Goal: Transaction & Acquisition: Book appointment/travel/reservation

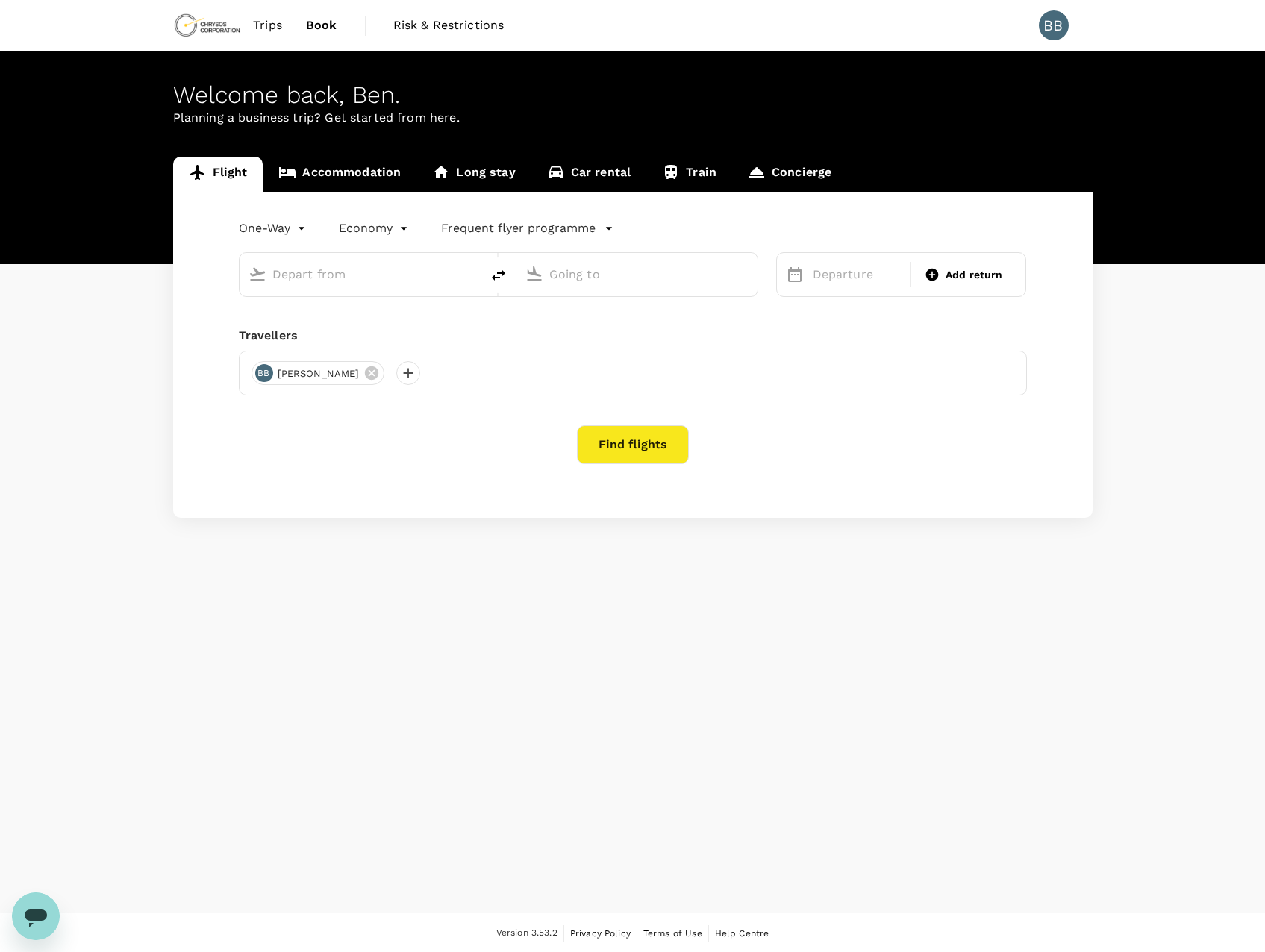
type input "Kotoka Intl (ACC)"
type input "Adelaide (ADL)"
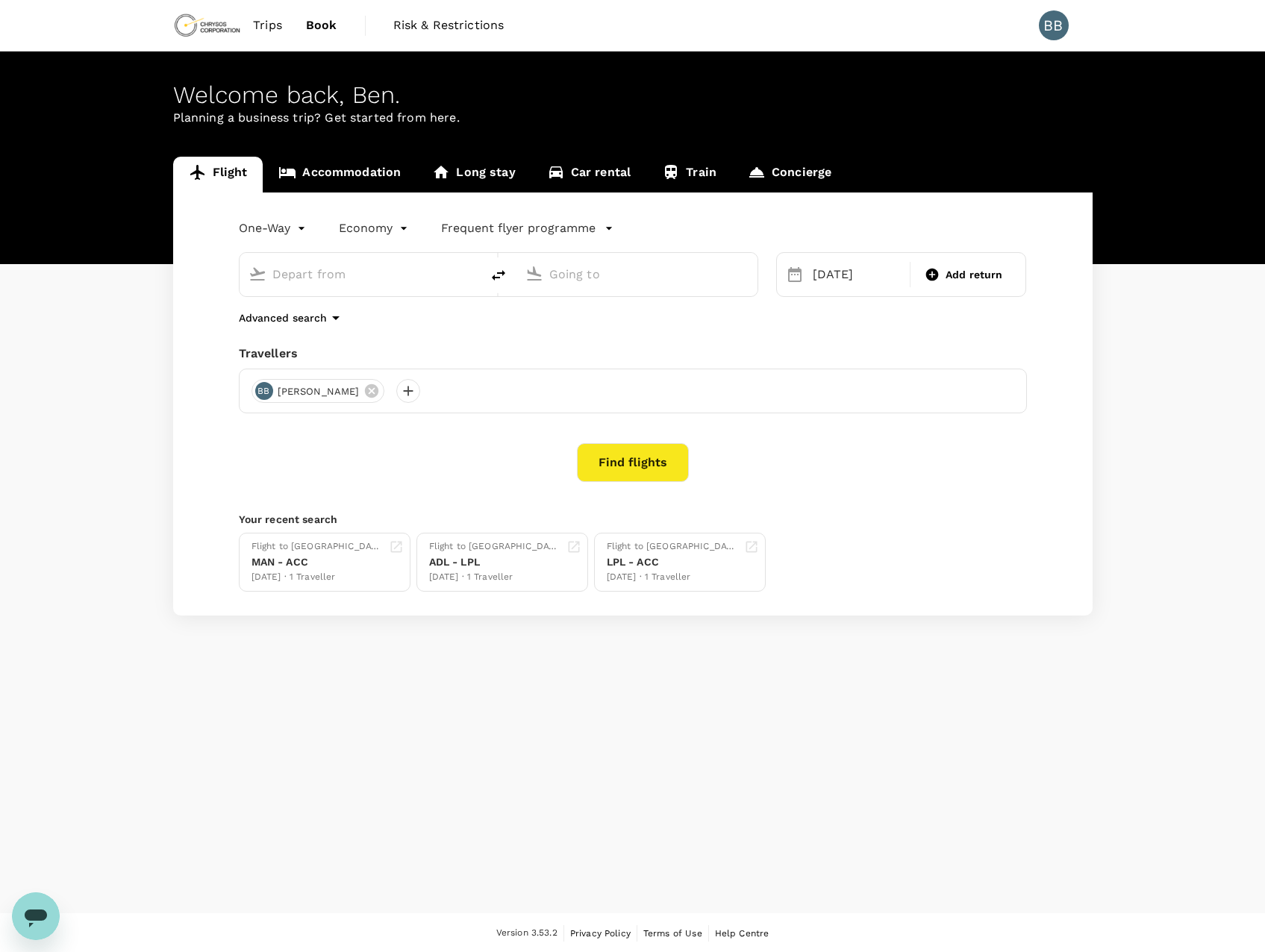
type input "Kotoka Intl (ACC)"
type input "Adelaide (ADL)"
drag, startPoint x: 383, startPoint y: 279, endPoint x: 204, endPoint y: 275, distance: 179.0
click at [204, 275] on div "One-Way oneway Economy economy Frequent flyer programme Kotoka Intl (ACC) Adela…" at bounding box center [632, 404] width 919 height 423
click at [355, 368] on p "[GEOGRAPHIC_DATA]" at bounding box center [373, 377] width 343 height 18
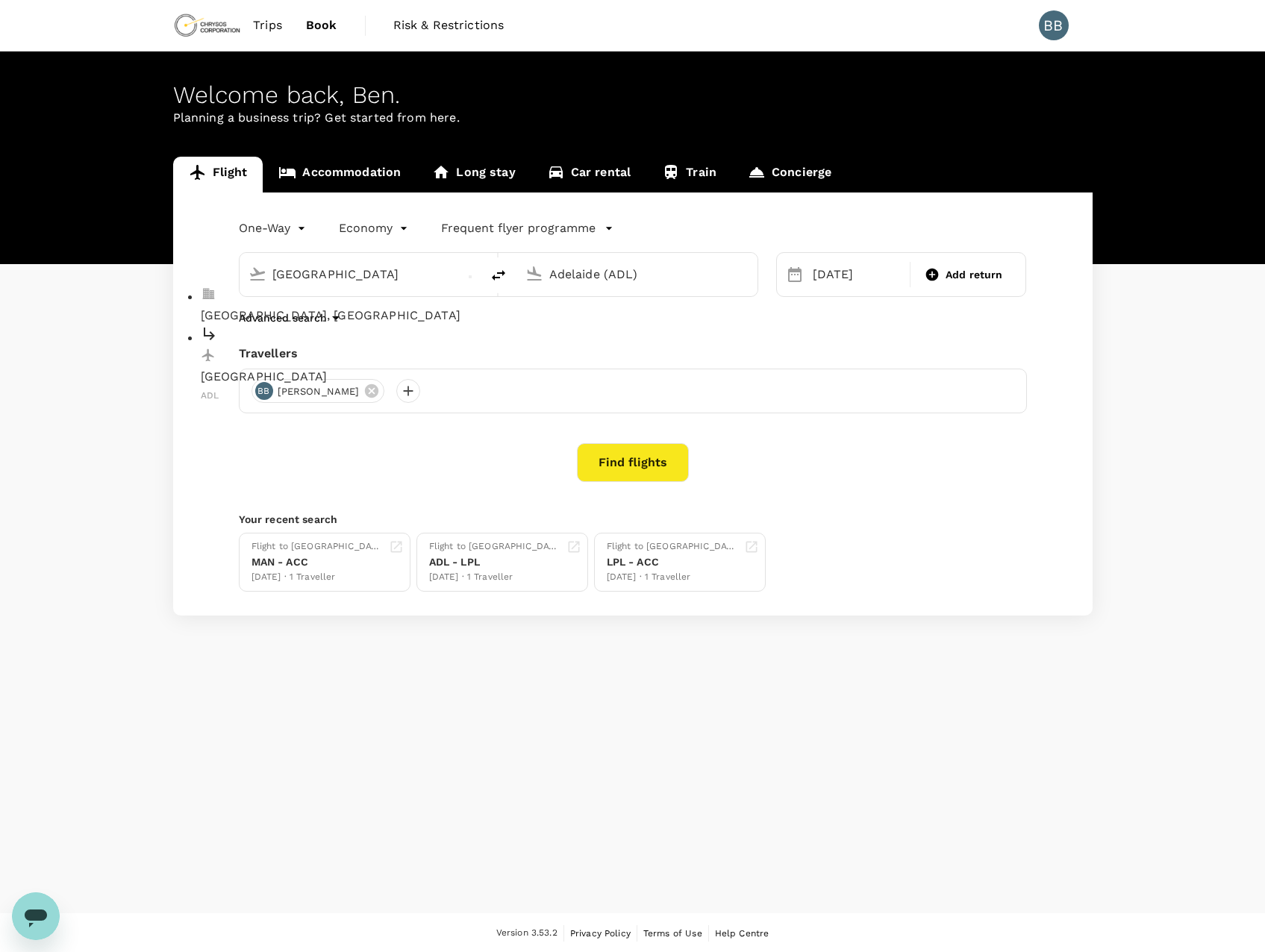
type input "Adelaide (ADL)"
click at [623, 278] on input "Adelaide (ADL)" at bounding box center [637, 274] width 177 height 23
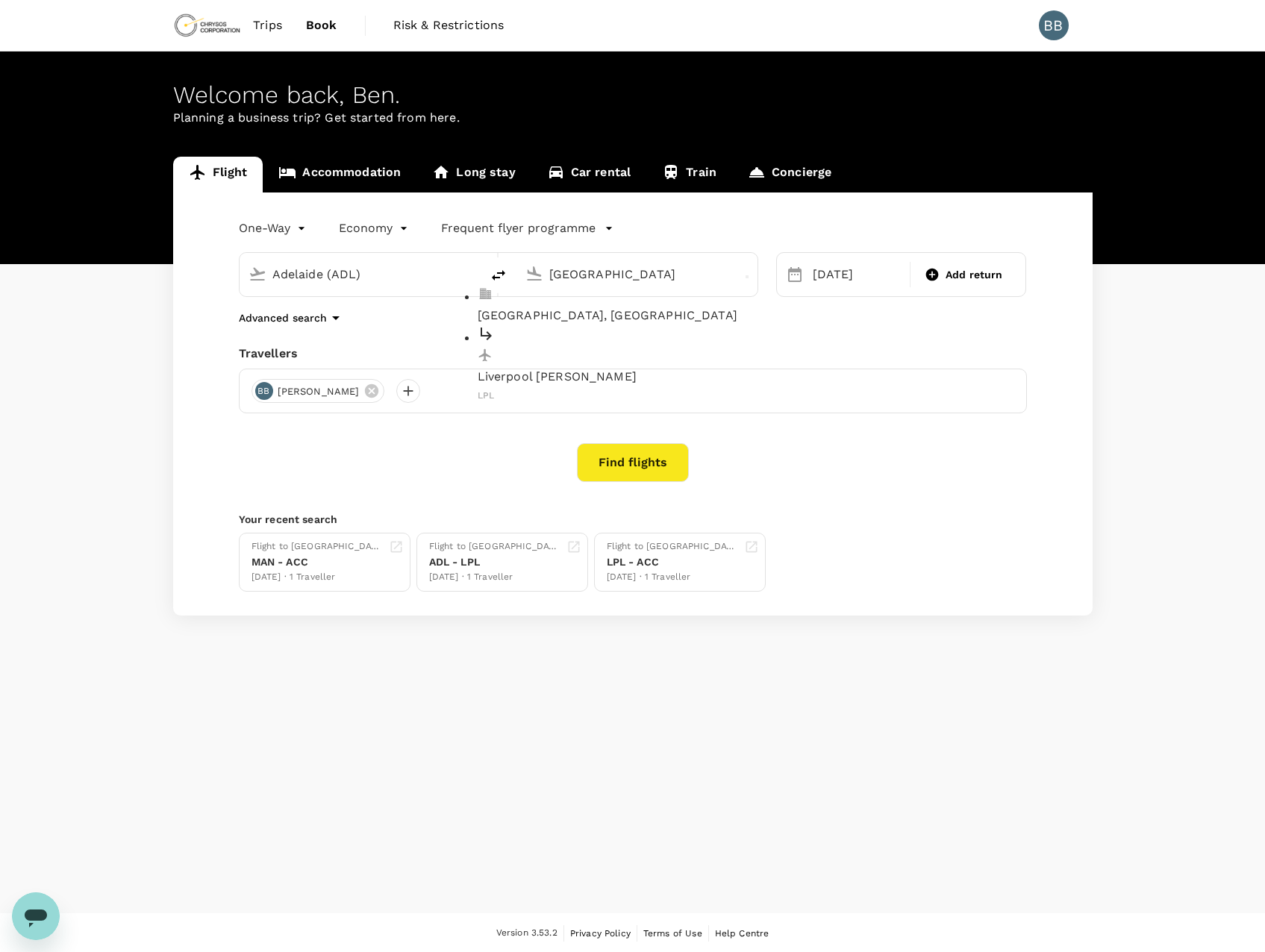
click at [652, 307] on p "Liverpool, United Kingdom" at bounding box center [649, 316] width 343 height 18
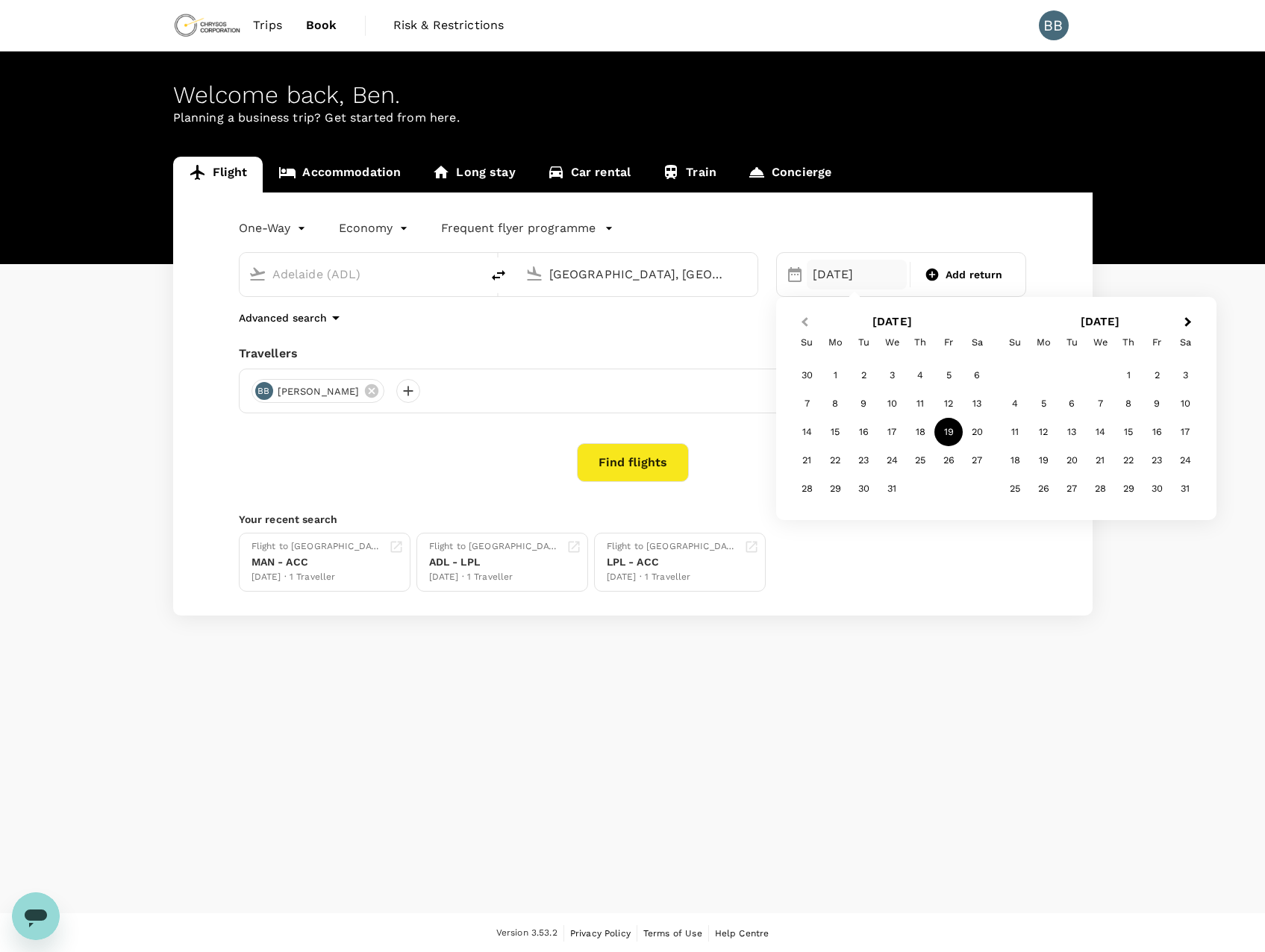
type input "Liverpool, United Kingdom (any)"
click at [804, 324] on span "Previous Month" at bounding box center [804, 322] width 0 height 17
click at [943, 437] on div "14" at bounding box center [949, 432] width 29 height 29
click at [611, 456] on button "Find flights" at bounding box center [632, 463] width 112 height 39
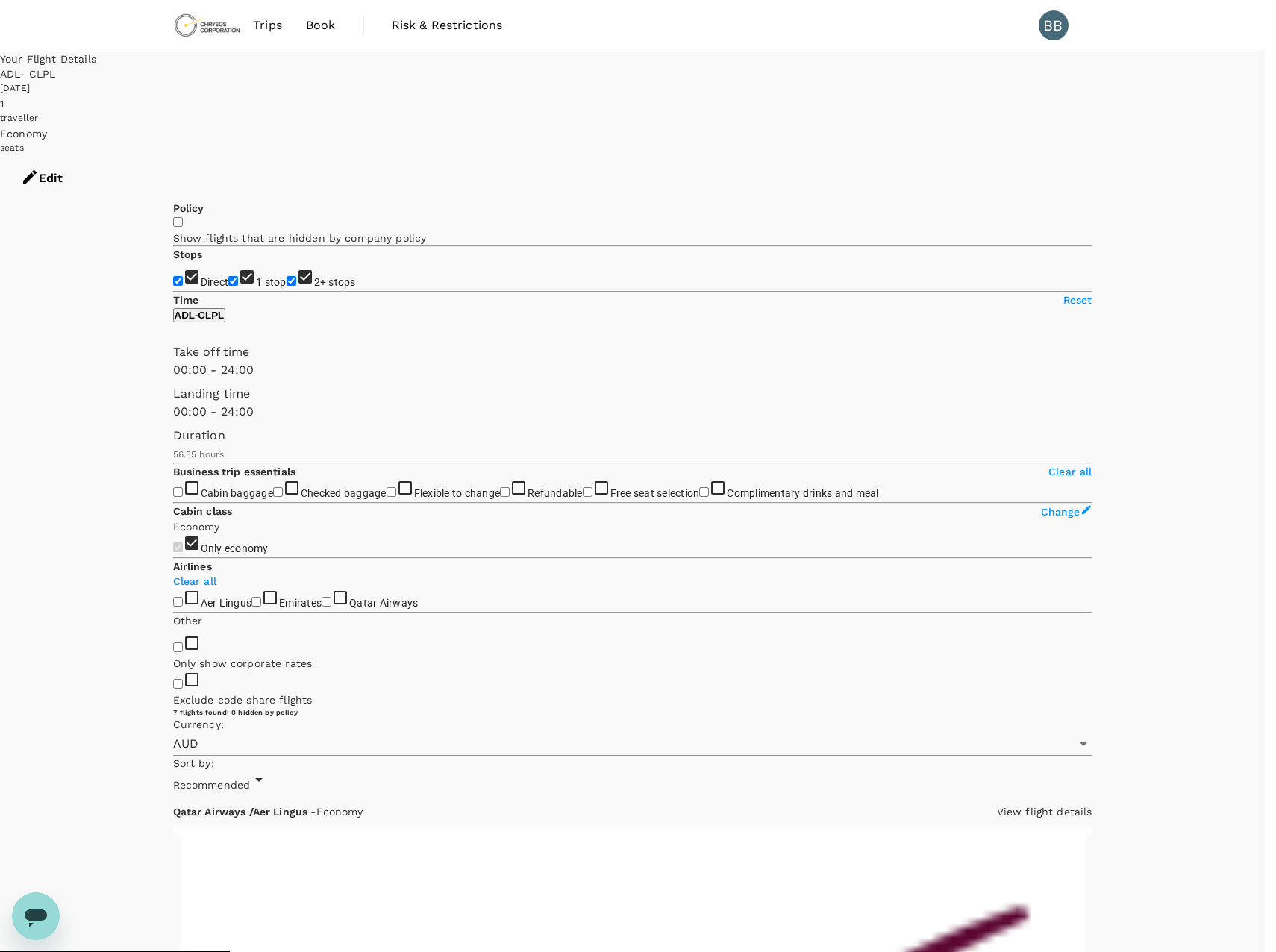
type input "2114"
drag, startPoint x: 399, startPoint y: 562, endPoint x: 204, endPoint y: 554, distance: 195.2
click at [173, 462] on span at bounding box center [173, 462] width 0 height 0
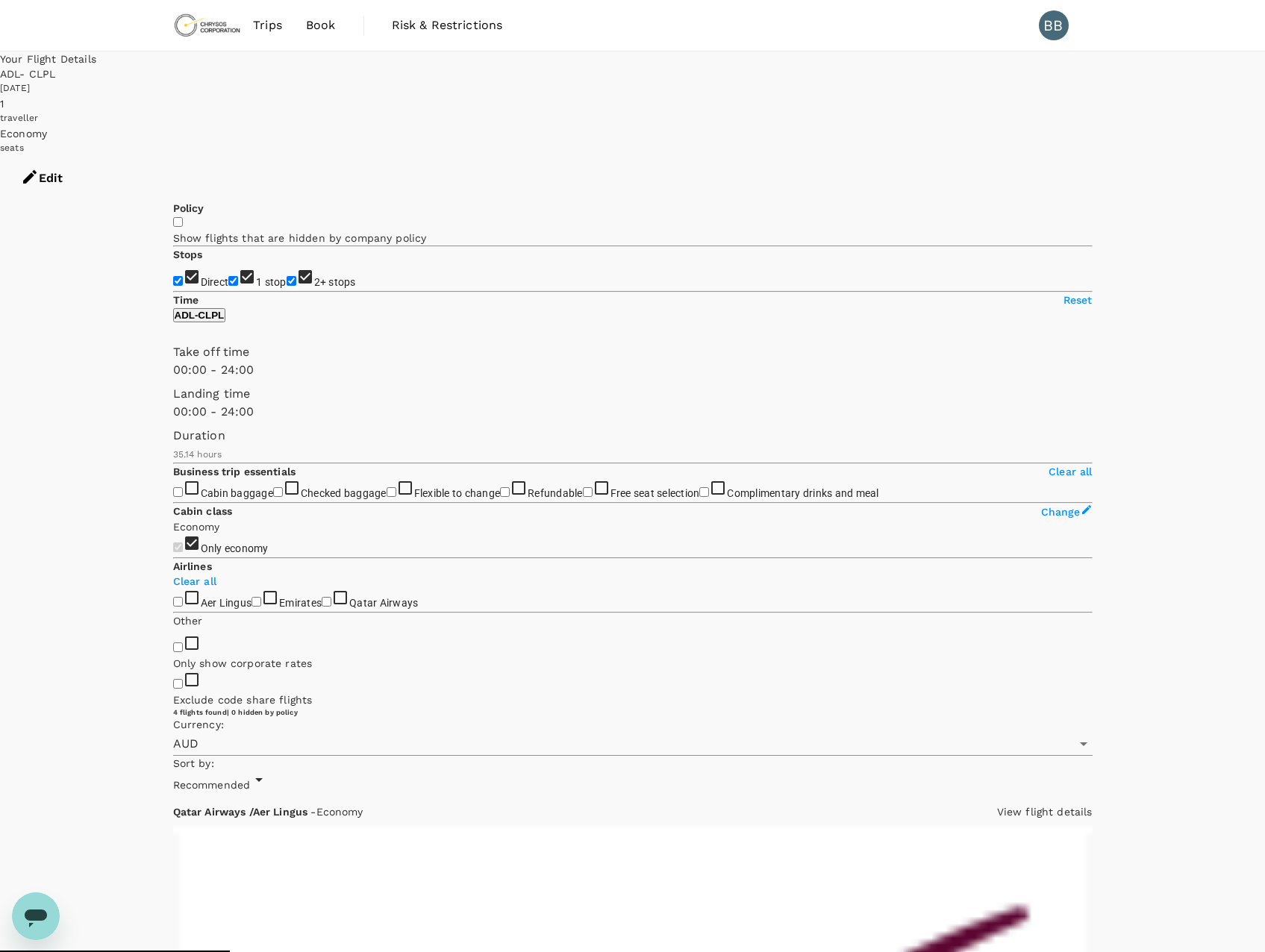
click at [843, 87] on div "14 Nov 2025" at bounding box center [632, 89] width 1265 height 15
click at [840, 75] on div "ADL - CLPL" at bounding box center [632, 74] width 1265 height 15
click at [84, 156] on button "Edit" at bounding box center [41, 178] width 84 height 44
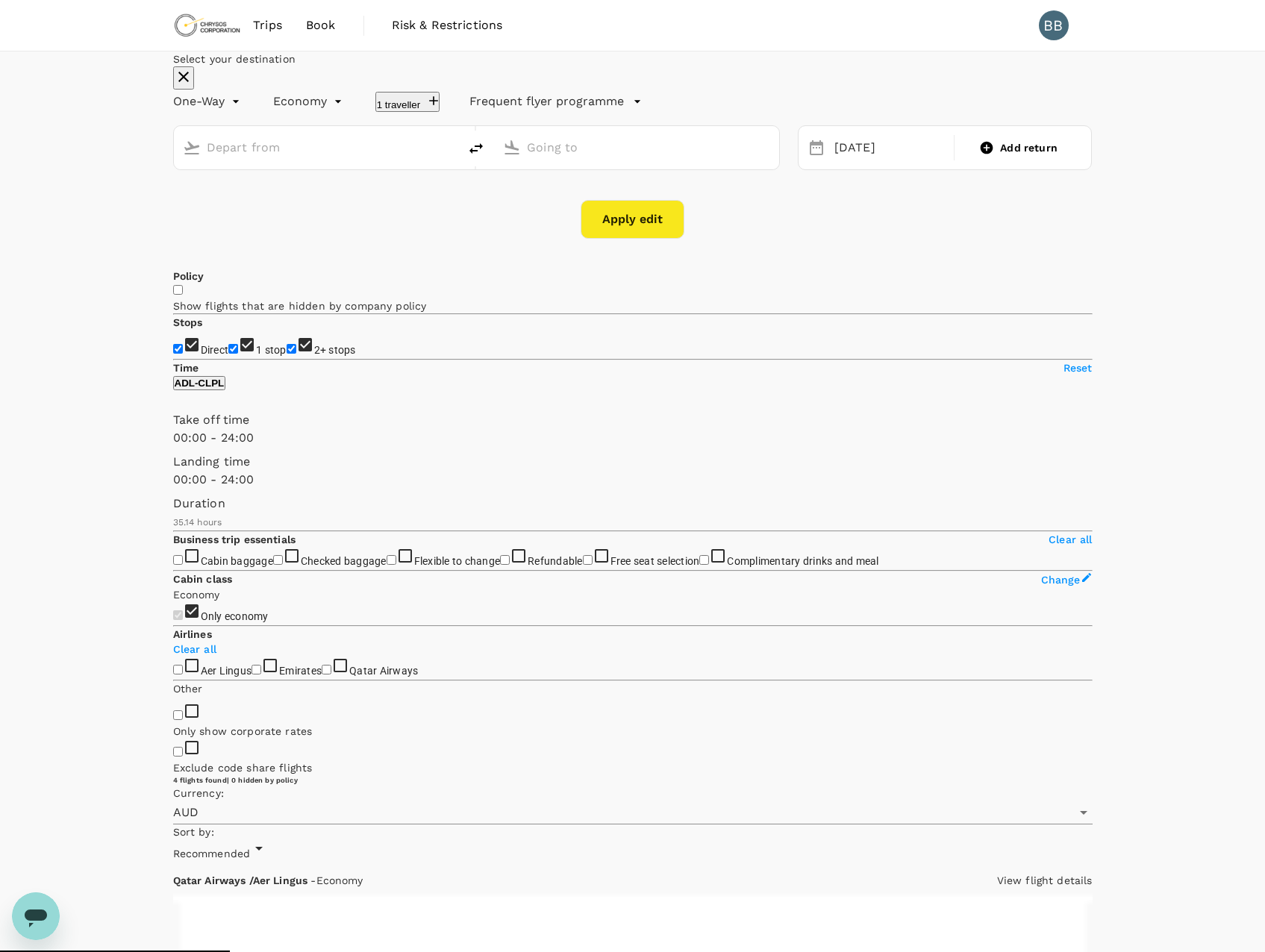
type input "Adelaide (ADL)"
type input "Manchester (MAN)"
click at [845, 163] on div "14 Nov" at bounding box center [889, 148] width 123 height 29
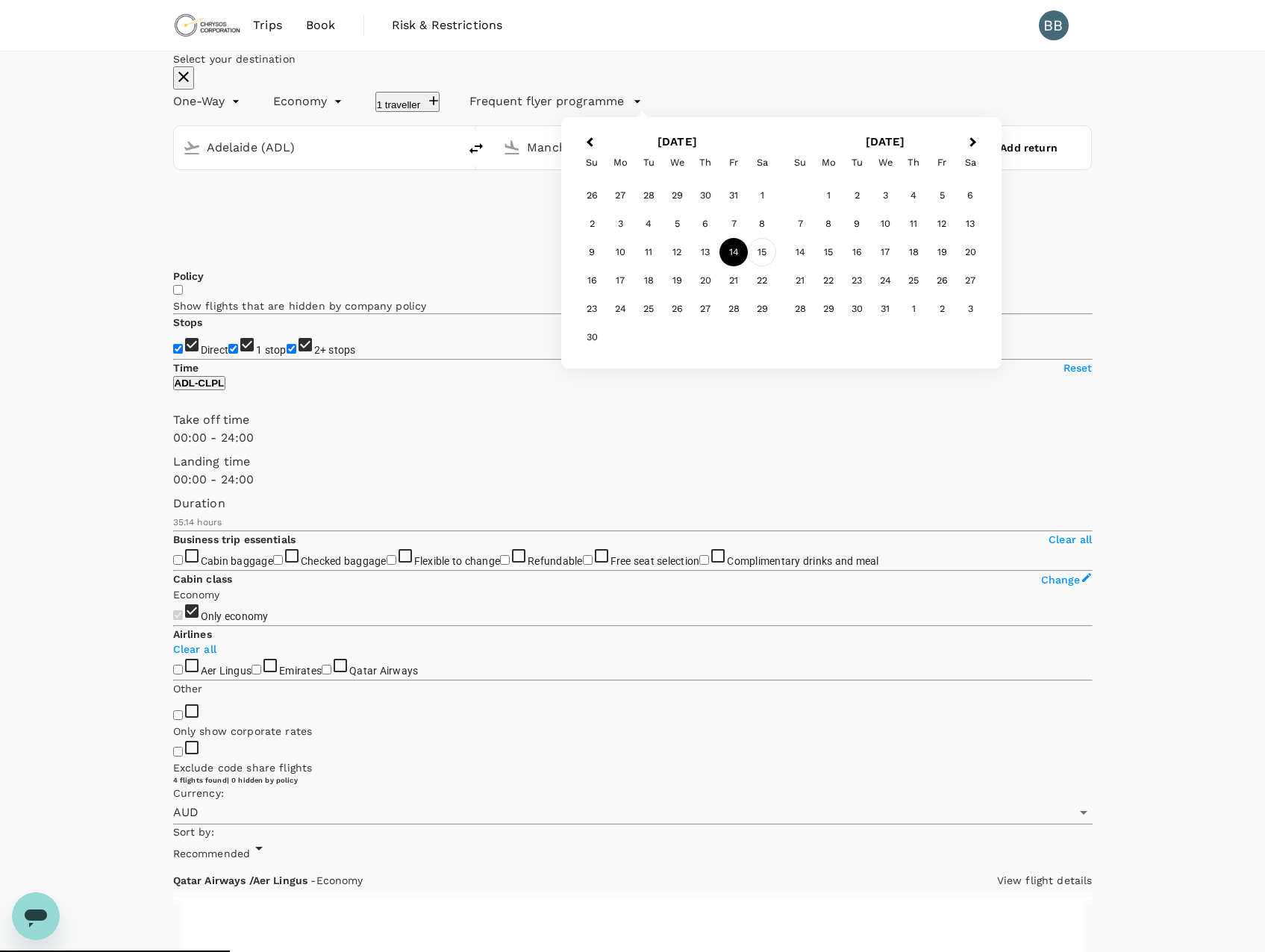
click at [776, 267] on div "15" at bounding box center [762, 252] width 29 height 29
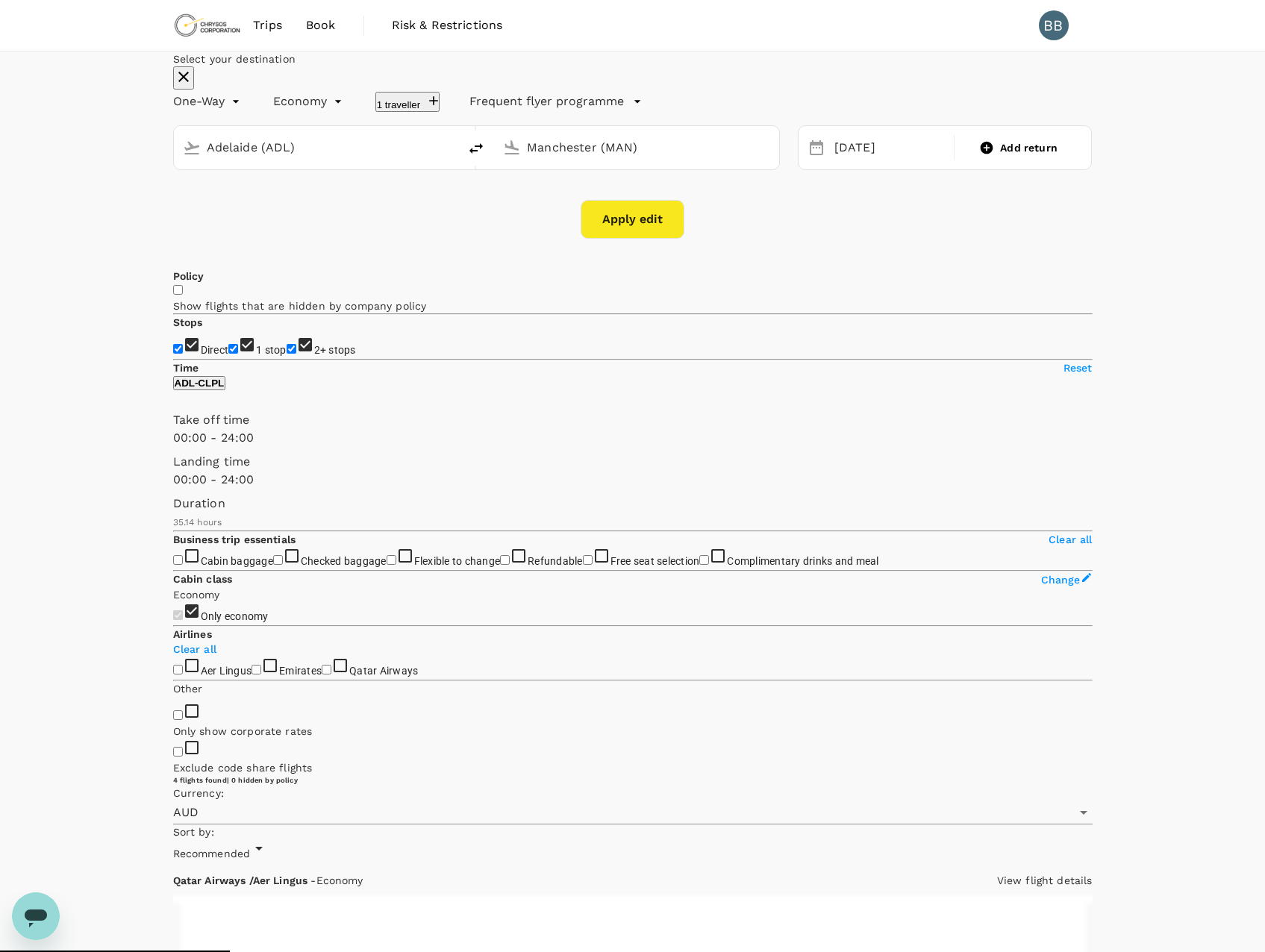
click at [636, 239] on button "Apply edit" at bounding box center [632, 220] width 104 height 39
checkbox input "false"
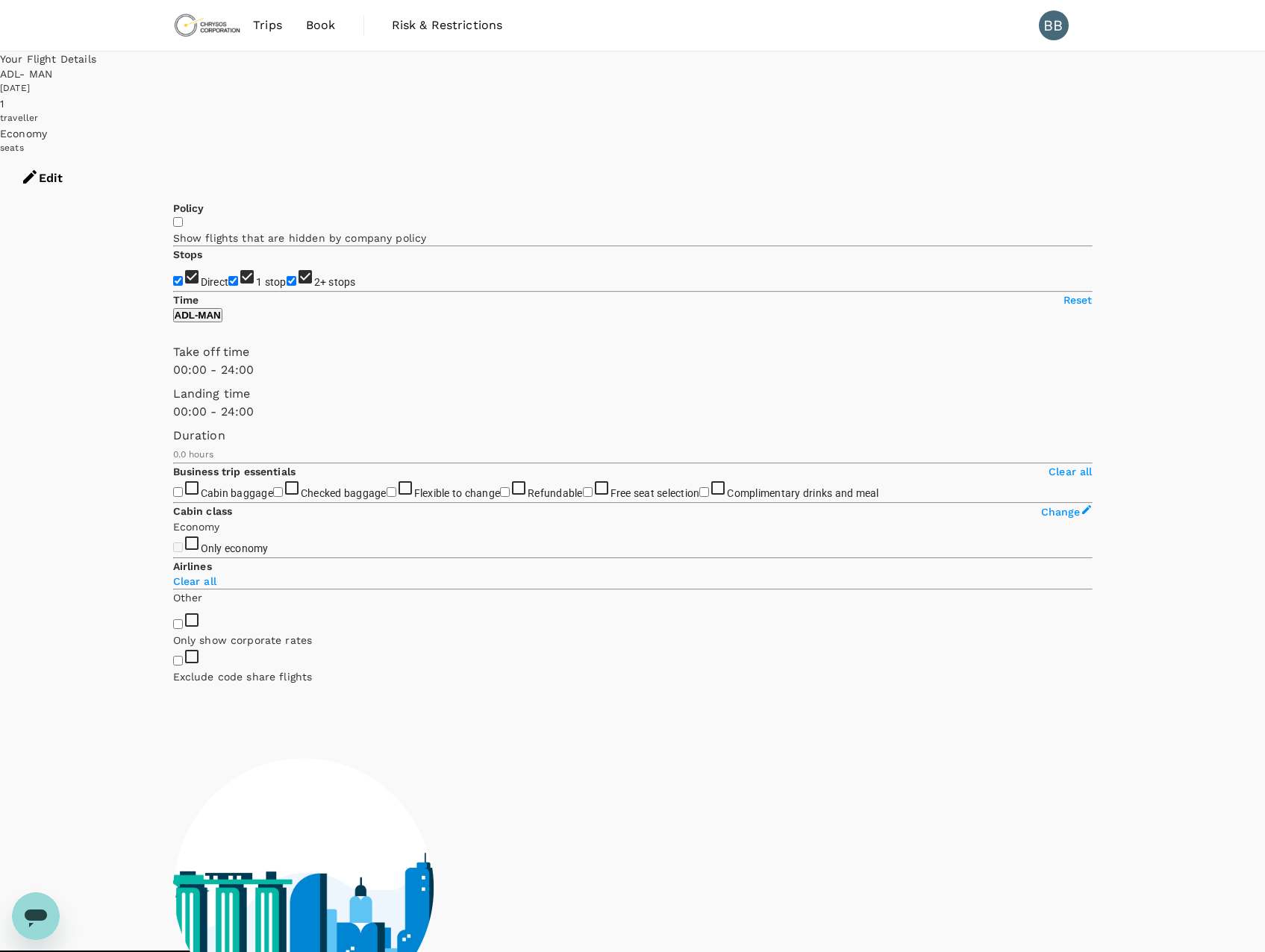
type input "2800"
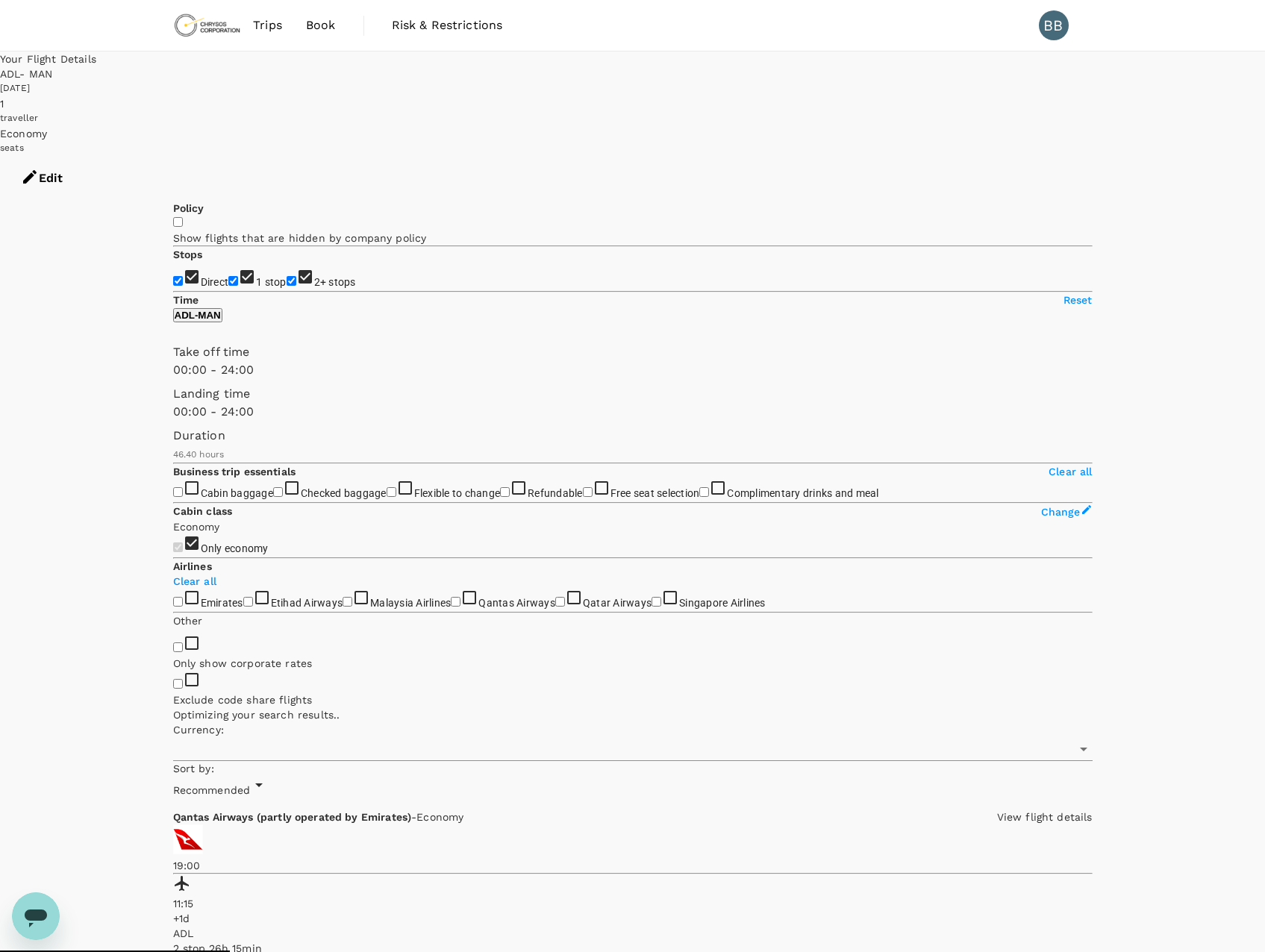
checkbox input "true"
type input "AUD"
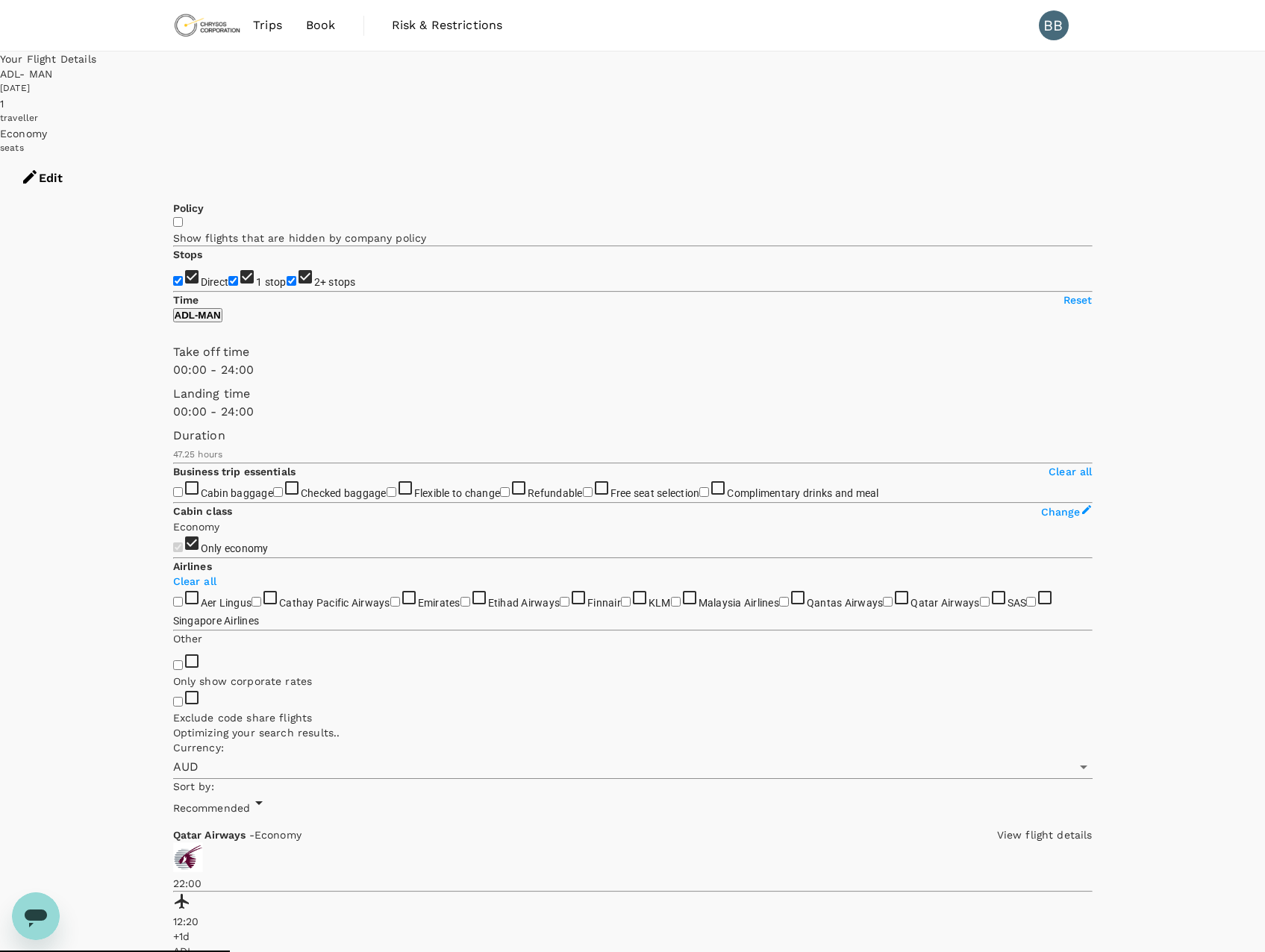
type input "3170"
click at [837, 81] on div "15 Nov 2025" at bounding box center [632, 89] width 1265 height 15
click at [843, 66] on div "ADL - MAN 15 Nov 2025" at bounding box center [632, 81] width 1265 height 30
click at [84, 156] on button "Edit" at bounding box center [41, 178] width 84 height 44
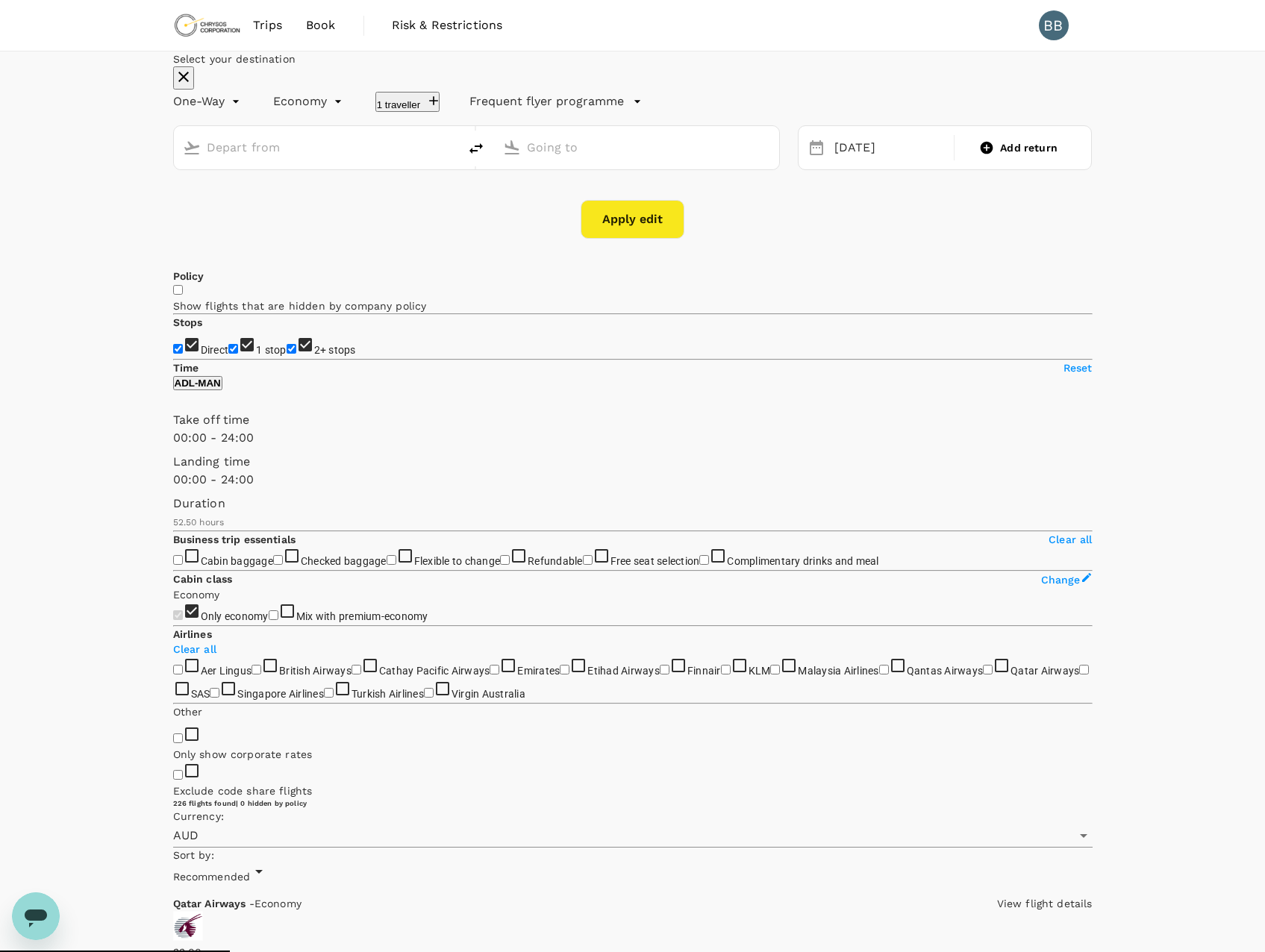
type input "Adelaide (ADL)"
click at [621, 159] on input "Manchester (MAN)" at bounding box center [637, 147] width 221 height 23
click at [639, 249] on p "Liverpool John Lennon" at bounding box center [632, 241] width 343 height 15
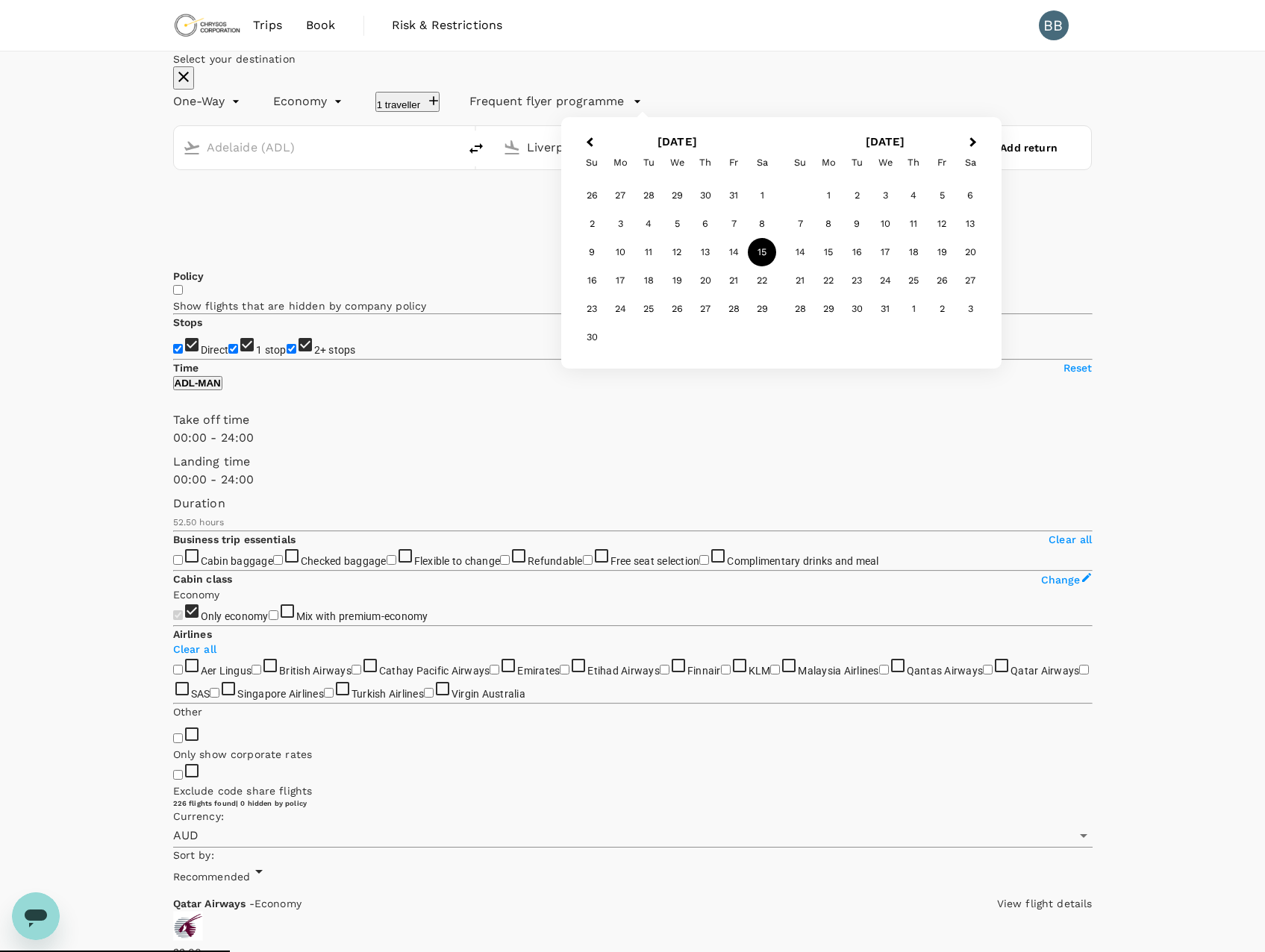
type input "Liverpool John Lennon (LPL)"
click at [646, 239] on button "Apply edit" at bounding box center [632, 220] width 104 height 39
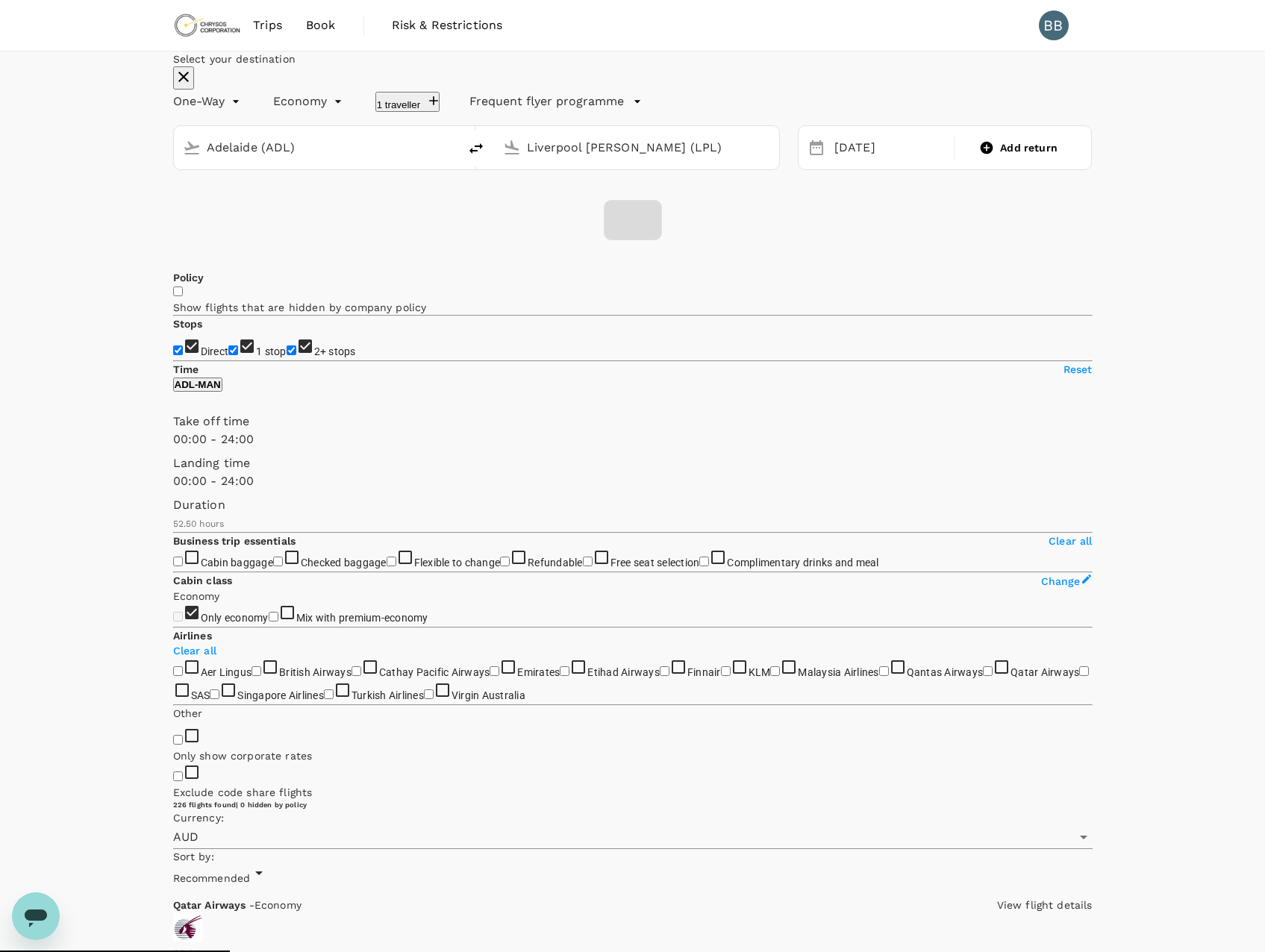
checkbox input "false"
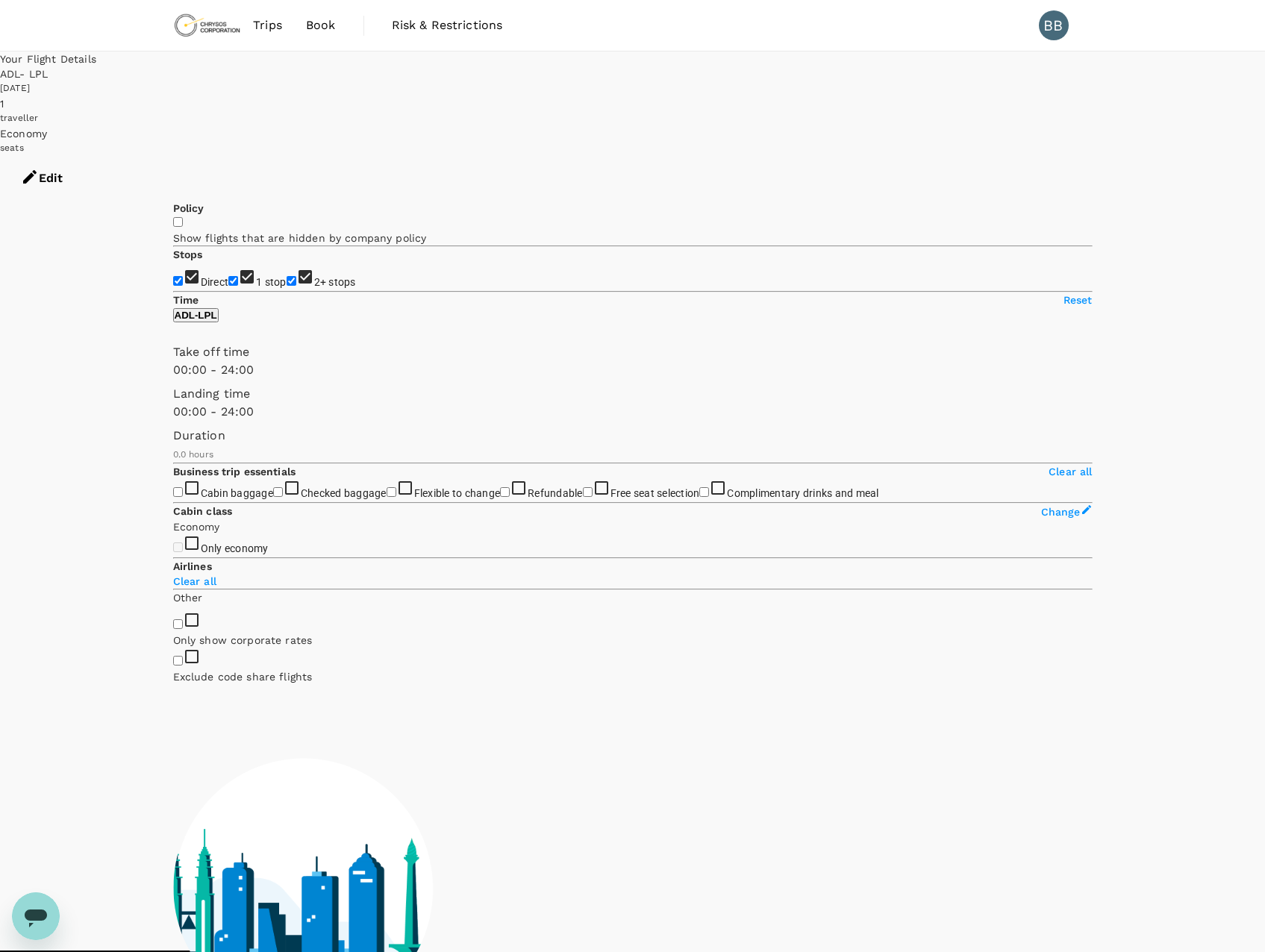
type input "1955"
checkbox input "true"
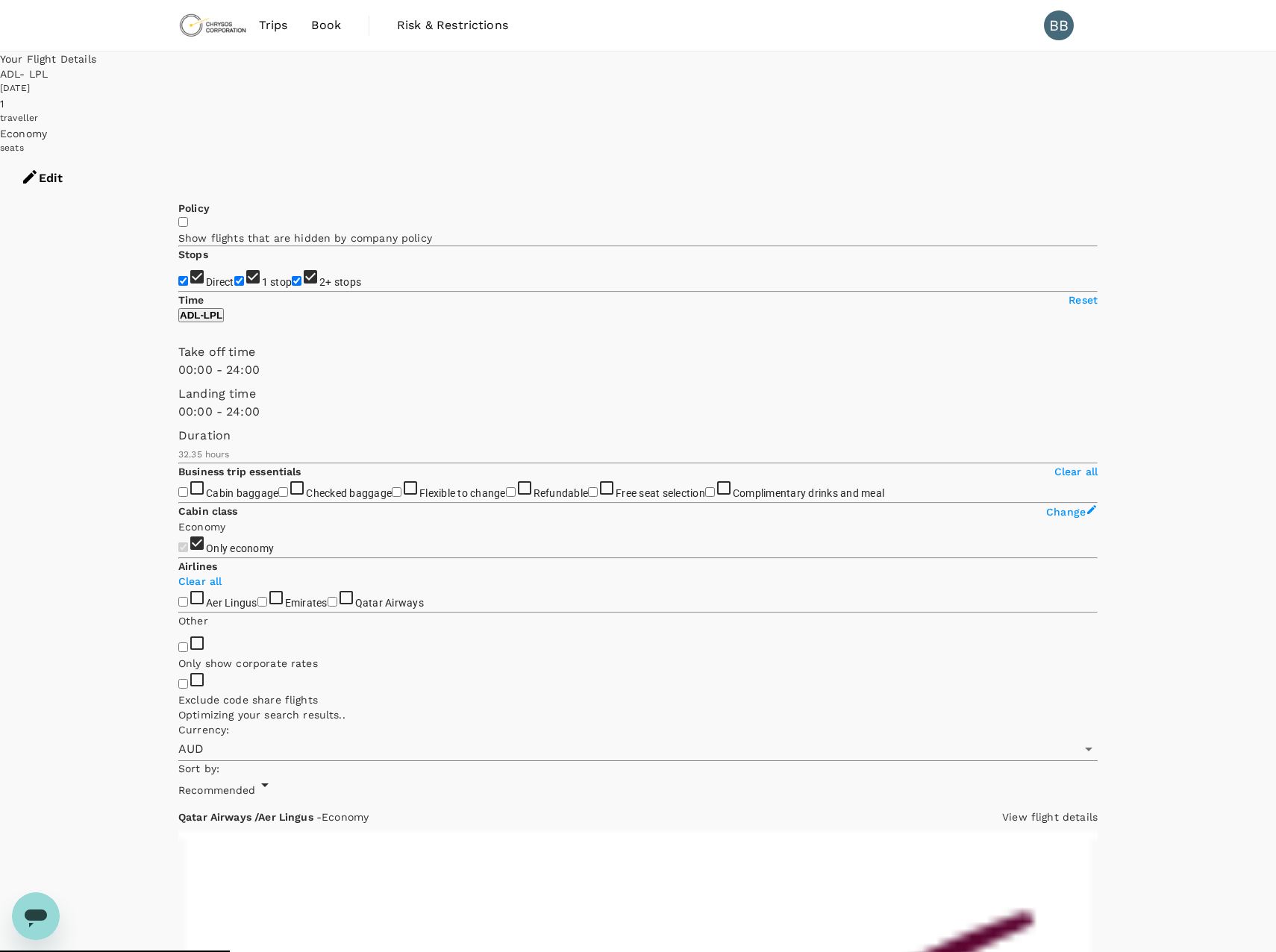
type input "3395"
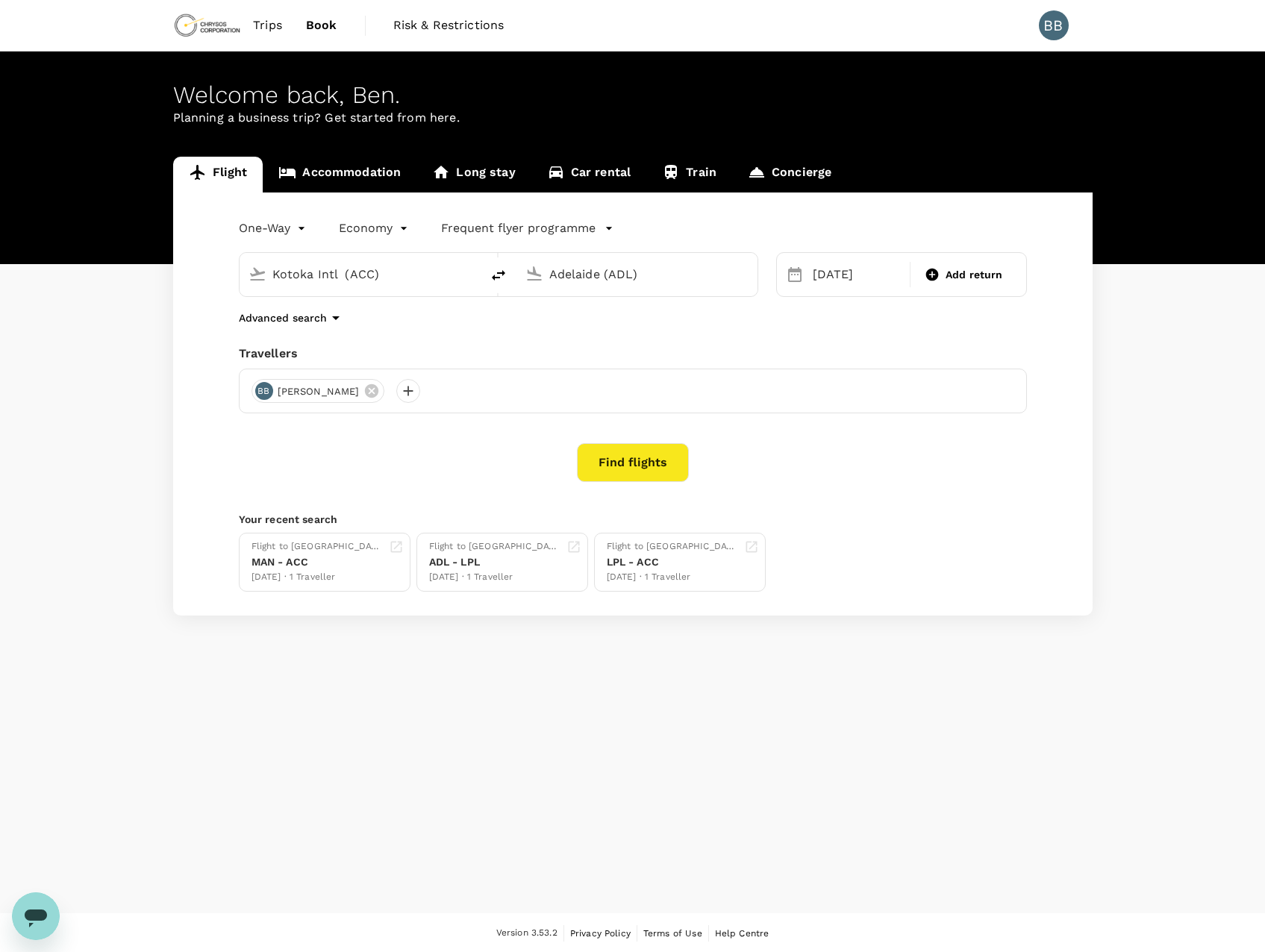
type input "Kotoka Intl (ACC)"
type input "Adelaide (ADL)"
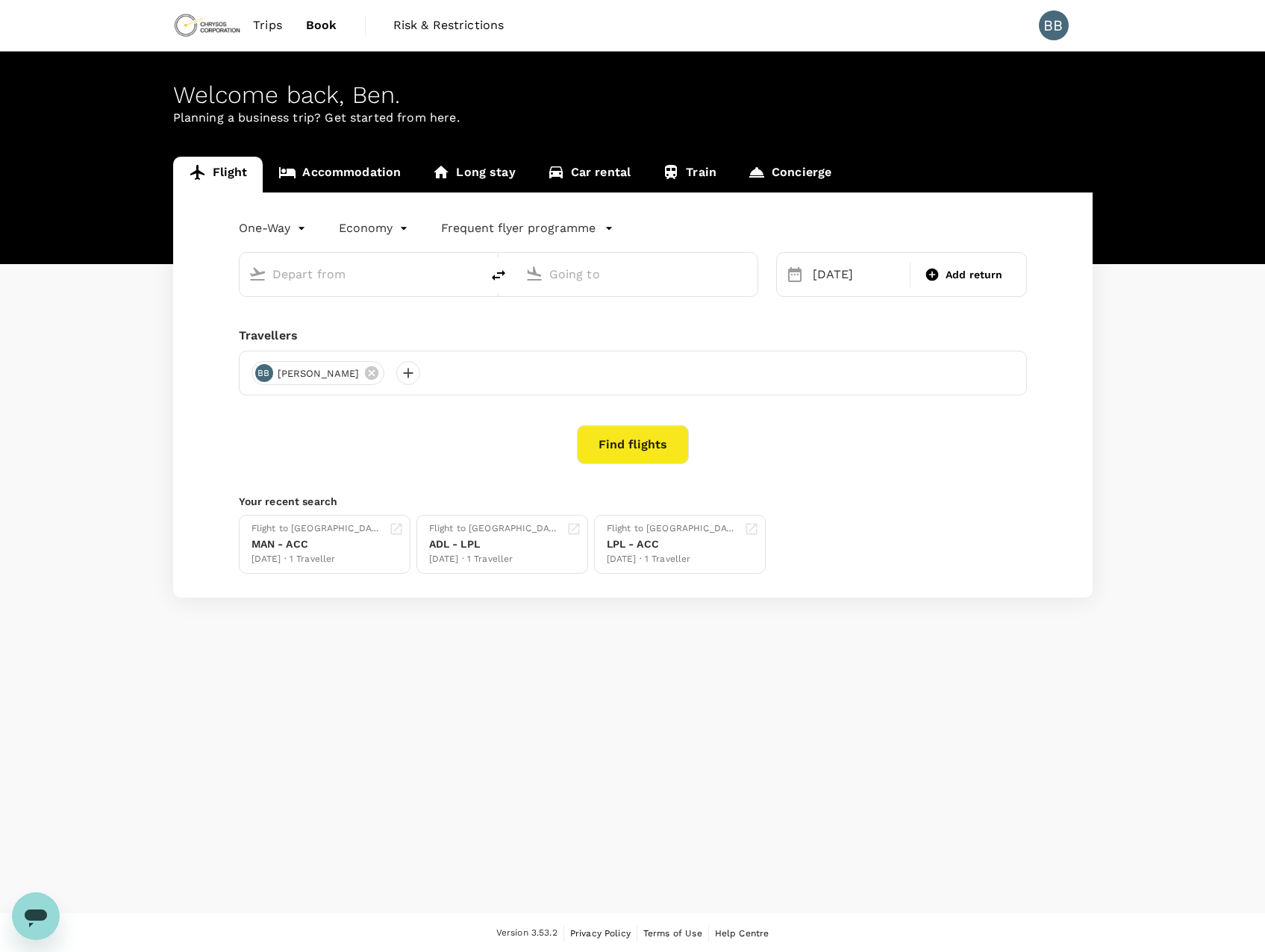
type input "Kotoka Intl (ACC)"
type input "Adelaide (ADL)"
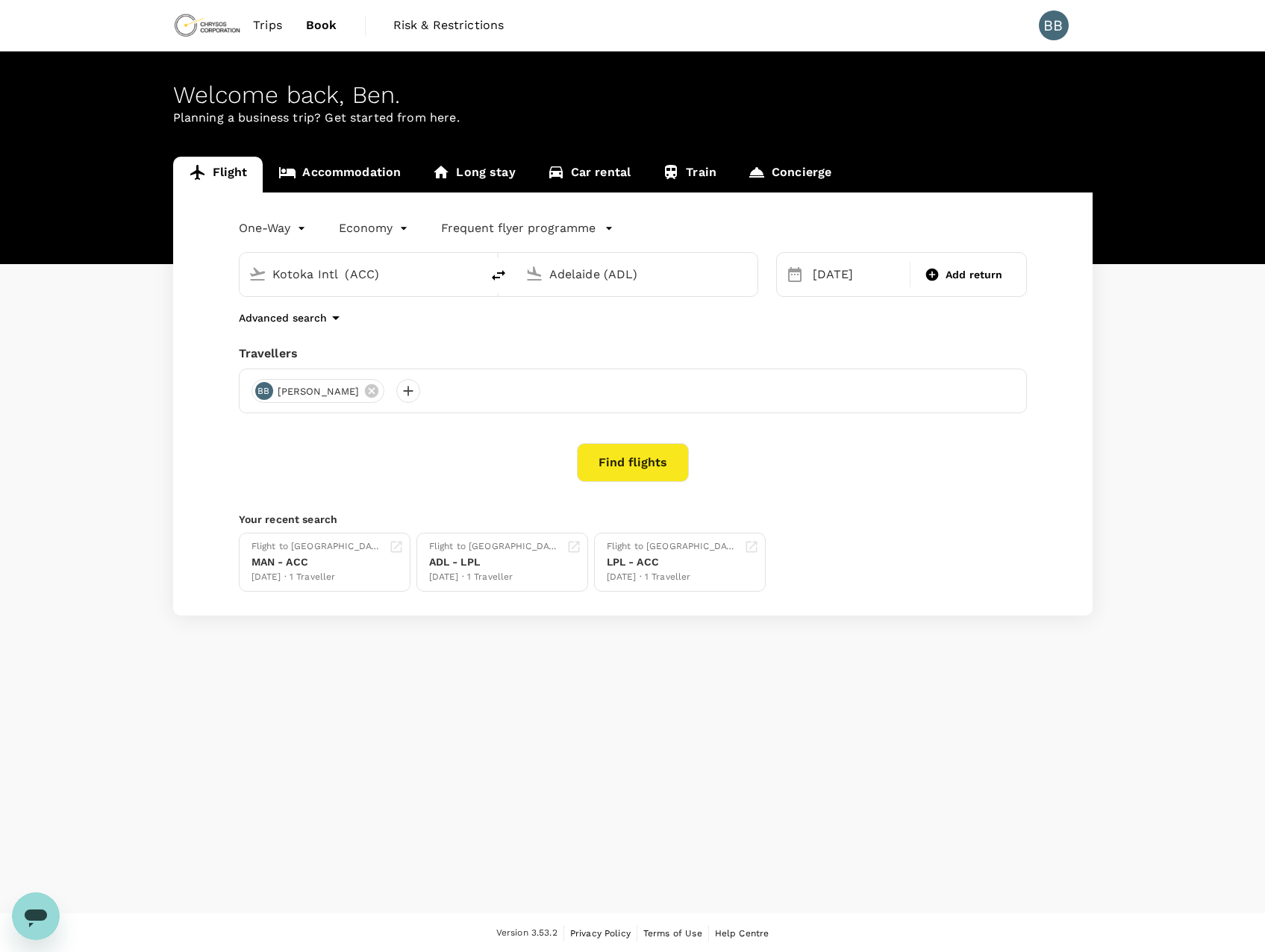
click at [426, 278] on input "Kotoka Intl (ACC)" at bounding box center [361, 274] width 177 height 23
click at [380, 368] on p "[GEOGRAPHIC_DATA]" at bounding box center [373, 377] width 343 height 18
type input "Adelaide (ADL)"
drag, startPoint x: 654, startPoint y: 276, endPoint x: 533, endPoint y: 277, distance: 121.0
click at [533, 277] on div "Adelaide (ADL)" at bounding box center [634, 272] width 229 height 33
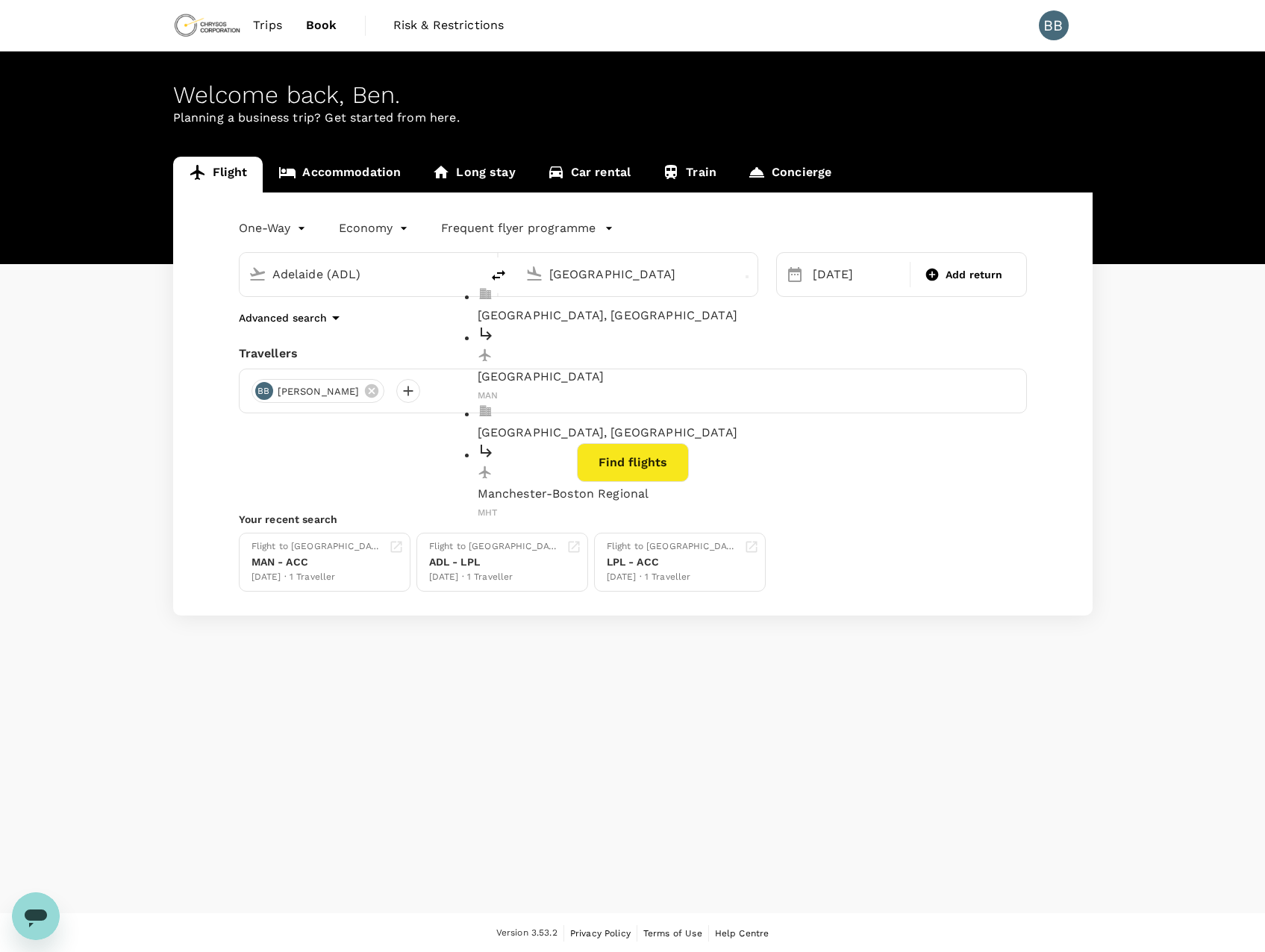
click at [639, 368] on p "Manchester" at bounding box center [649, 377] width 343 height 18
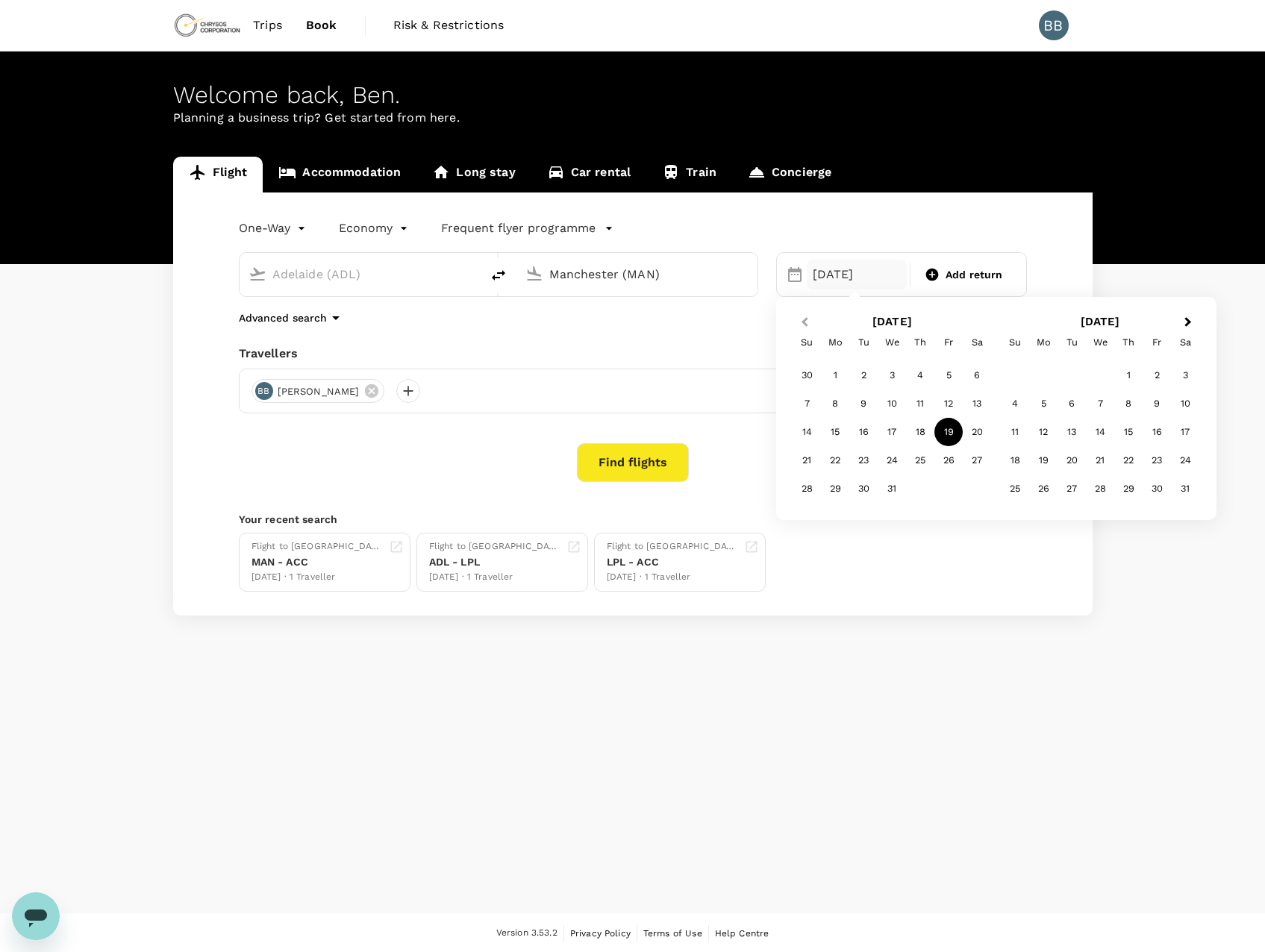
type input "Manchester (MAN)"
click at [804, 325] on span "Previous Month" at bounding box center [804, 322] width 0 height 17
click at [942, 431] on div "14" at bounding box center [949, 432] width 29 height 29
click at [617, 462] on button "Find flights" at bounding box center [632, 463] width 112 height 39
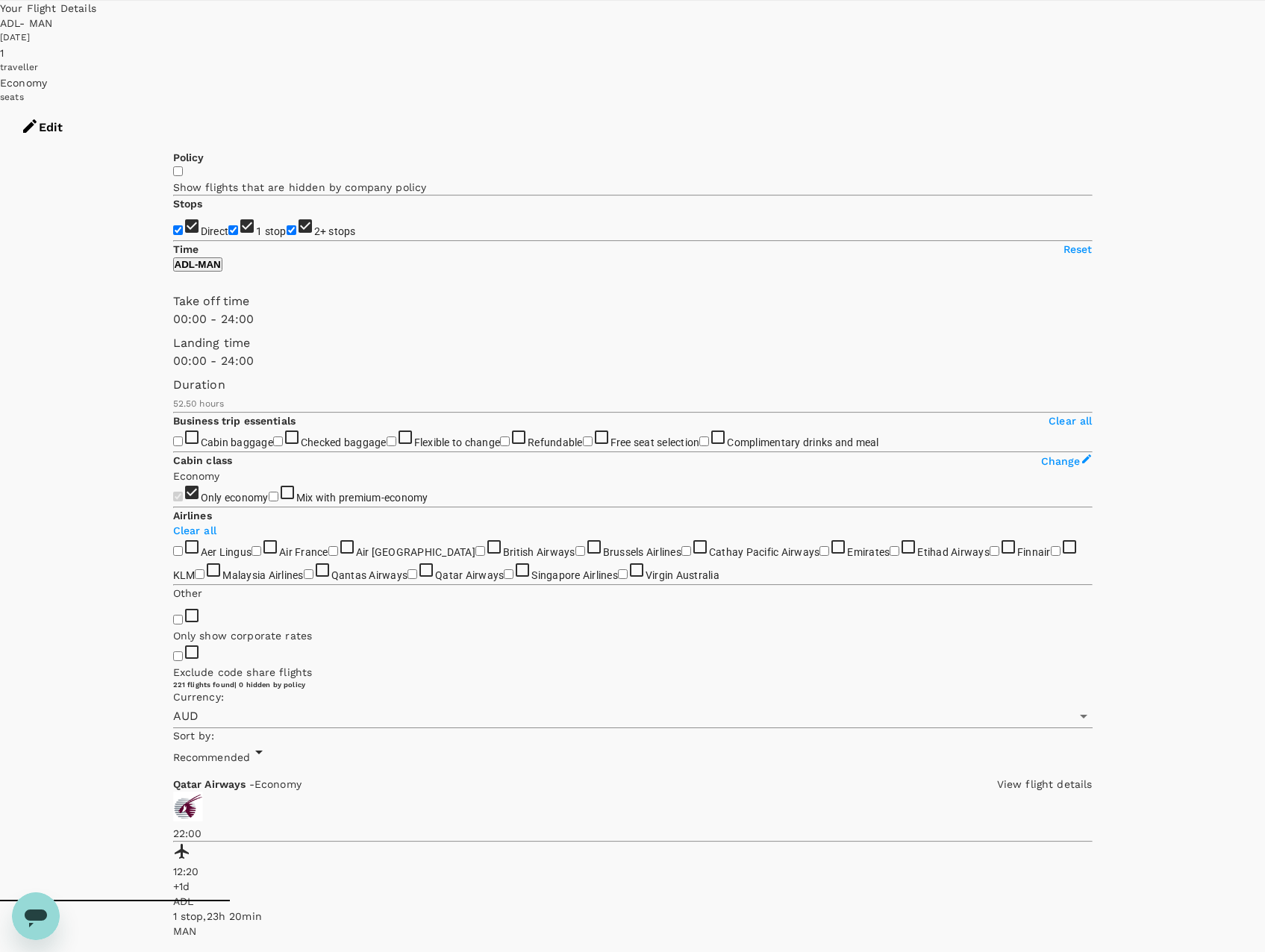
scroll to position [75, 0]
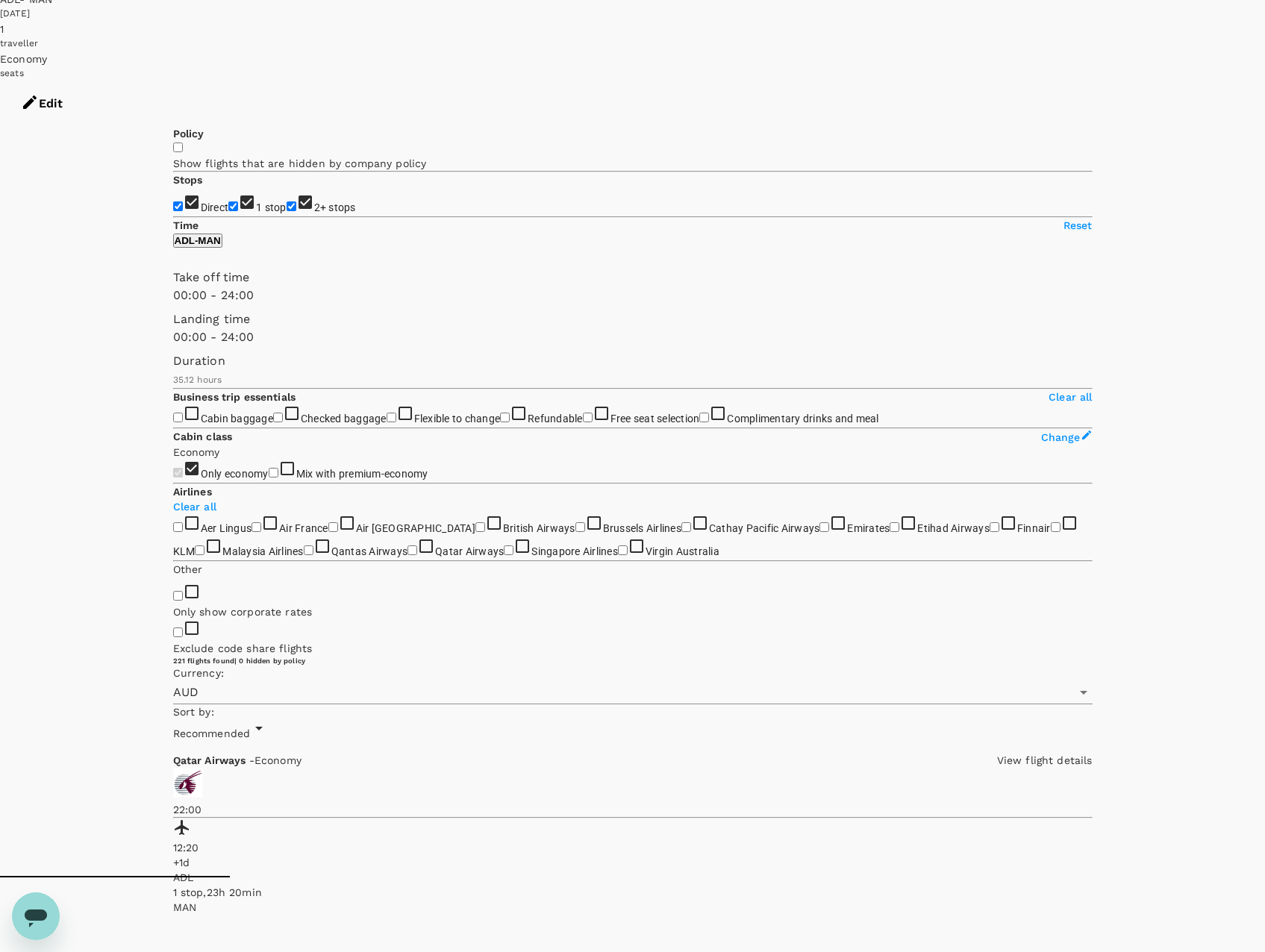
type input "2118"
drag, startPoint x: 407, startPoint y: 490, endPoint x: 267, endPoint y: 481, distance: 140.3
click at [173, 388] on span at bounding box center [173, 388] width 0 height 0
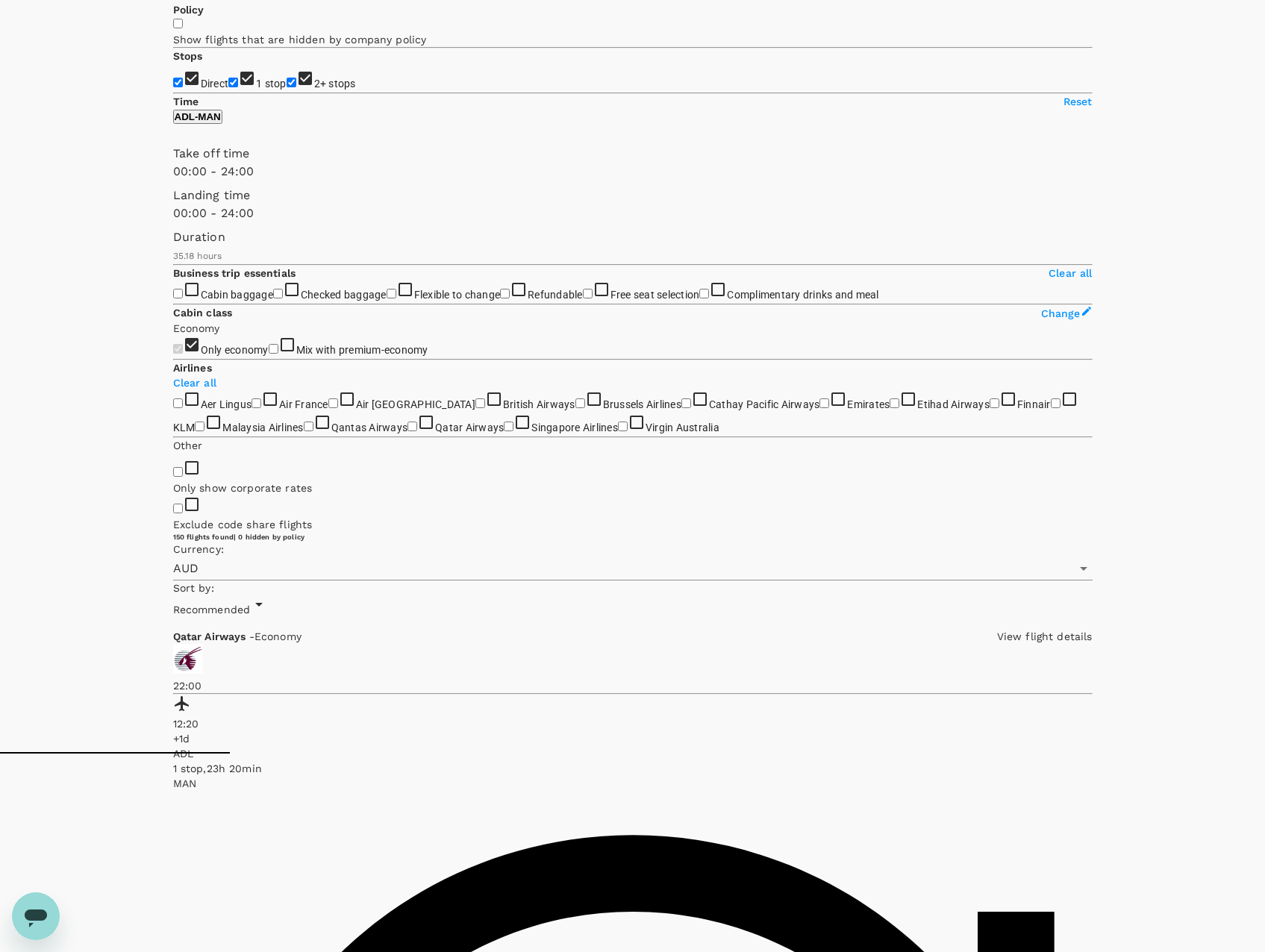
scroll to position [224, 0]
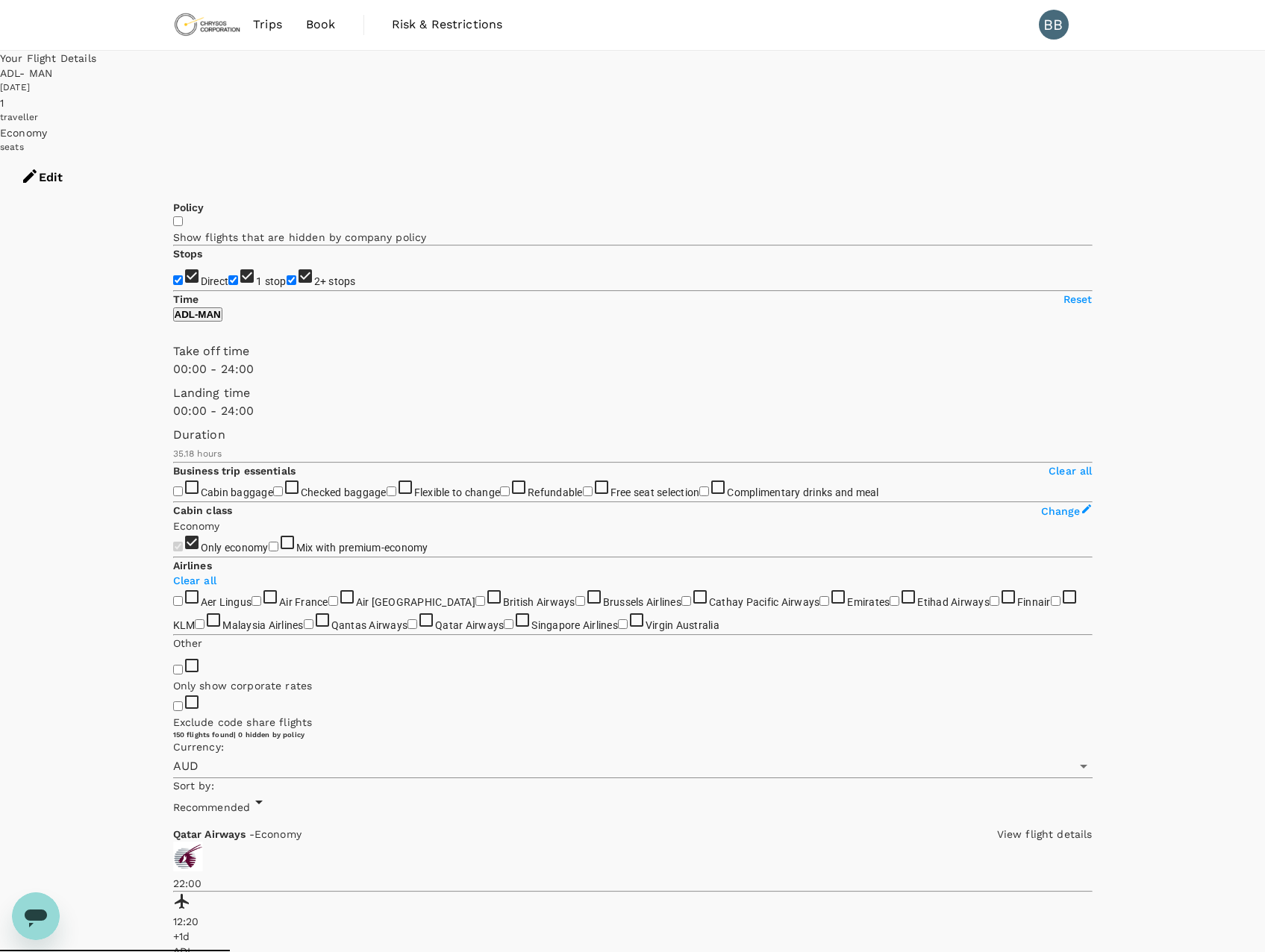
scroll to position [0, 0]
click at [820, 81] on div "14 Nov 2025" at bounding box center [632, 89] width 1265 height 15
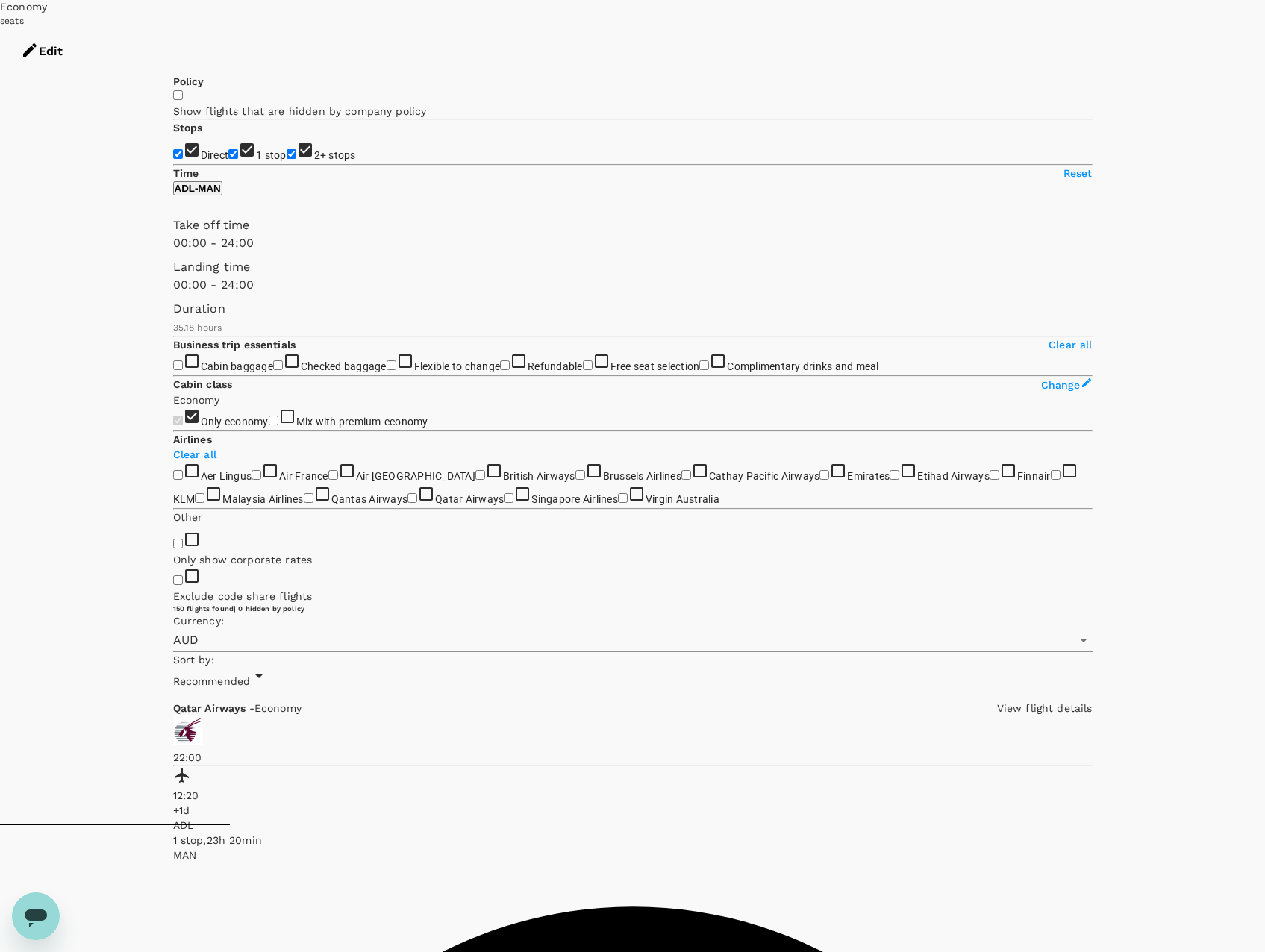
scroll to position [149, 0]
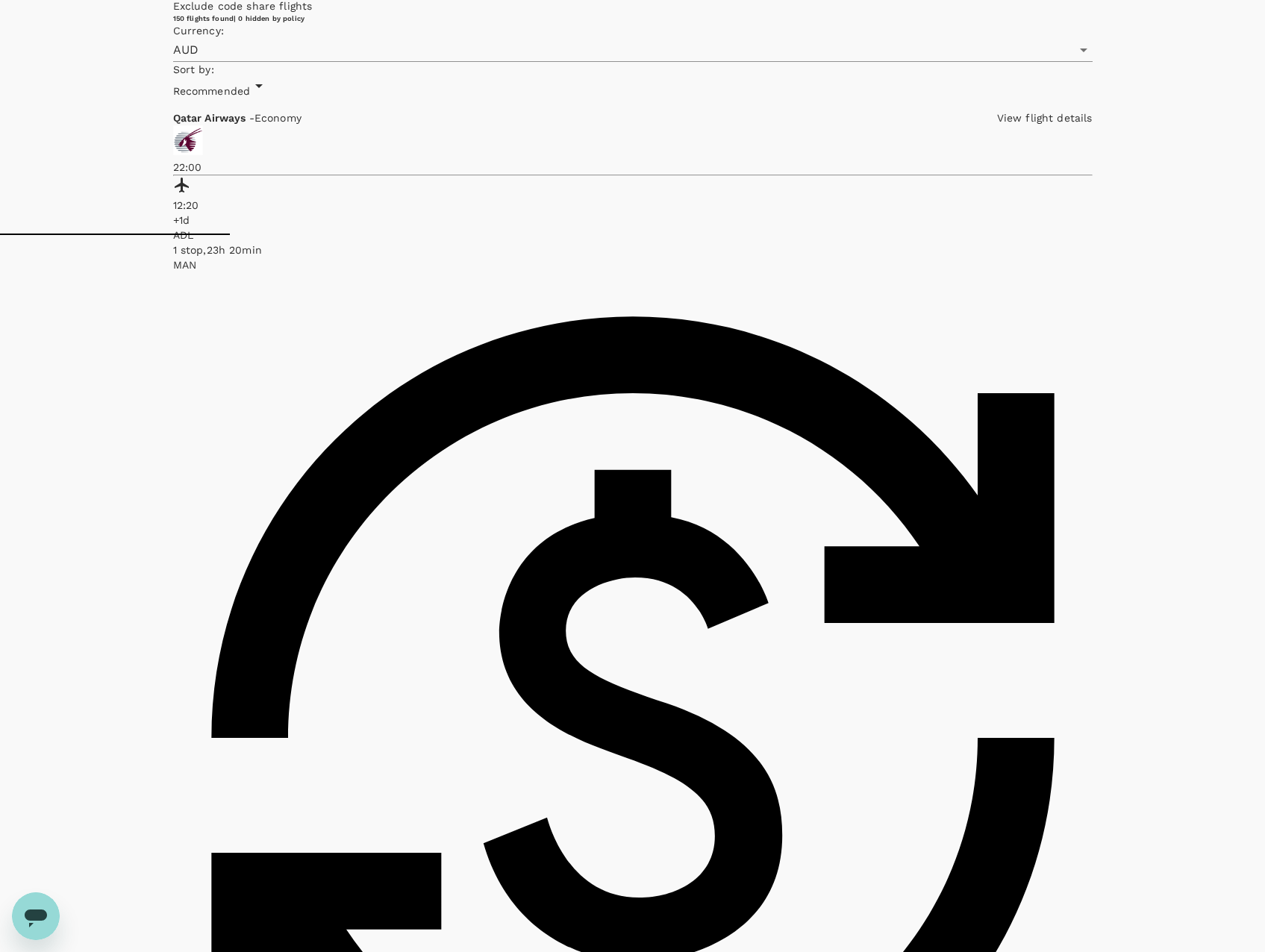
scroll to position [722, 0]
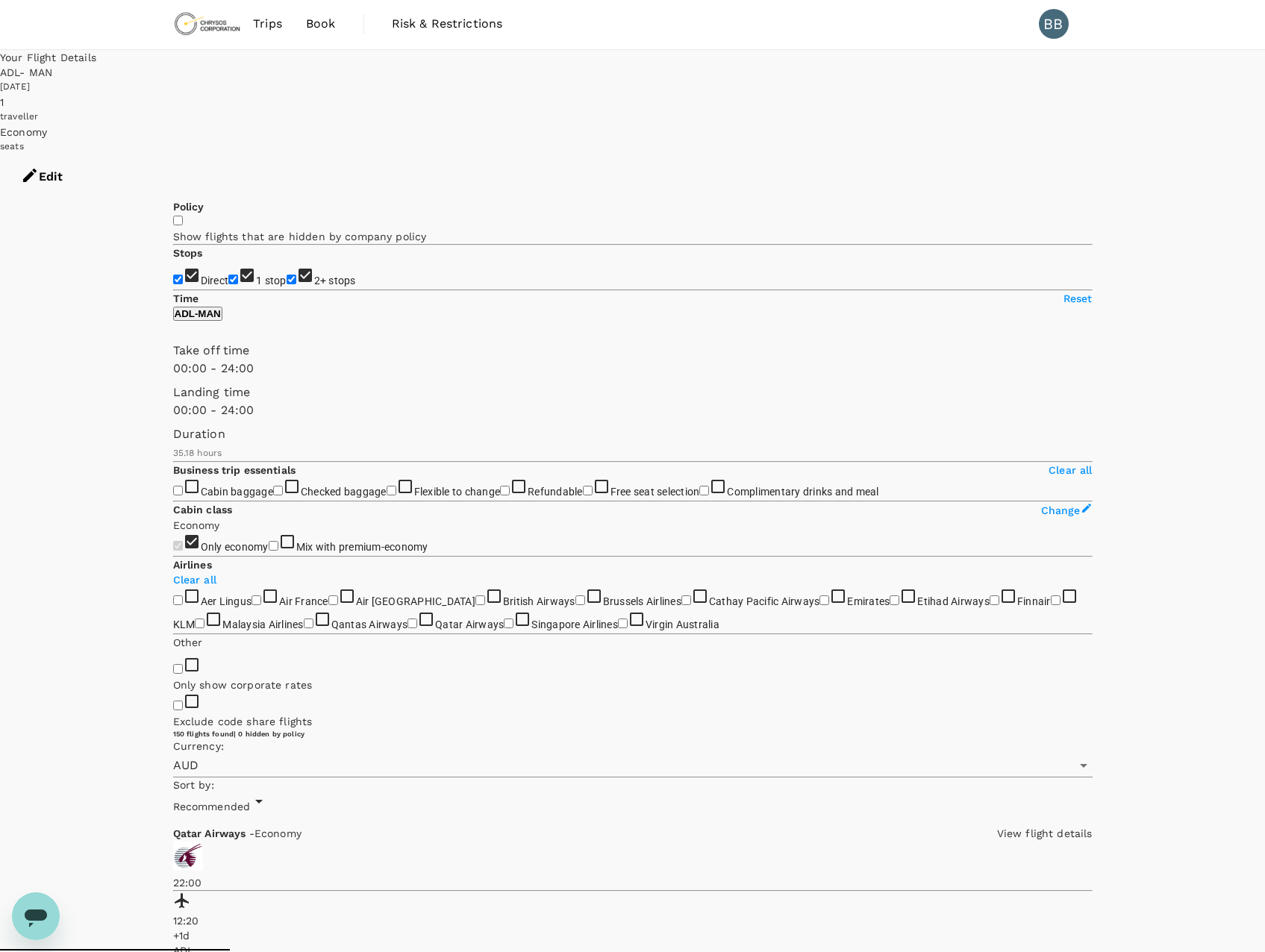
scroll to position [0, 0]
click at [836, 73] on div "ADL - MAN" at bounding box center [632, 74] width 1265 height 15
click at [84, 156] on button "Edit" at bounding box center [41, 178] width 84 height 44
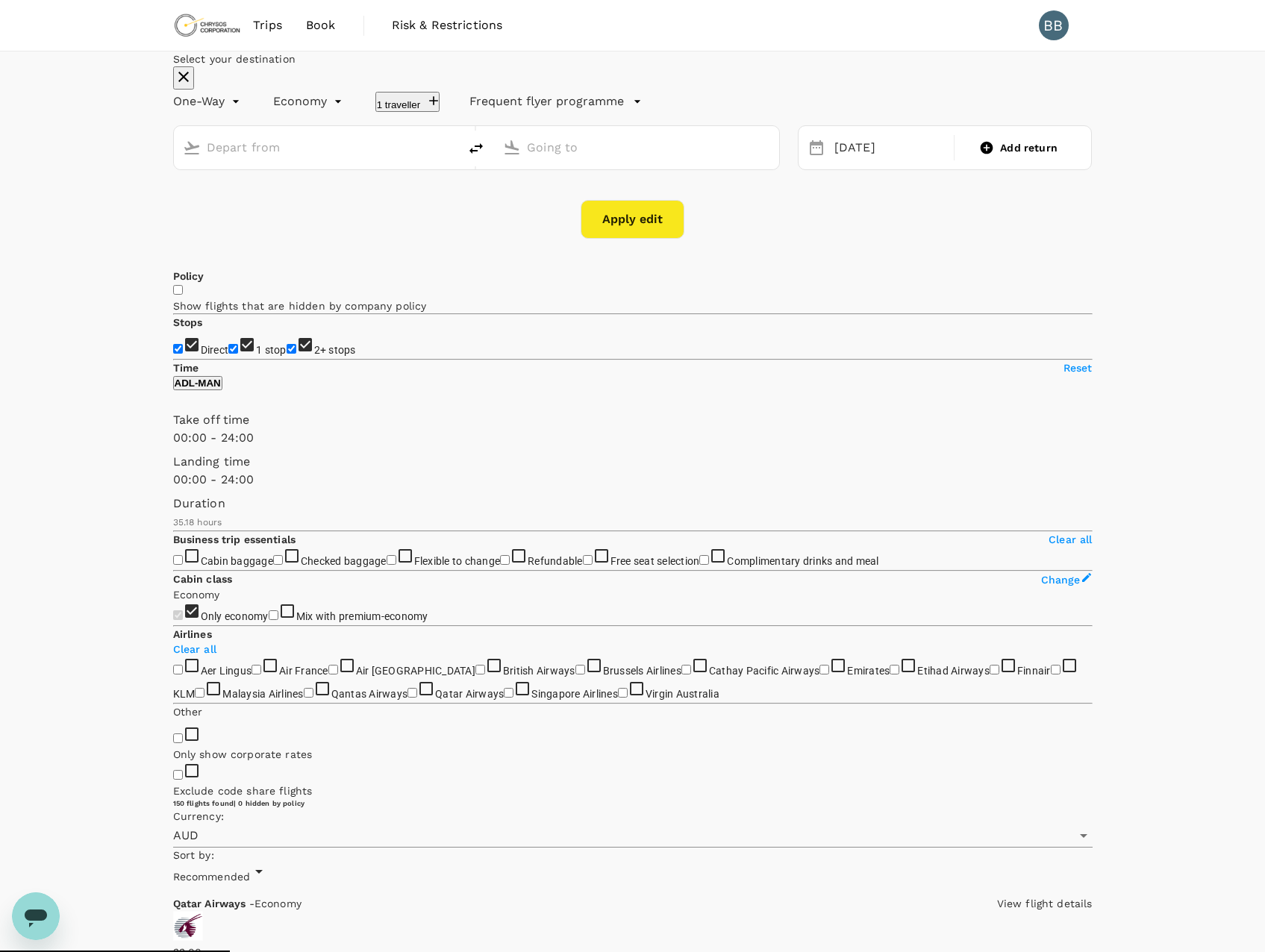
type input "Adelaide (ADL)"
type input "Liverpool John Lennon (LPL)"
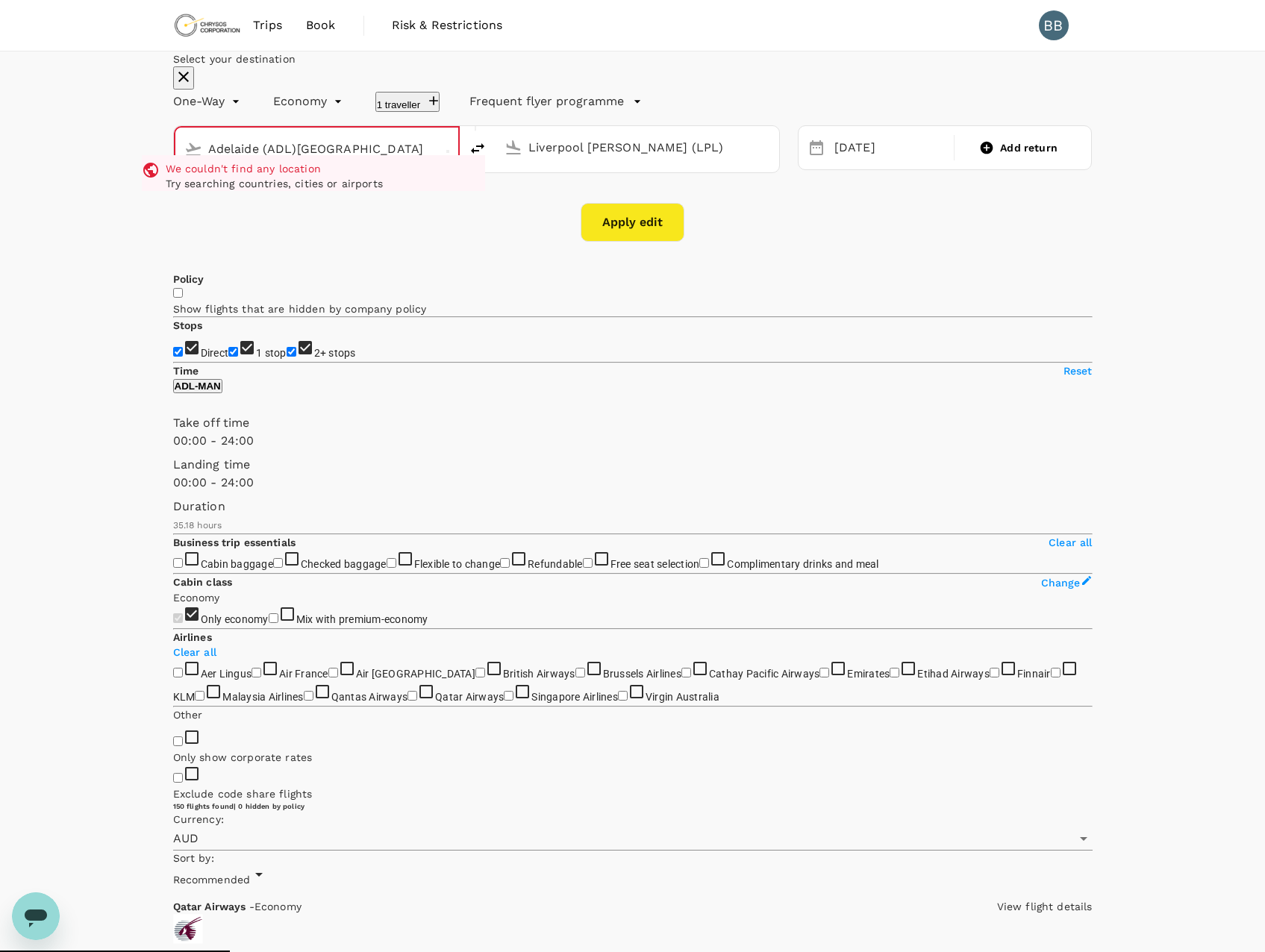
type input "Adelaide (ADL)Manchester"
drag, startPoint x: 430, startPoint y: 203, endPoint x: 116, endPoint y: 187, distance: 314.4
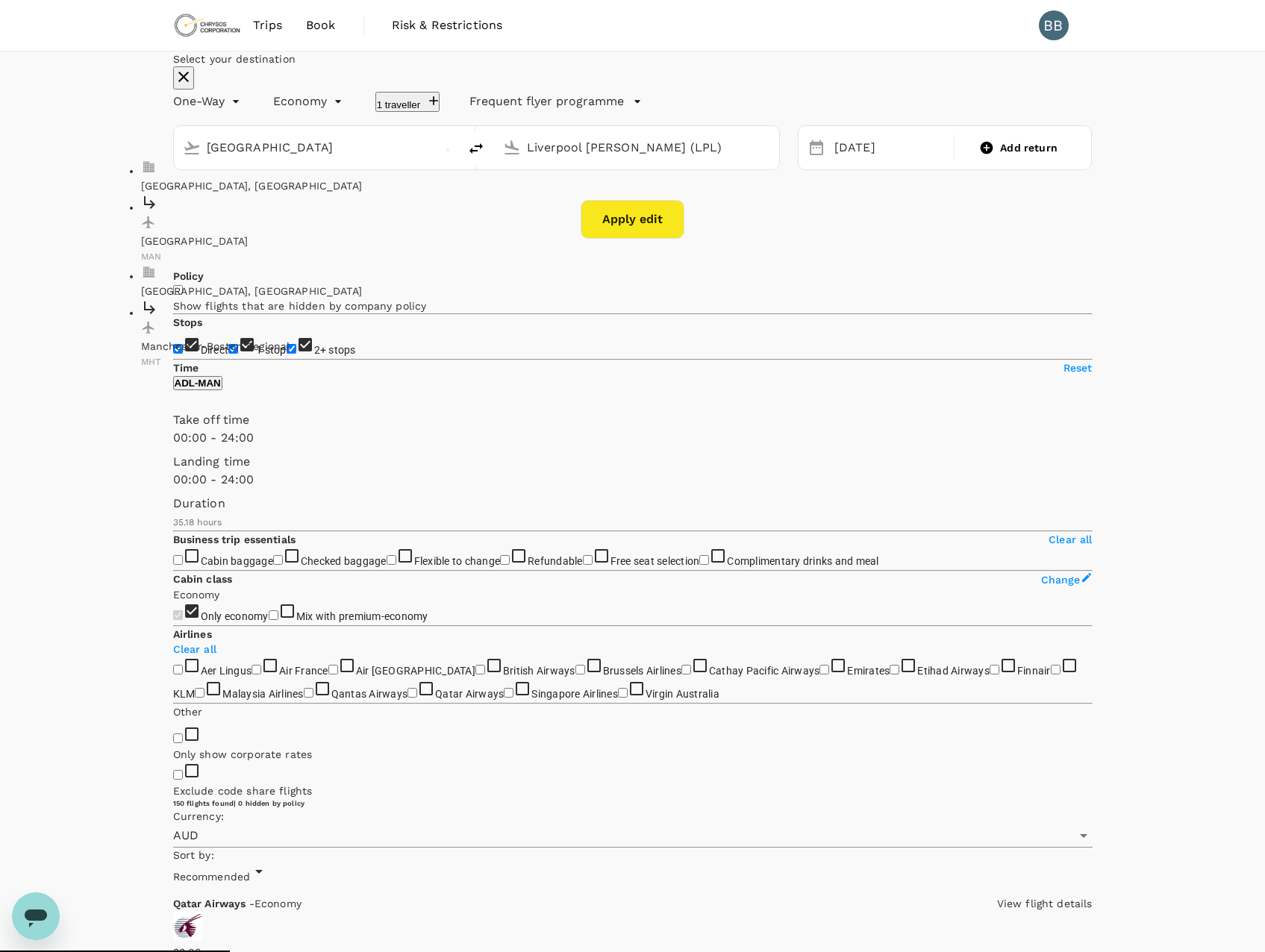
click at [374, 249] on p "Manchester" at bounding box center [312, 241] width 343 height 15
type input "Manchester (MAN)"
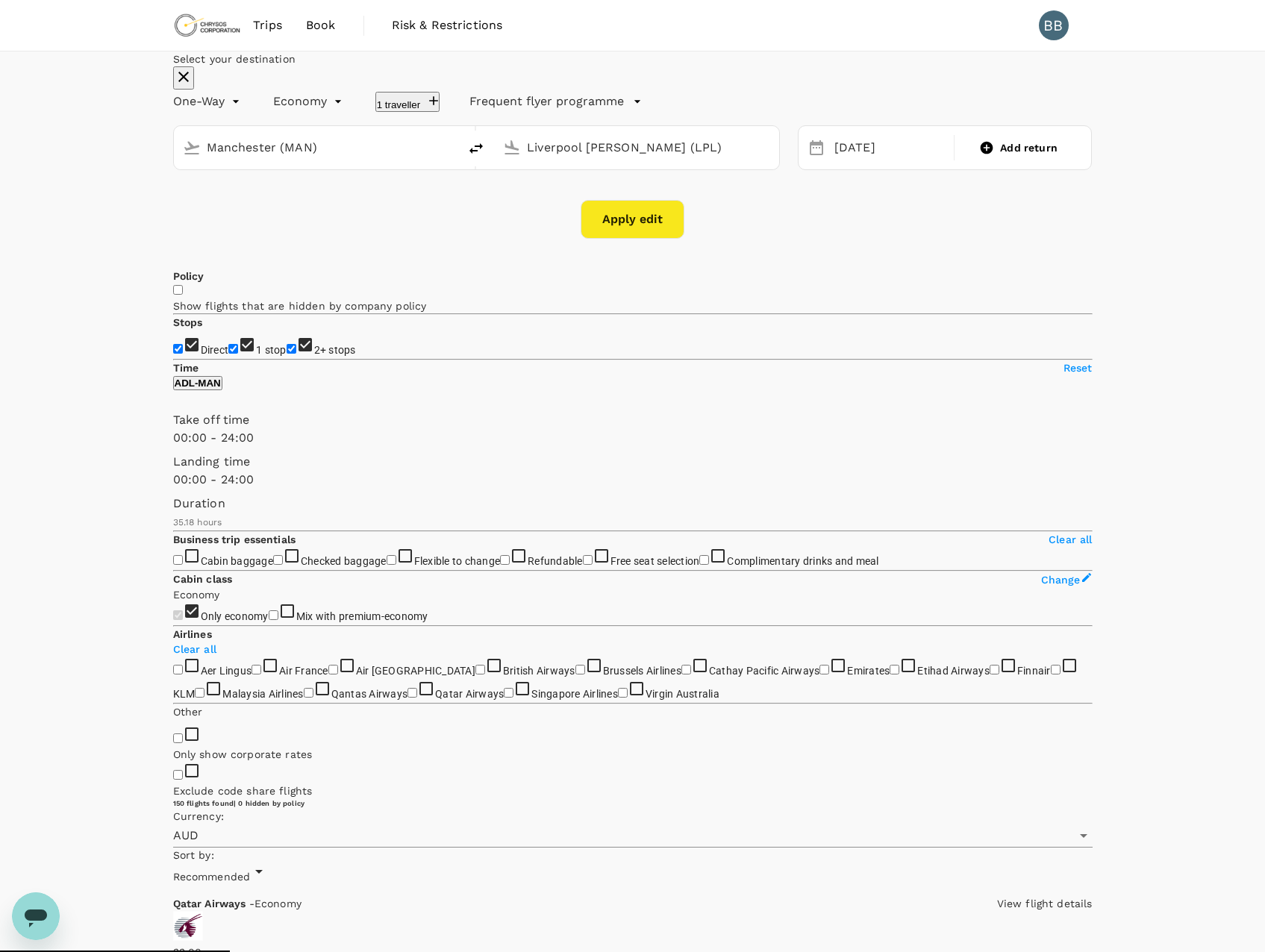
drag, startPoint x: 730, startPoint y: 211, endPoint x: 519, endPoint y: 205, distance: 211.1
click at [519, 160] on div "Liverpool John Lennon (LPL)" at bounding box center [633, 145] width 273 height 32
click at [575, 249] on p "Kotoka Intl" at bounding box center [632, 241] width 343 height 15
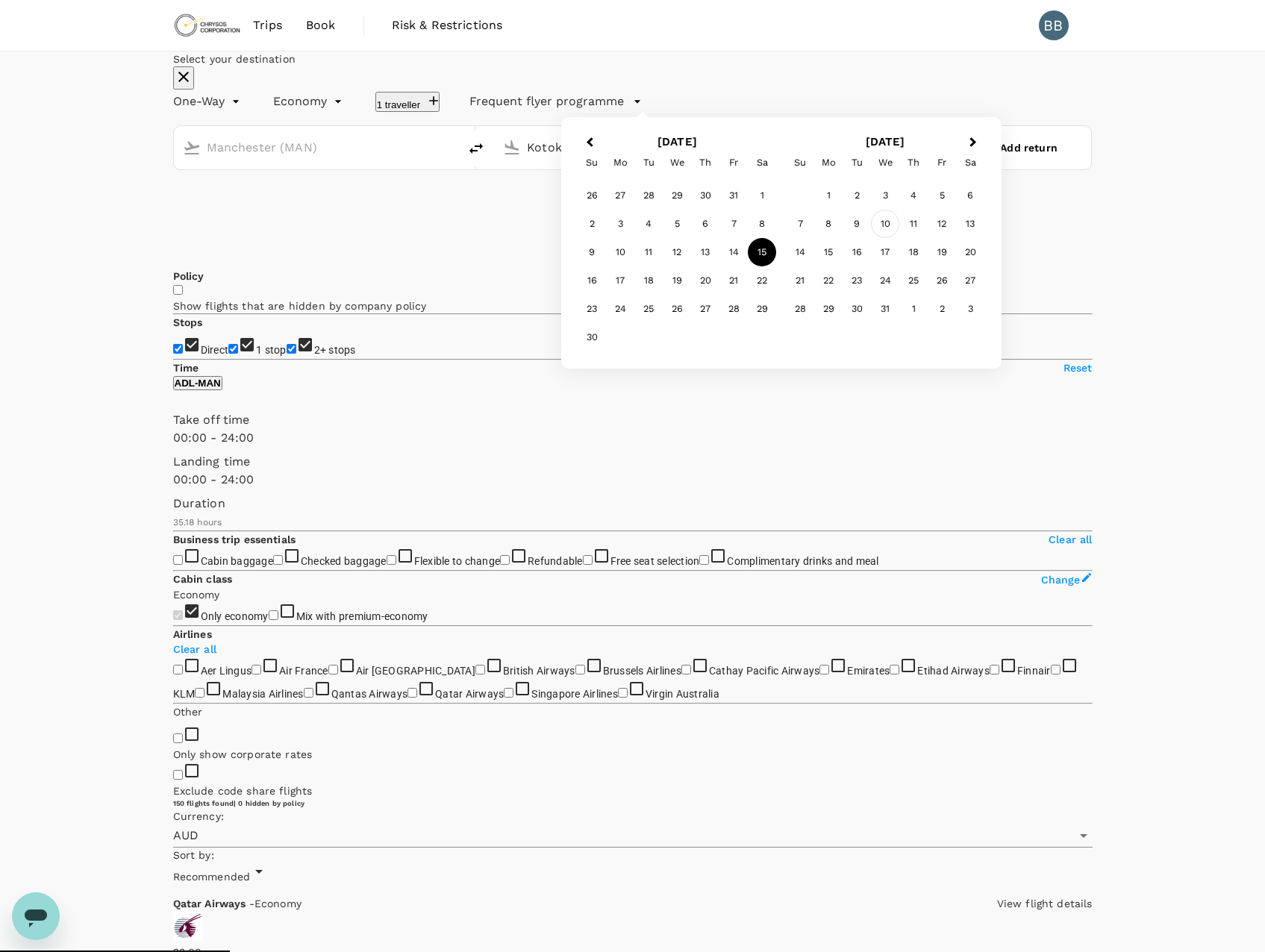
type input "Kotoka Intl (ACC)"
click at [899, 238] on div "10" at bounding box center [885, 224] width 29 height 29
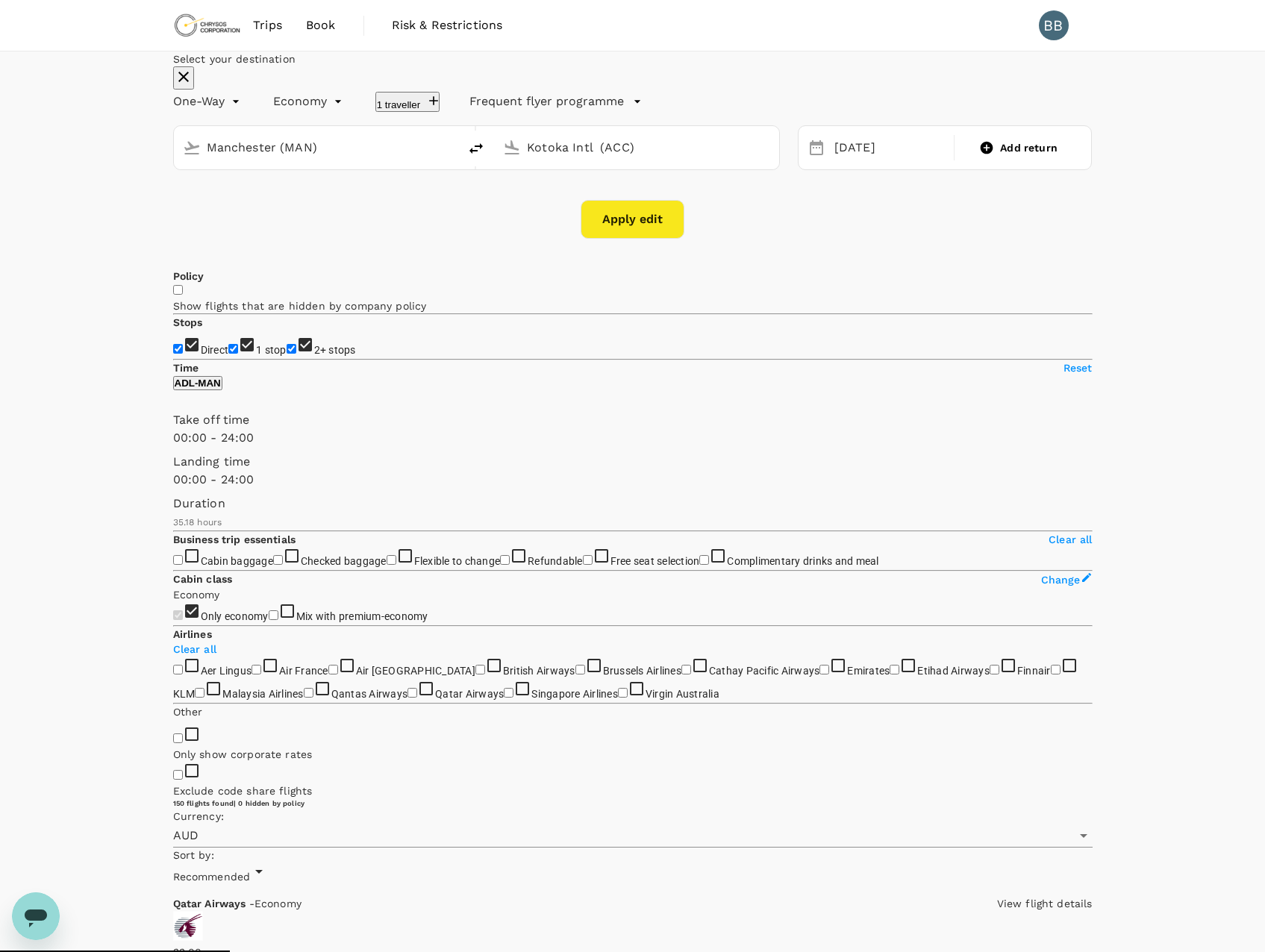
click at [646, 239] on button "Apply edit" at bounding box center [632, 220] width 104 height 39
checkbox input "false"
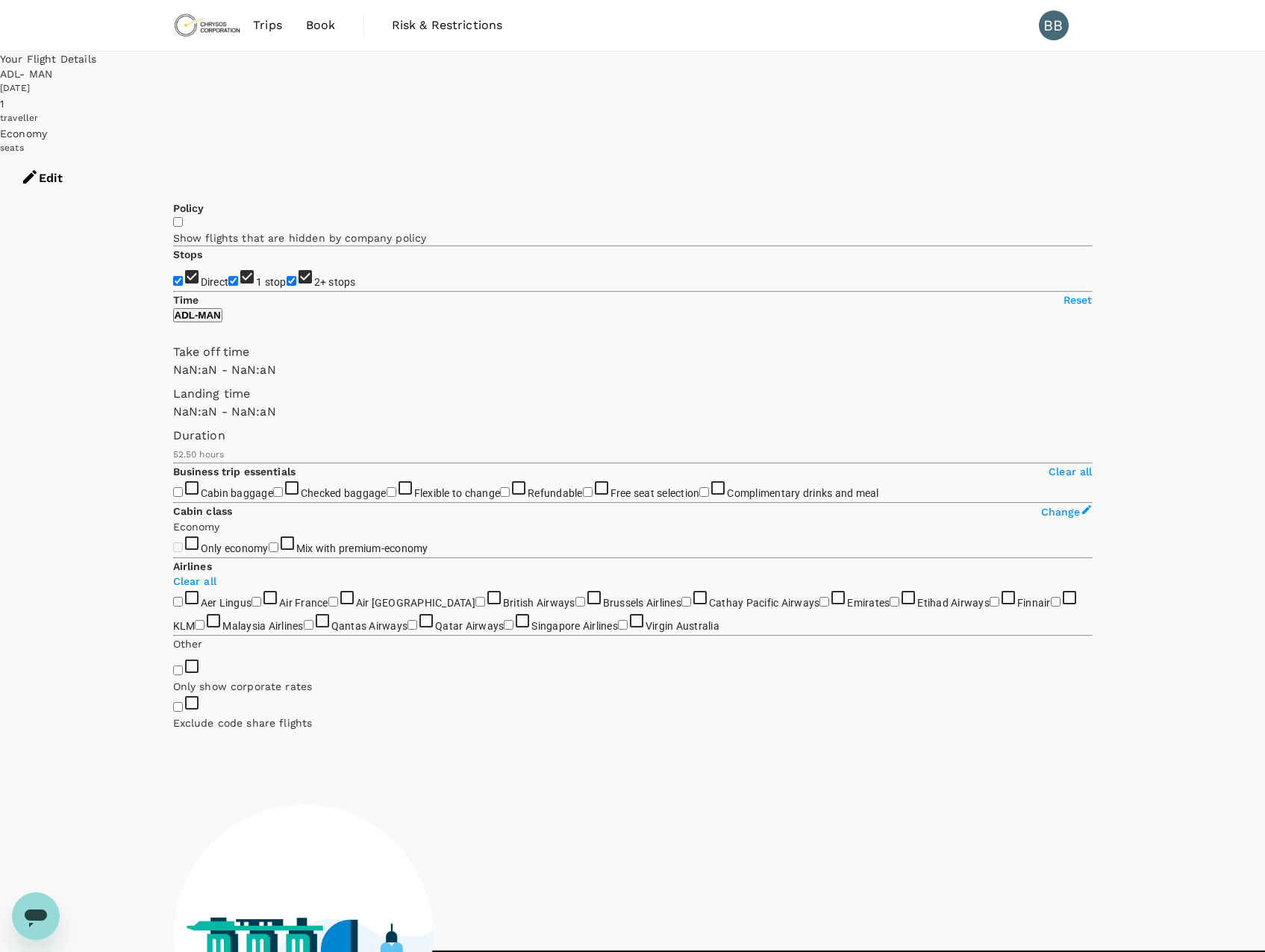
type input "1440"
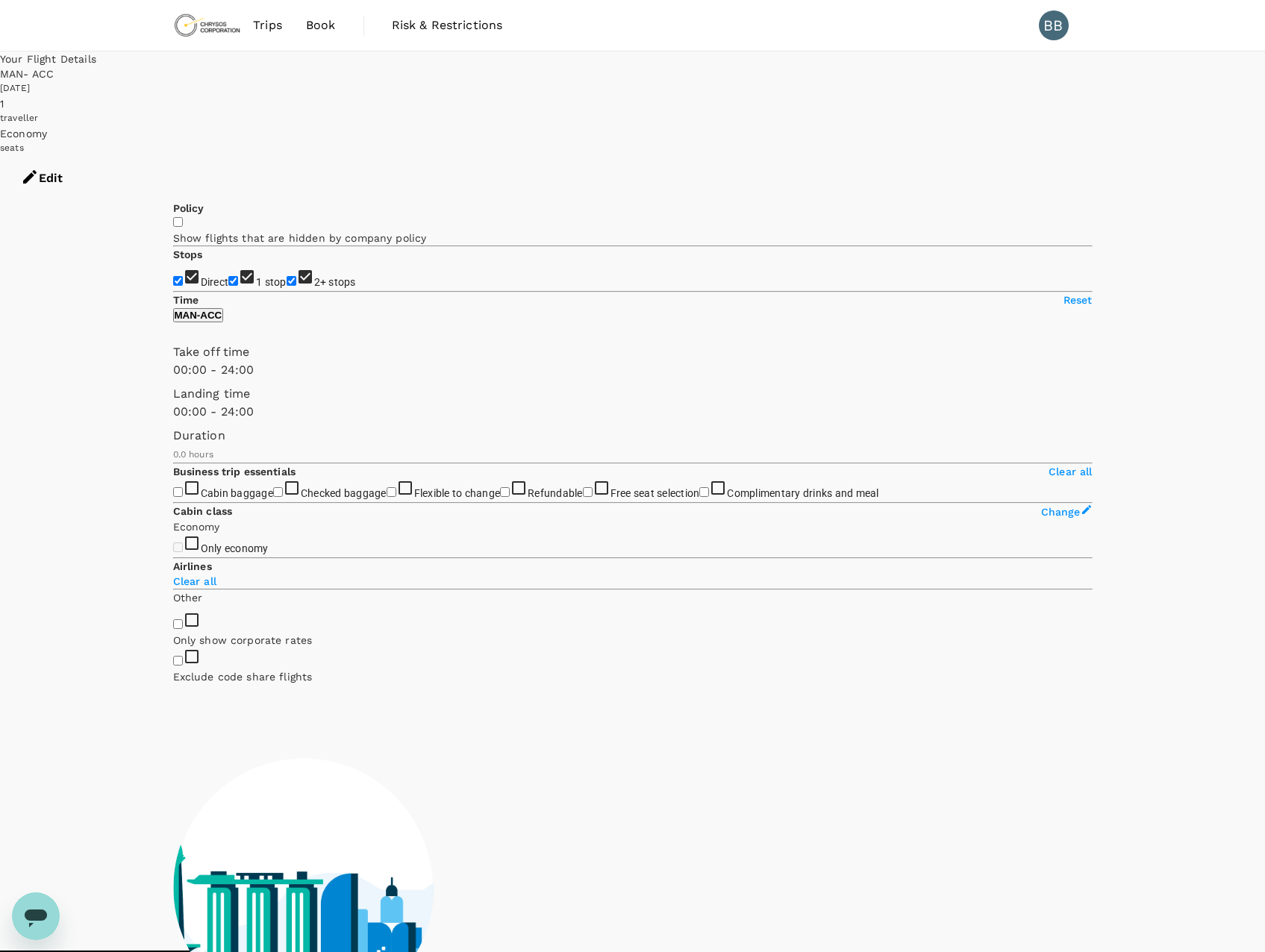
type input "1760"
checkbox input "true"
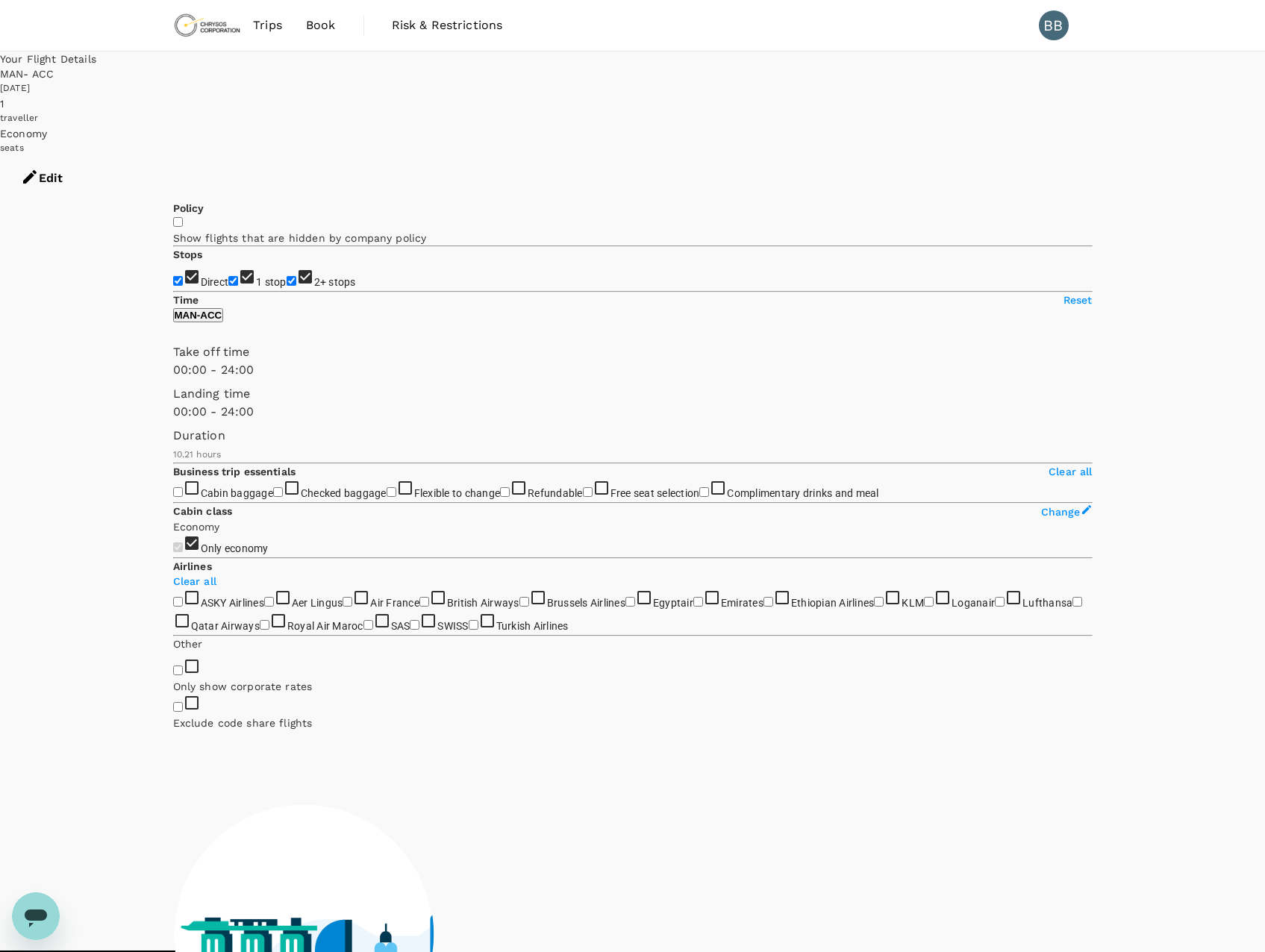
drag, startPoint x: 367, startPoint y: 566, endPoint x: 183, endPoint y: 561, distance: 184.1
click at [173, 462] on span at bounding box center [173, 462] width 0 height 0
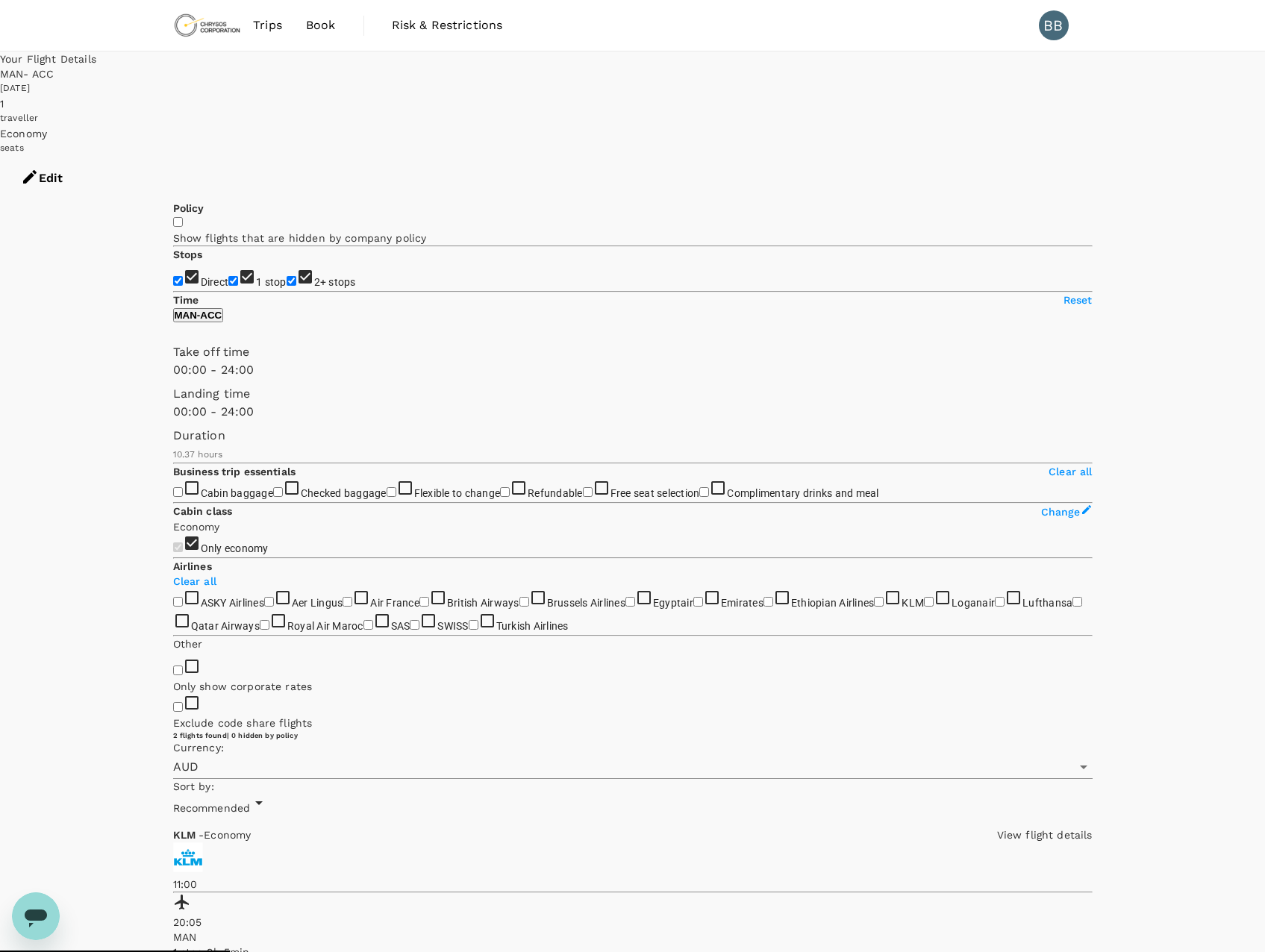
type input "693"
drag, startPoint x: 182, startPoint y: 572, endPoint x: 193, endPoint y: 572, distance: 11.0
click at [173, 462] on span at bounding box center [173, 462] width 0 height 0
click at [852, 81] on div "10 Dec 2025" at bounding box center [632, 89] width 1265 height 15
click at [84, 156] on button "Edit" at bounding box center [41, 178] width 84 height 44
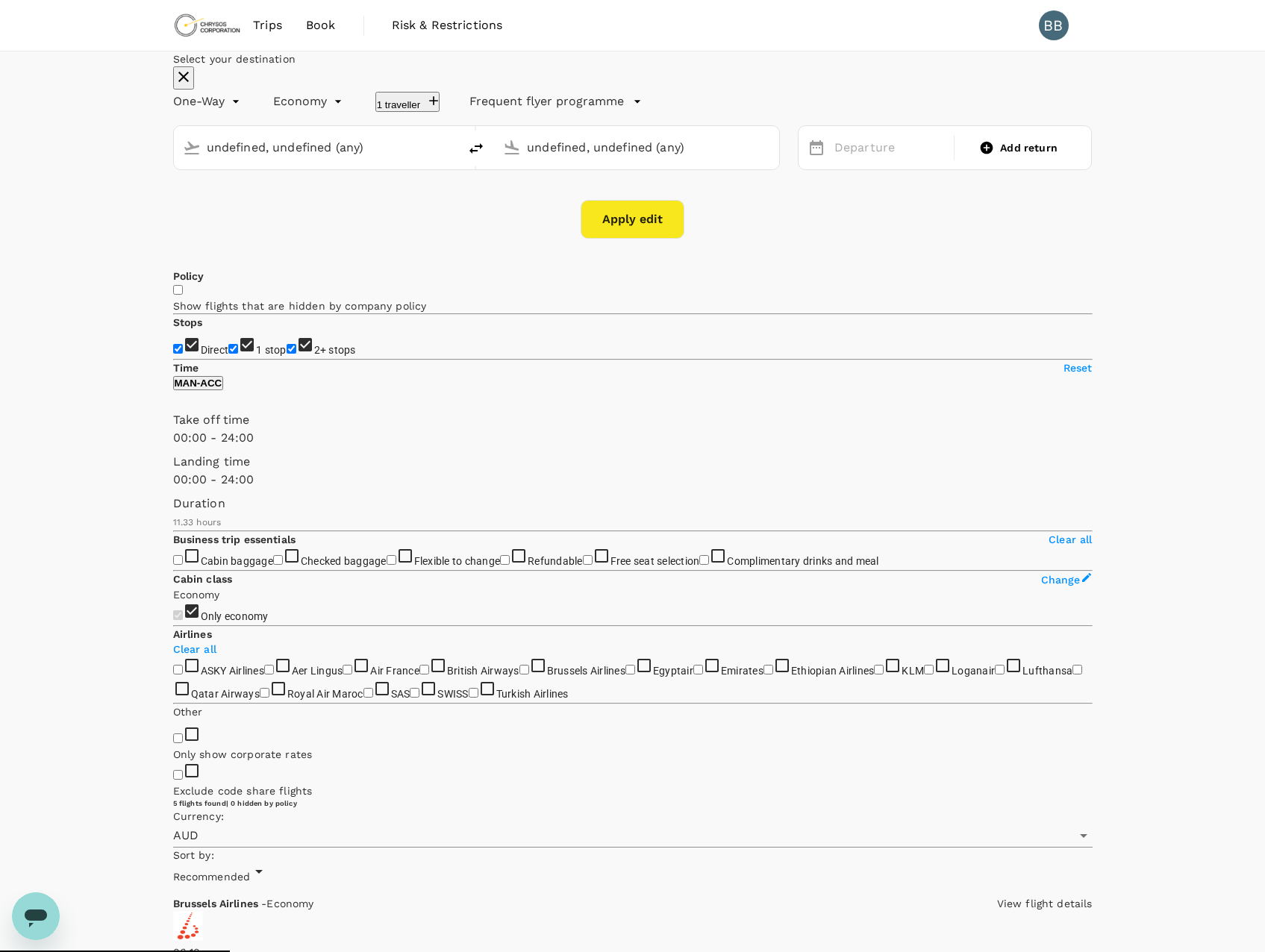
type input "Manchester (MAN)"
type input "Kotoka Intl (ACC)"
type input "Manchester (MAN)"
type input "Kotoka Intl (ACC)"
click at [828, 163] on div "10 Dec" at bounding box center [889, 148] width 123 height 29
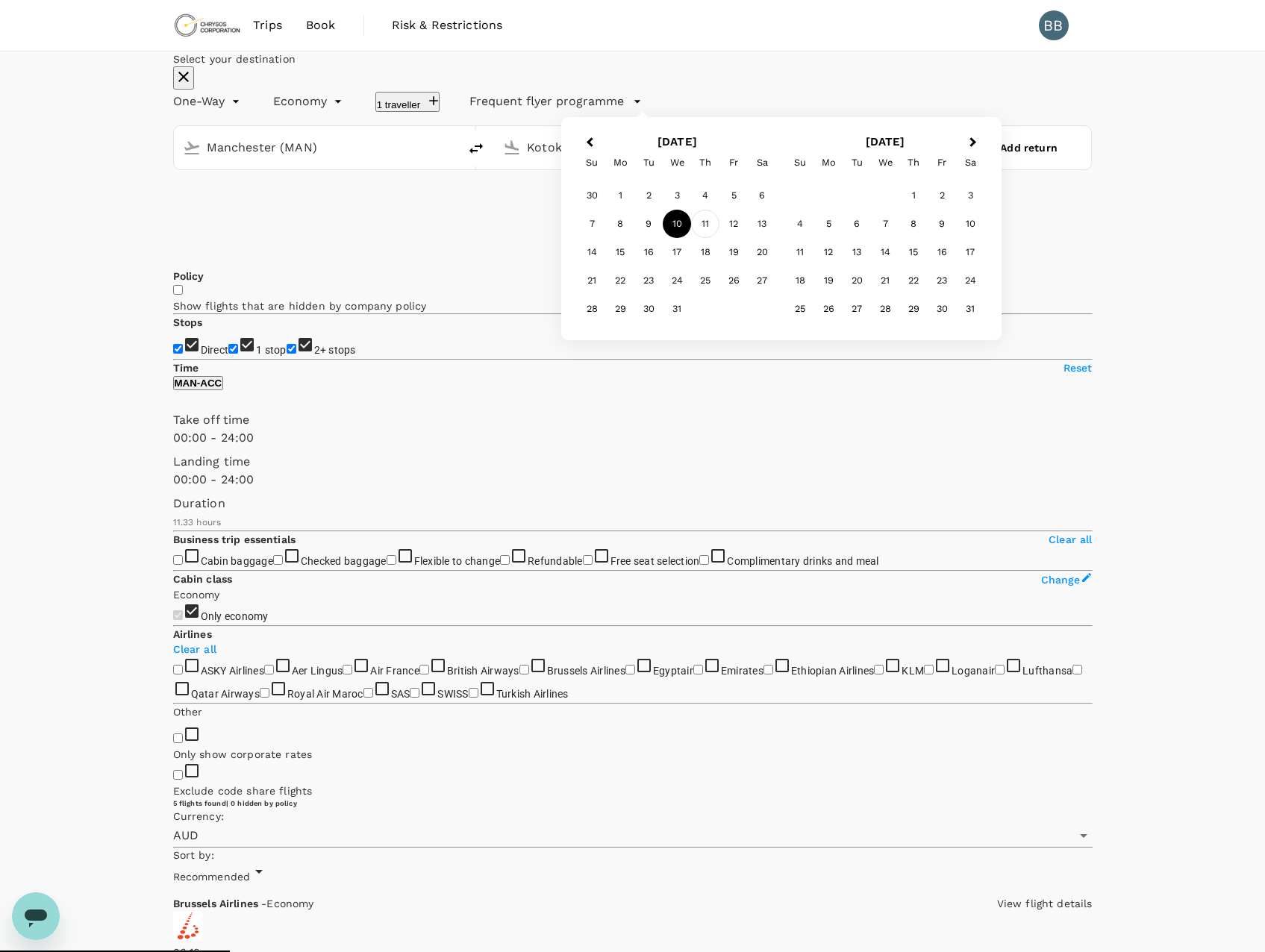
click at [719, 238] on div "11" at bounding box center [706, 224] width 29 height 29
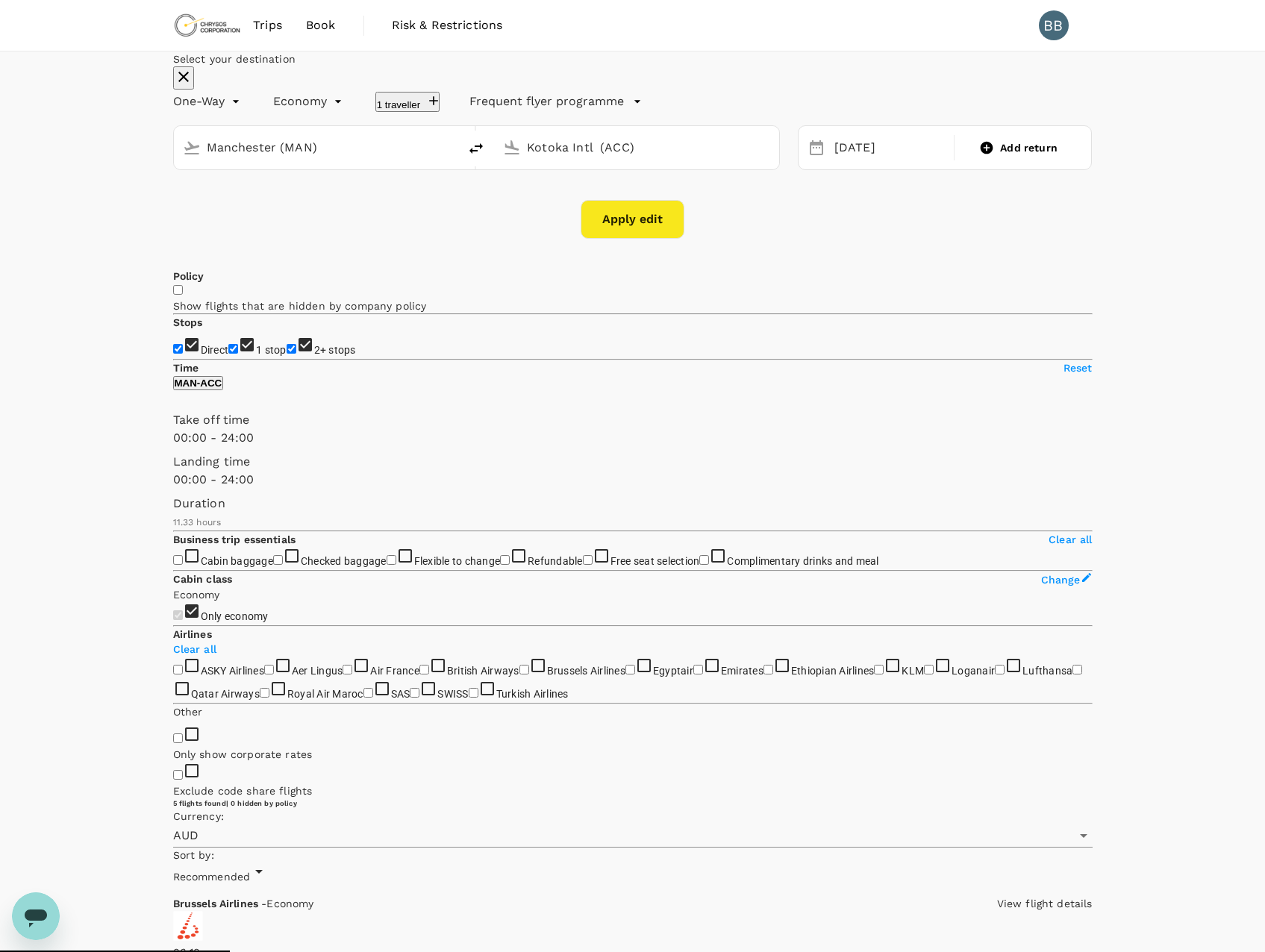
click at [639, 239] on button "Apply edit" at bounding box center [632, 220] width 104 height 39
checkbox input "false"
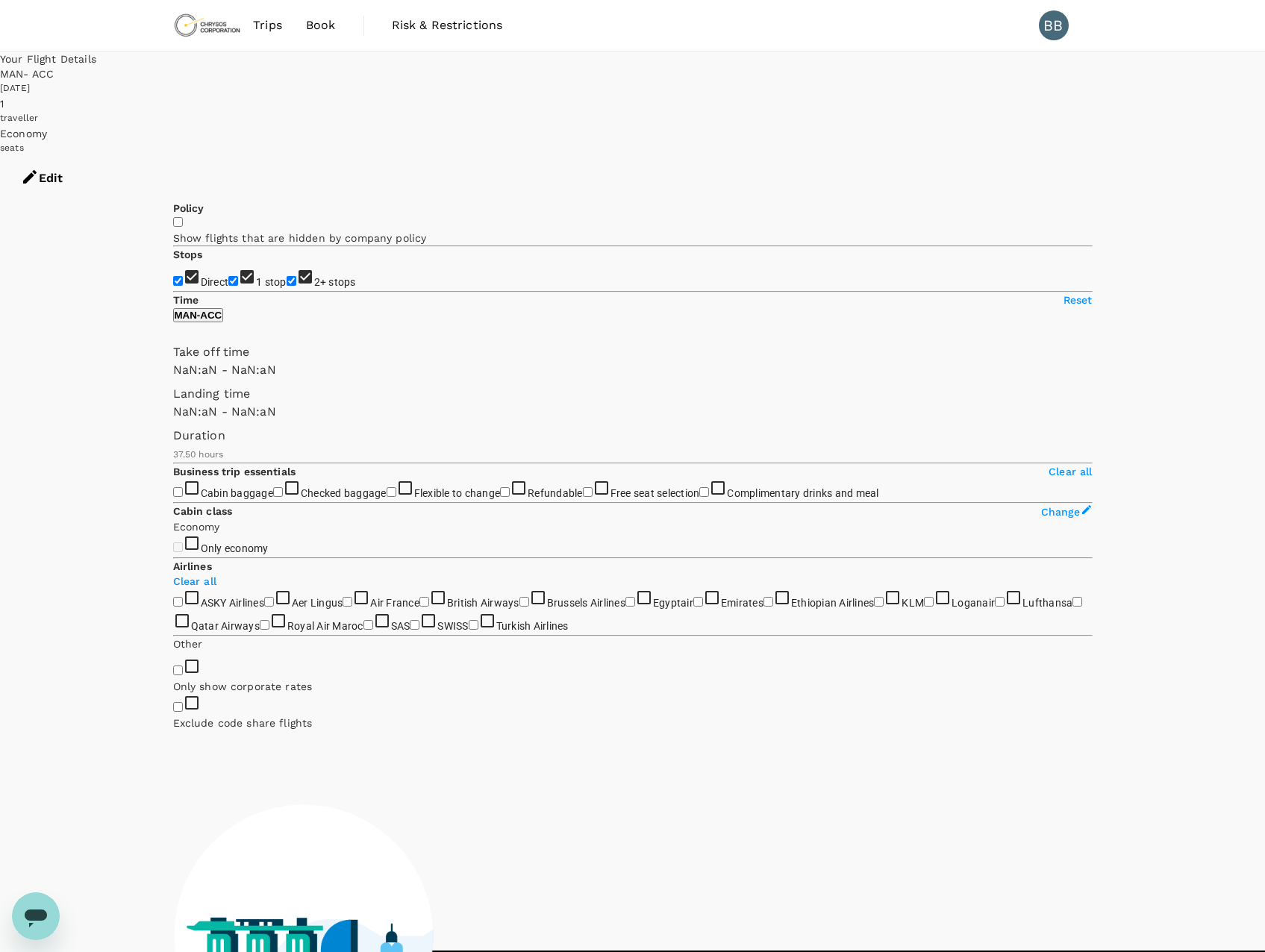
type input "1440"
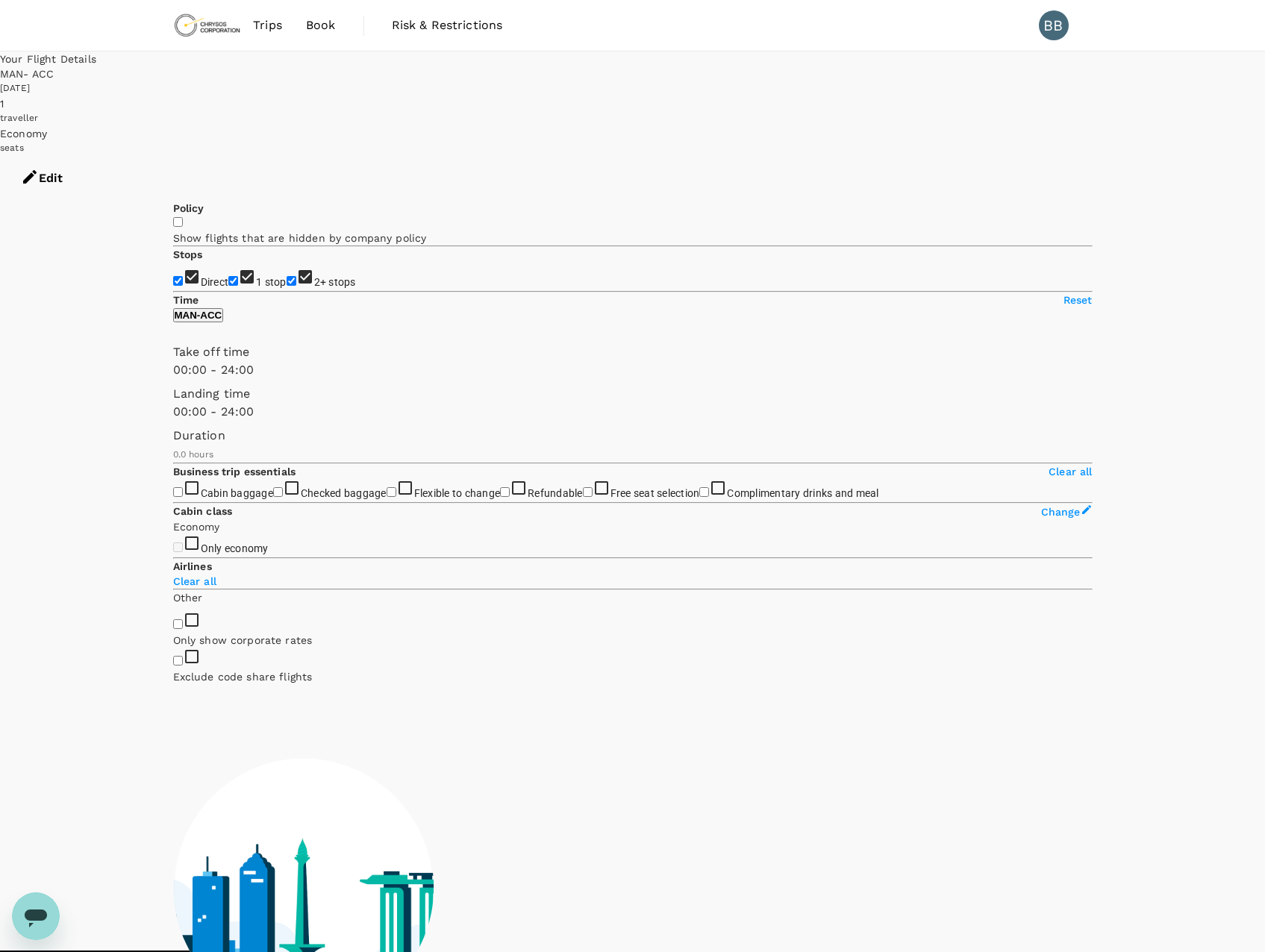
type input "1750"
checkbox input "true"
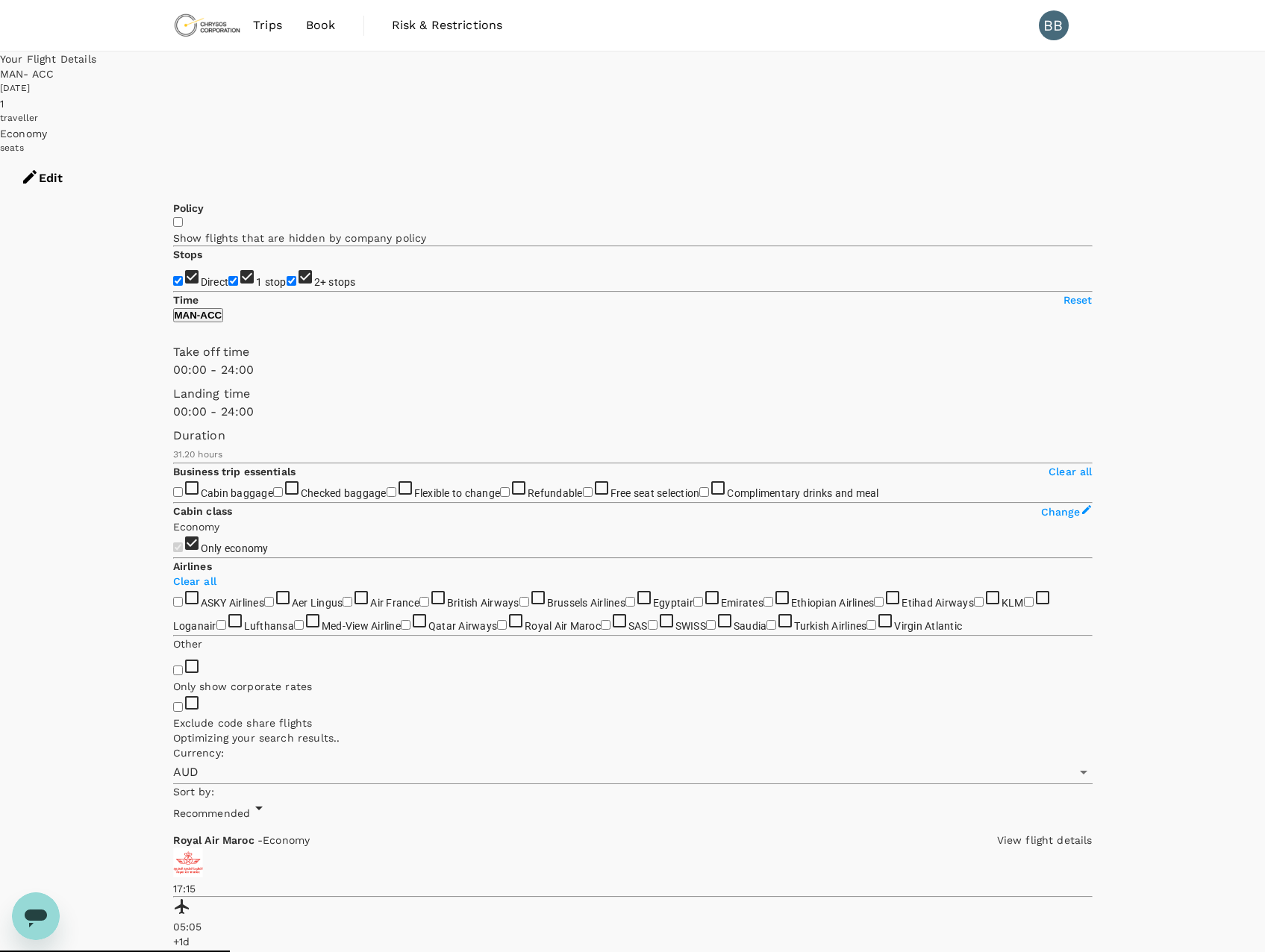
type input "2040"
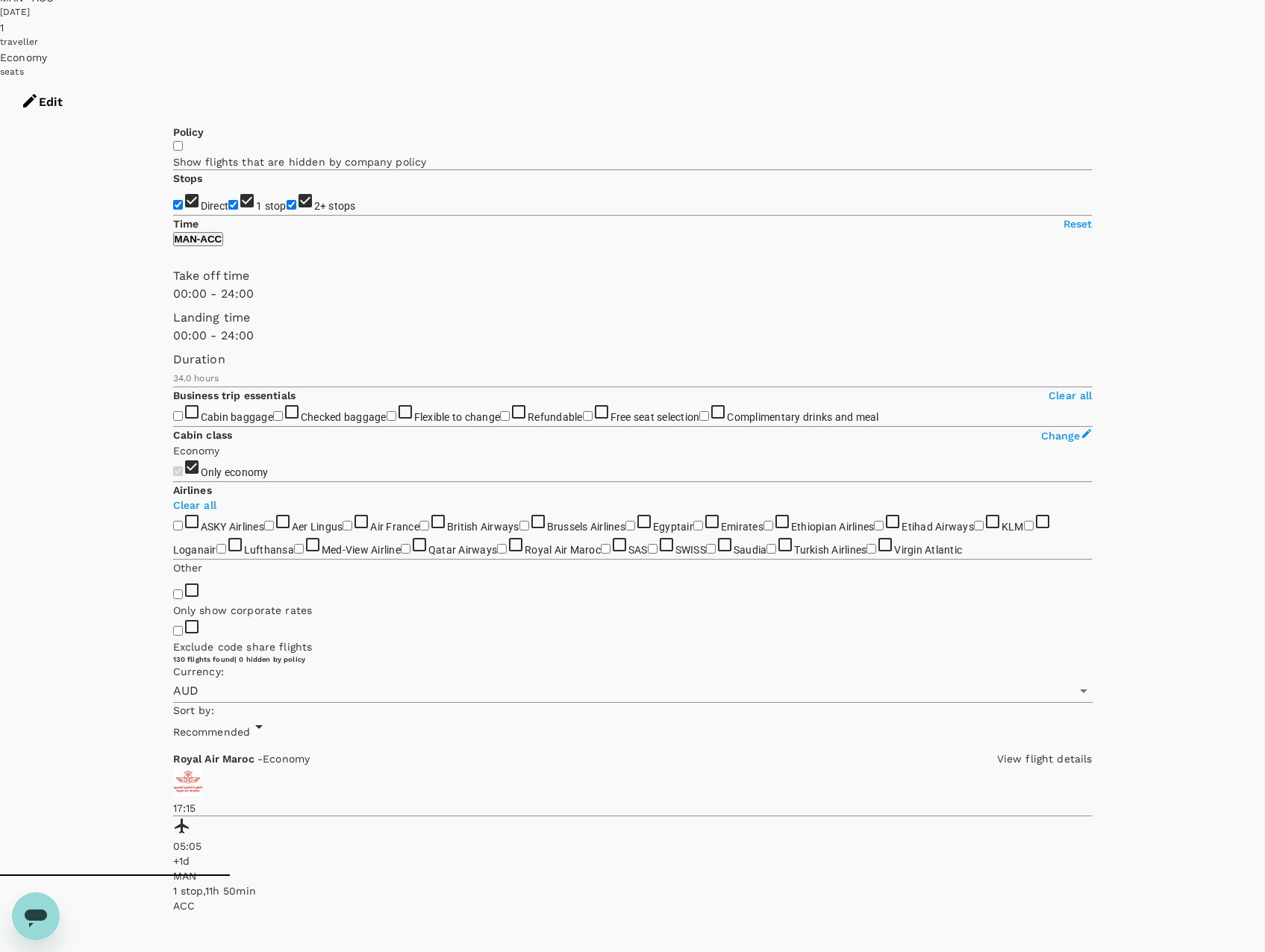
scroll to position [294, 0]
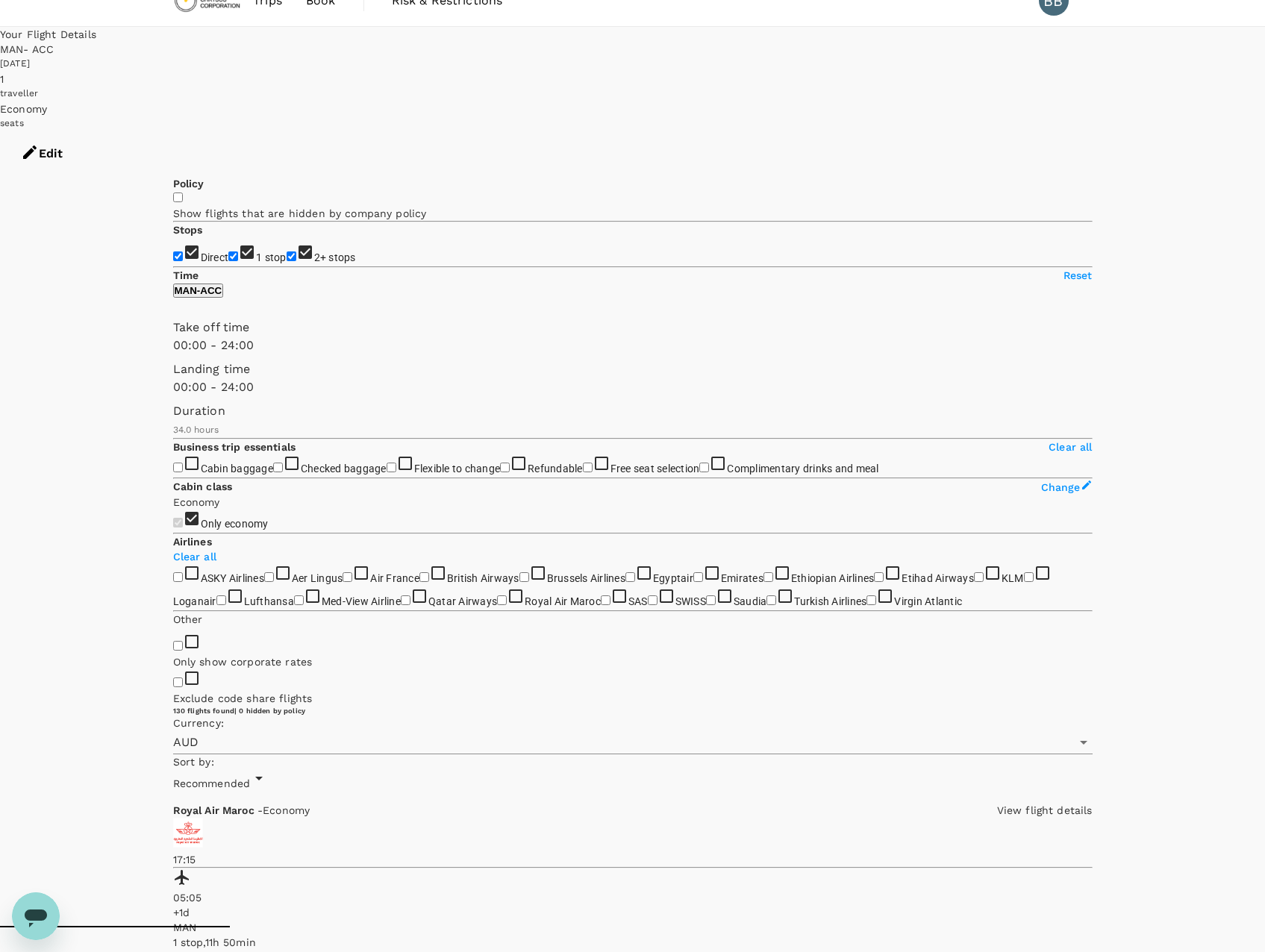
scroll to position [0, 0]
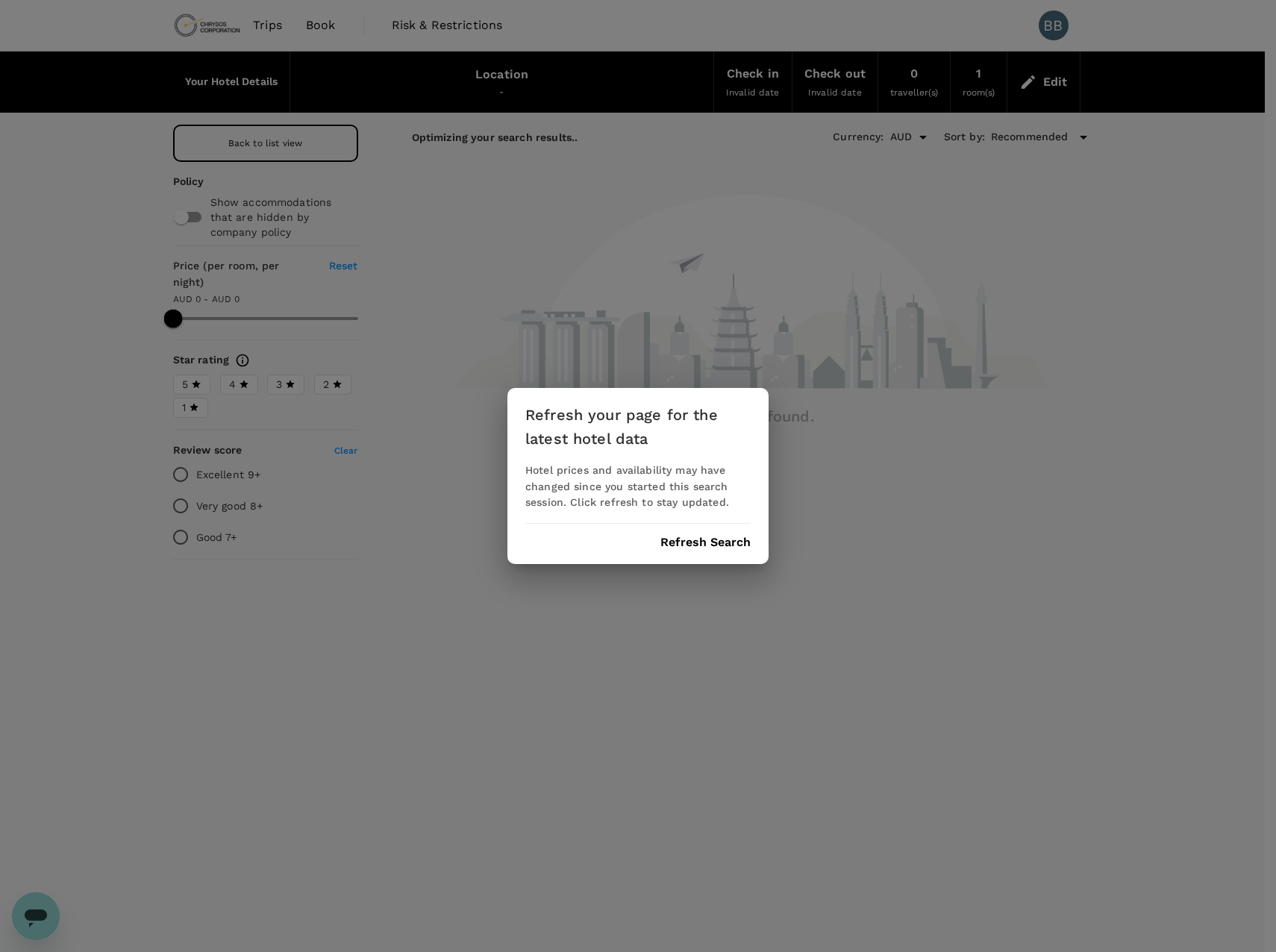
click at [709, 553] on div "Refresh your page for the latest hotel data Hotel prices and availability may h…" at bounding box center [638, 476] width 261 height 177
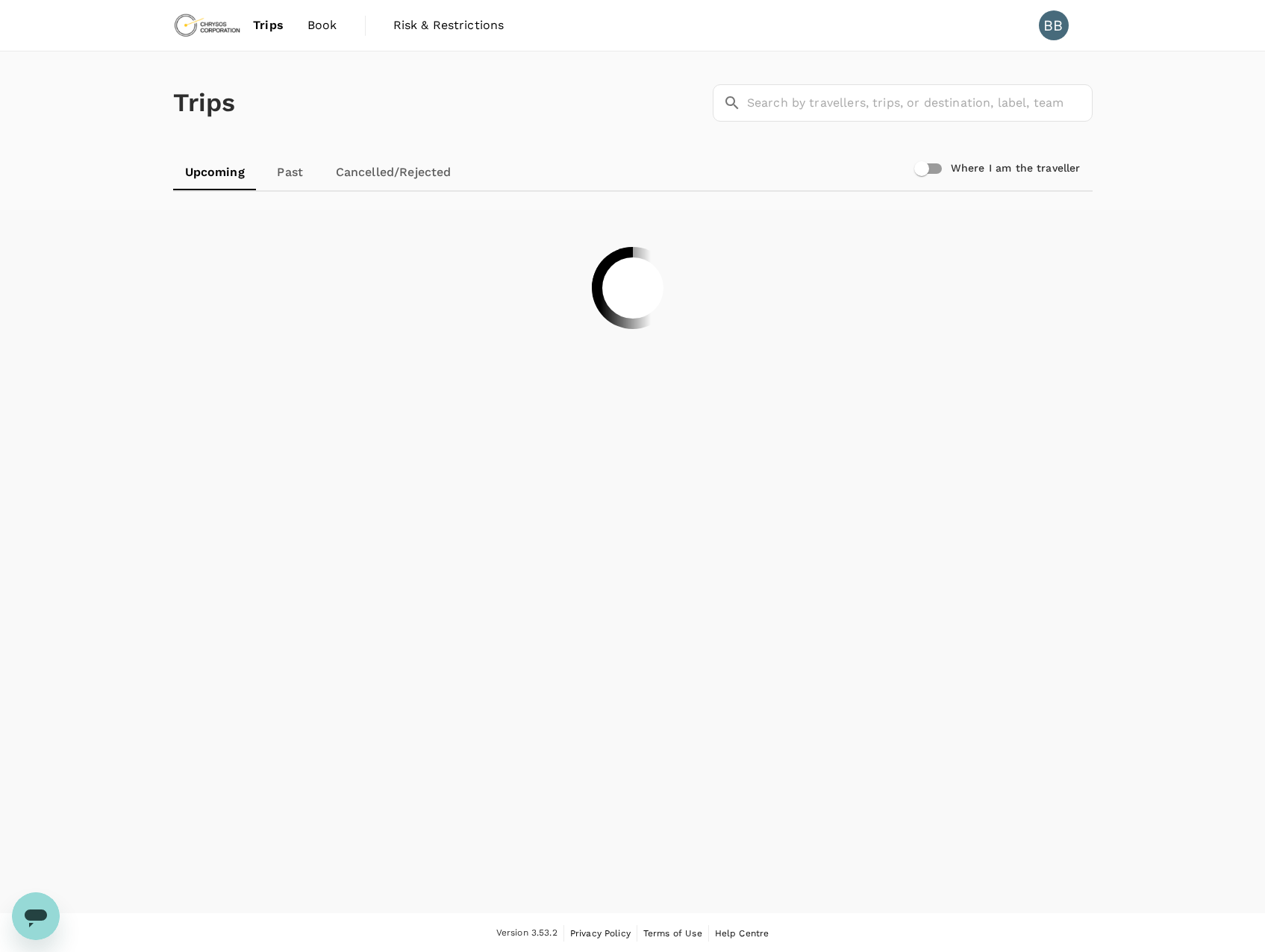
click at [322, 29] on span "Book" at bounding box center [322, 26] width 30 height 18
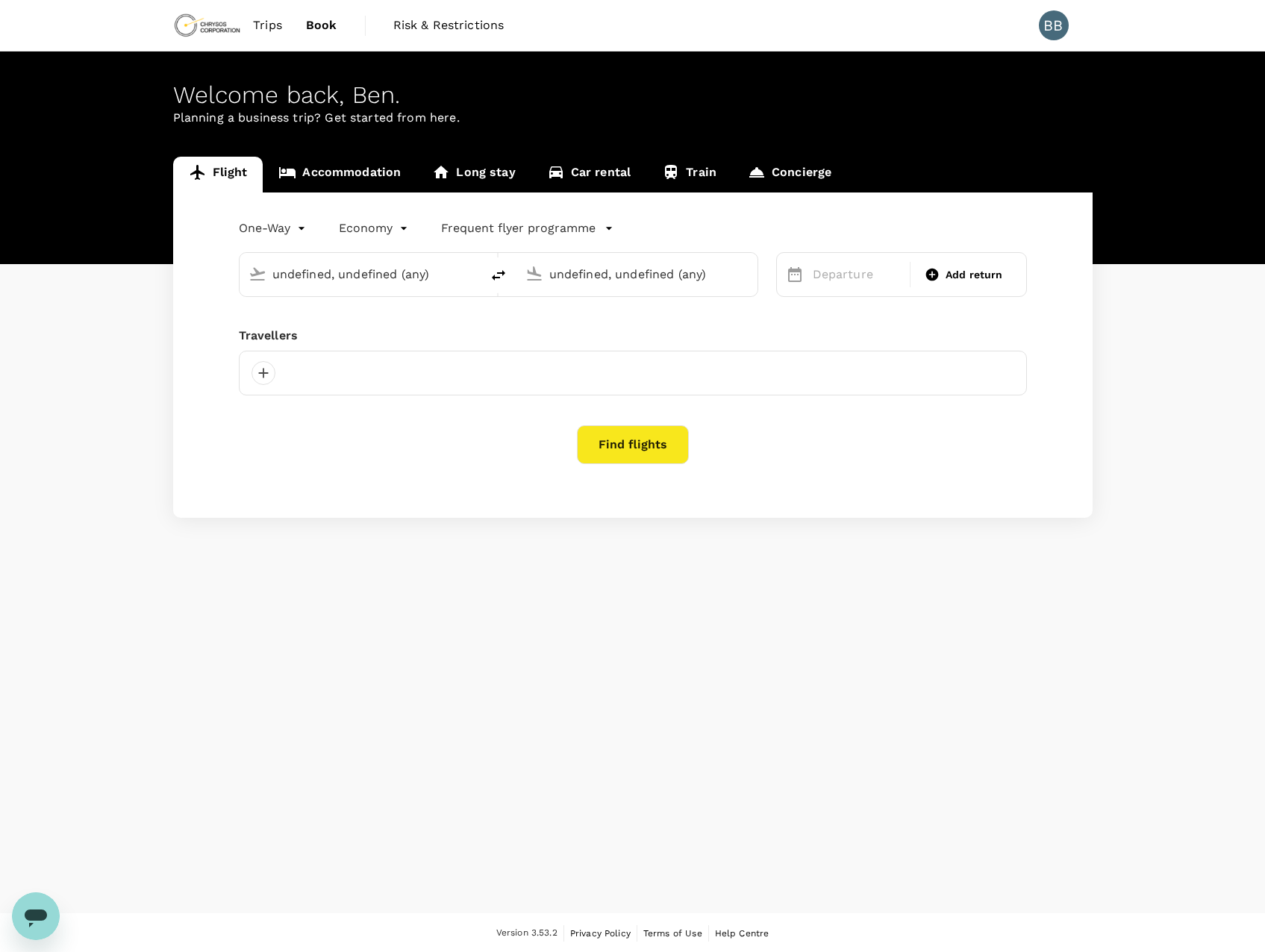
type input "Manchester (MAN)"
type input "Kotoka Intl (ACC)"
type input "Manchester (MAN)"
type input "Kotoka Intl (ACC)"
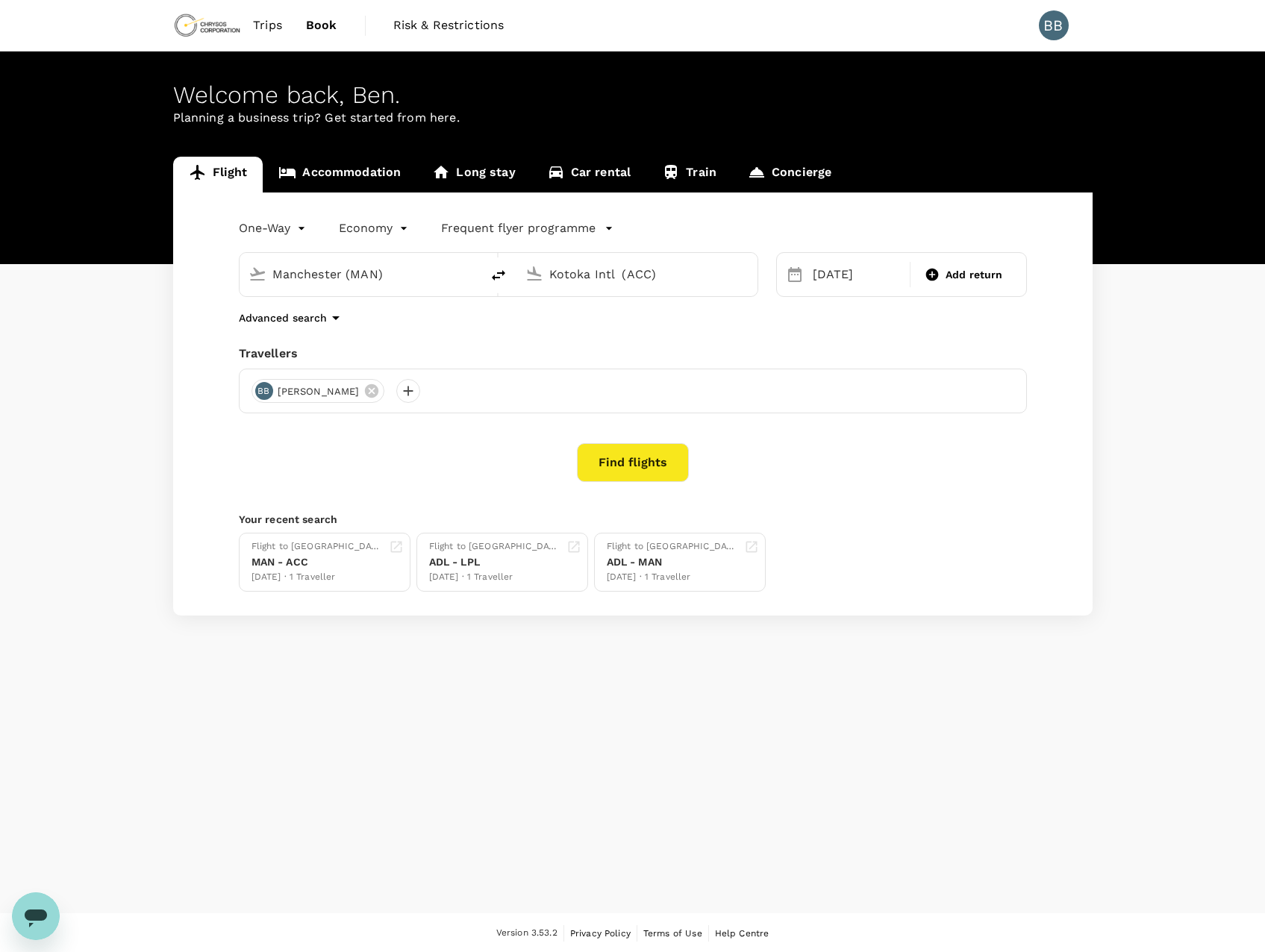
drag, startPoint x: 430, startPoint y: 278, endPoint x: 244, endPoint y: 277, distance: 186.0
click at [244, 277] on div "Manchester (MAN)" at bounding box center [357, 272] width 229 height 33
click at [309, 330] on p "Kotoka Intl" at bounding box center [383, 333] width 263 height 15
type input "Kotoka Intl (ACC)"
drag, startPoint x: 669, startPoint y: 273, endPoint x: 526, endPoint y: 277, distance: 143.1
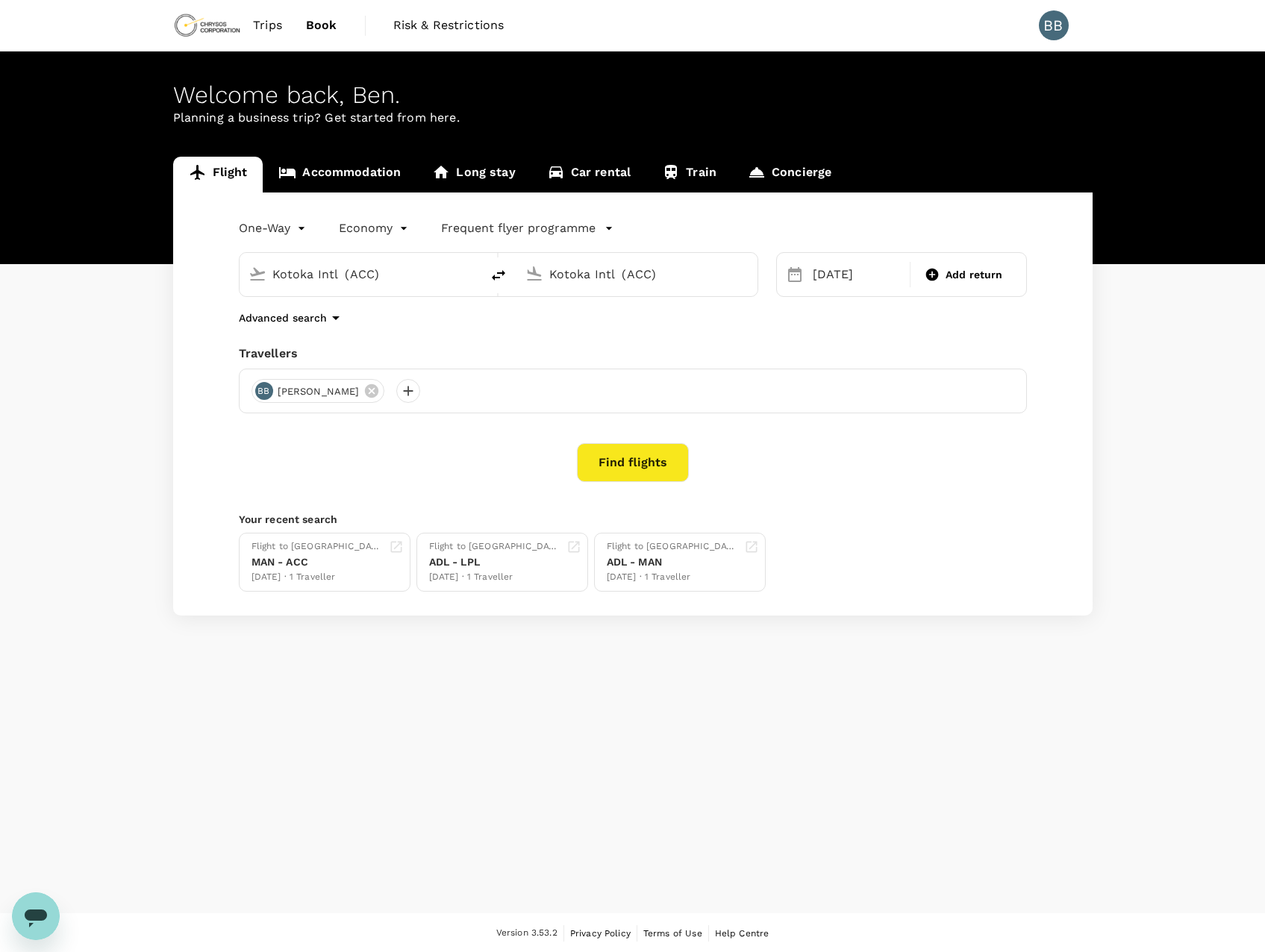
click at [526, 277] on div "Kotoka Intl (ACC)" at bounding box center [634, 272] width 229 height 33
click at [590, 335] on p "Adelaide" at bounding box center [660, 333] width 263 height 15
type input "Adelaide (ADL)"
click at [973, 434] on div "20" at bounding box center [977, 432] width 29 height 29
click at [632, 471] on button "Find flights" at bounding box center [632, 463] width 112 height 39
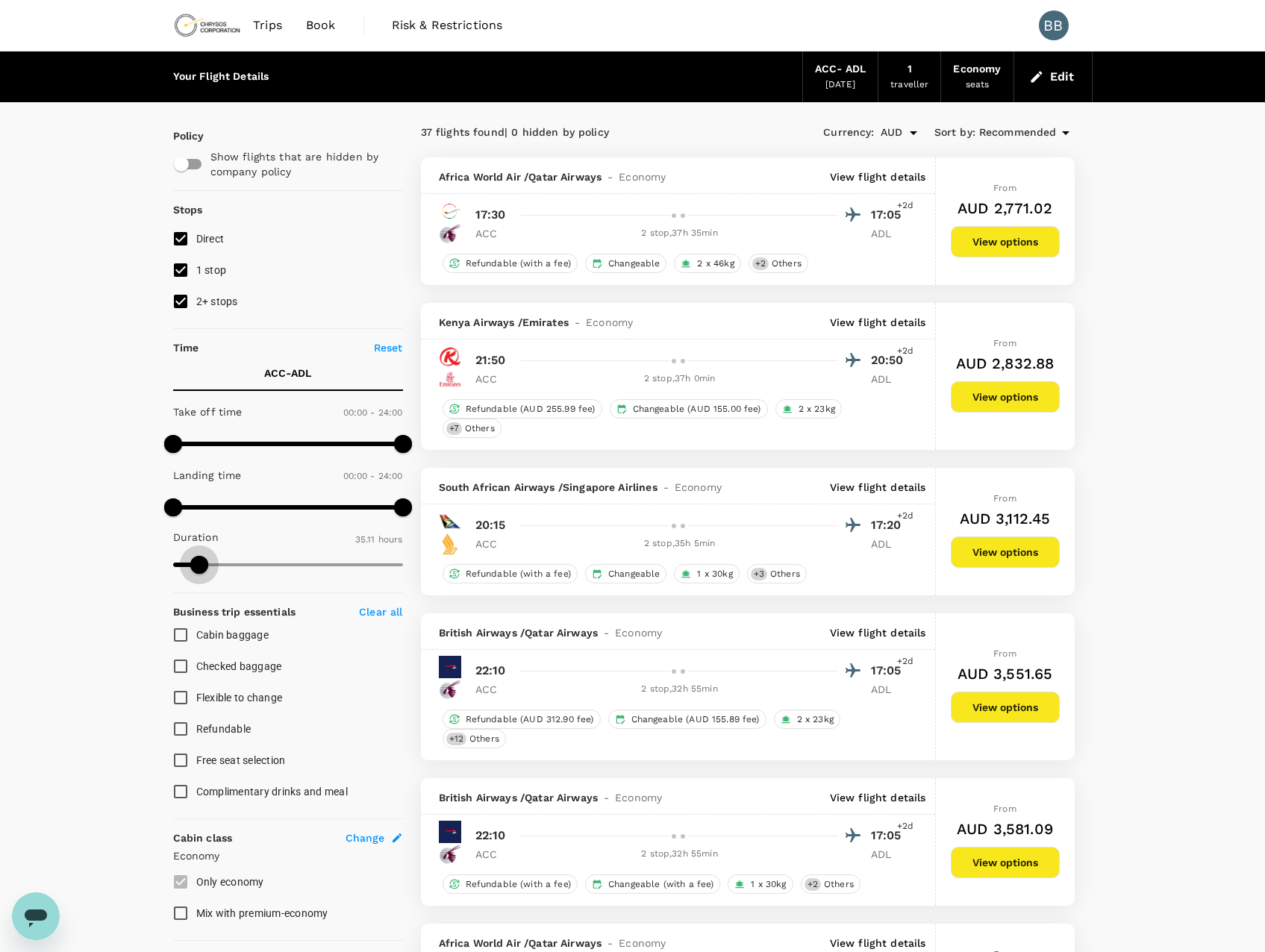
type input "2102"
drag, startPoint x: 406, startPoint y: 562, endPoint x: 198, endPoint y: 554, distance: 208.2
click at [198, 556] on span at bounding box center [198, 565] width 18 height 18
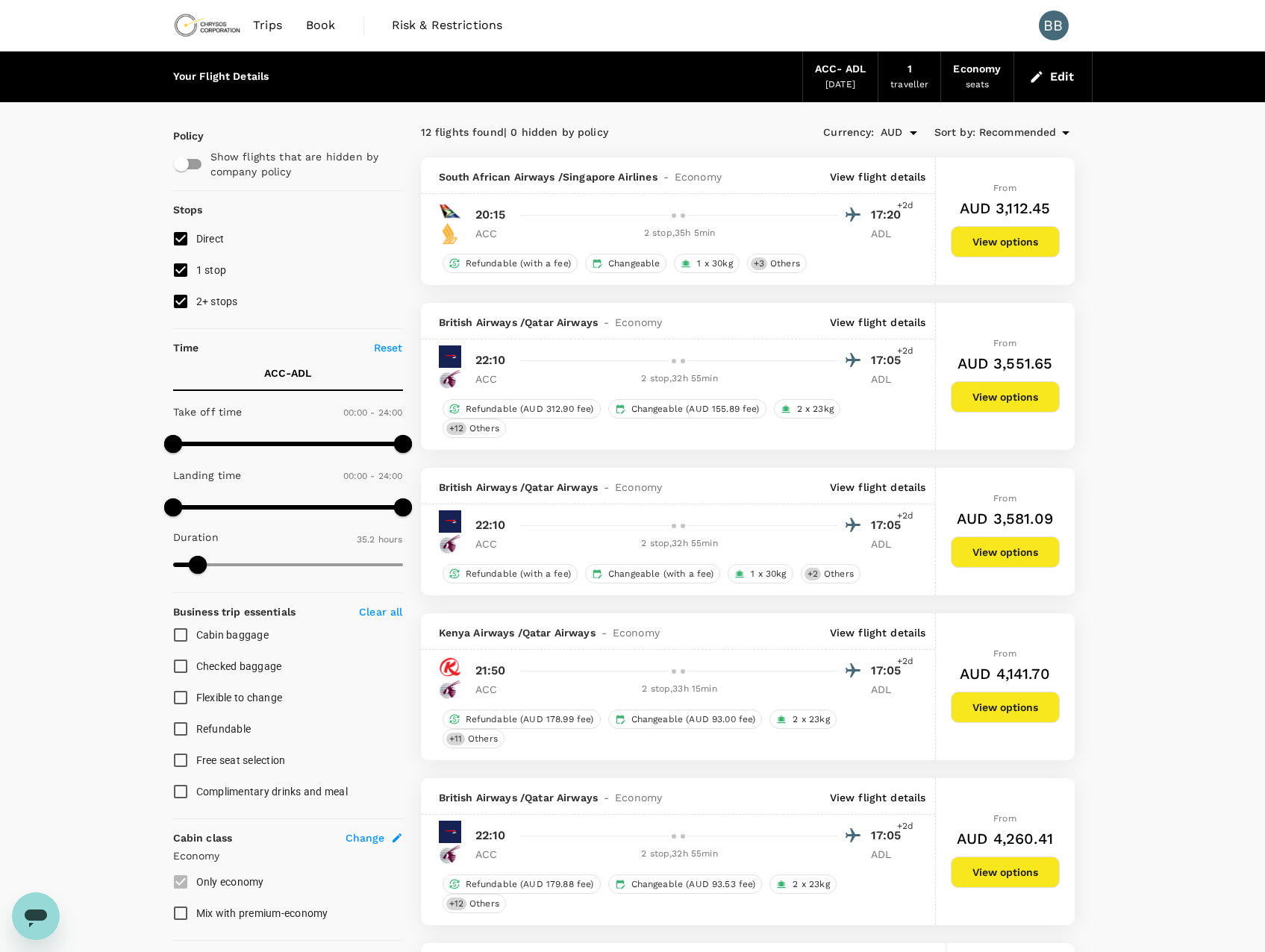
click at [908, 208] on span "+2d" at bounding box center [905, 206] width 17 height 15
click at [992, 242] on button "View options" at bounding box center [1004, 242] width 109 height 32
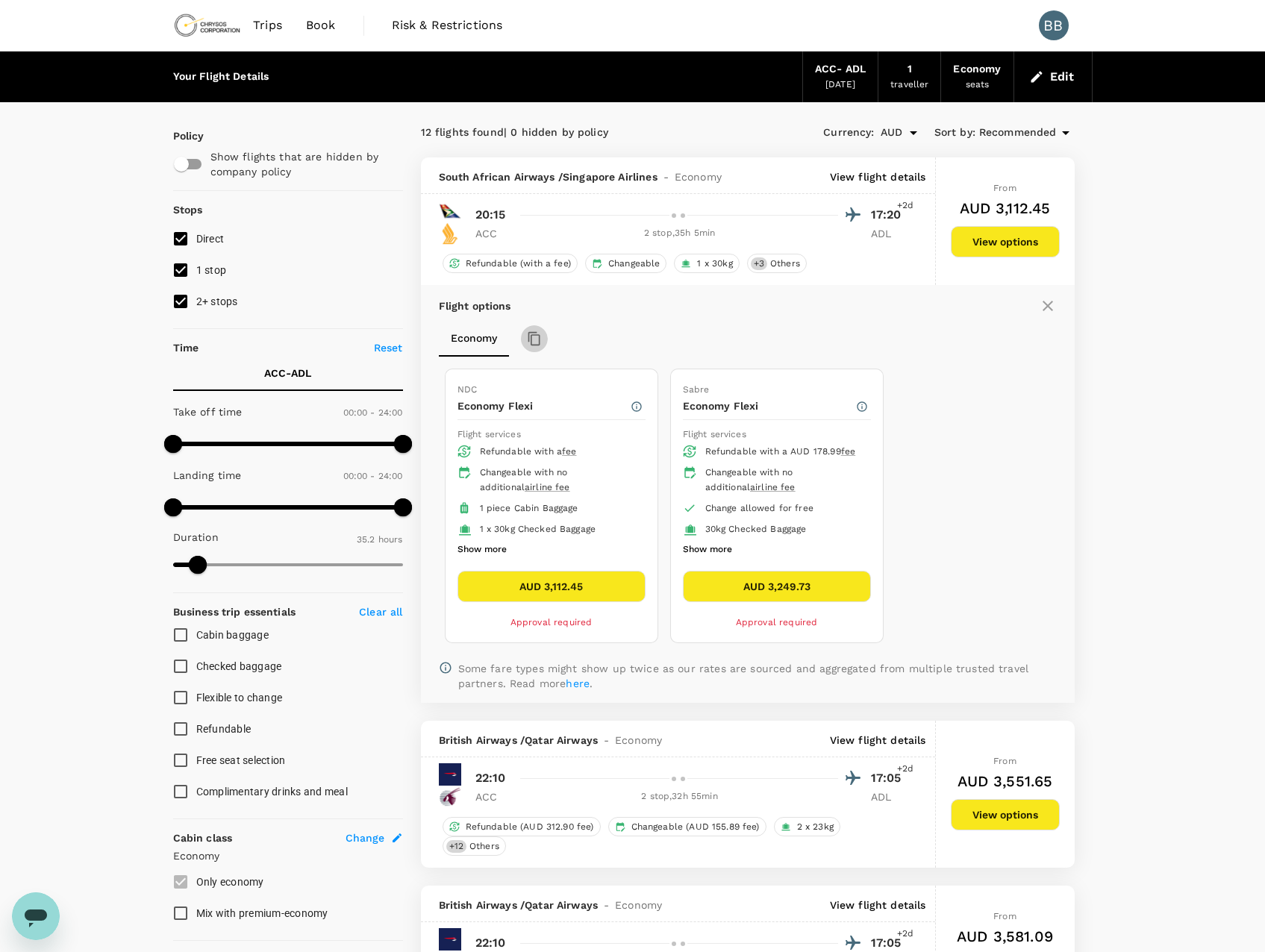
click at [538, 334] on icon "button" at bounding box center [535, 339] width 15 height 15
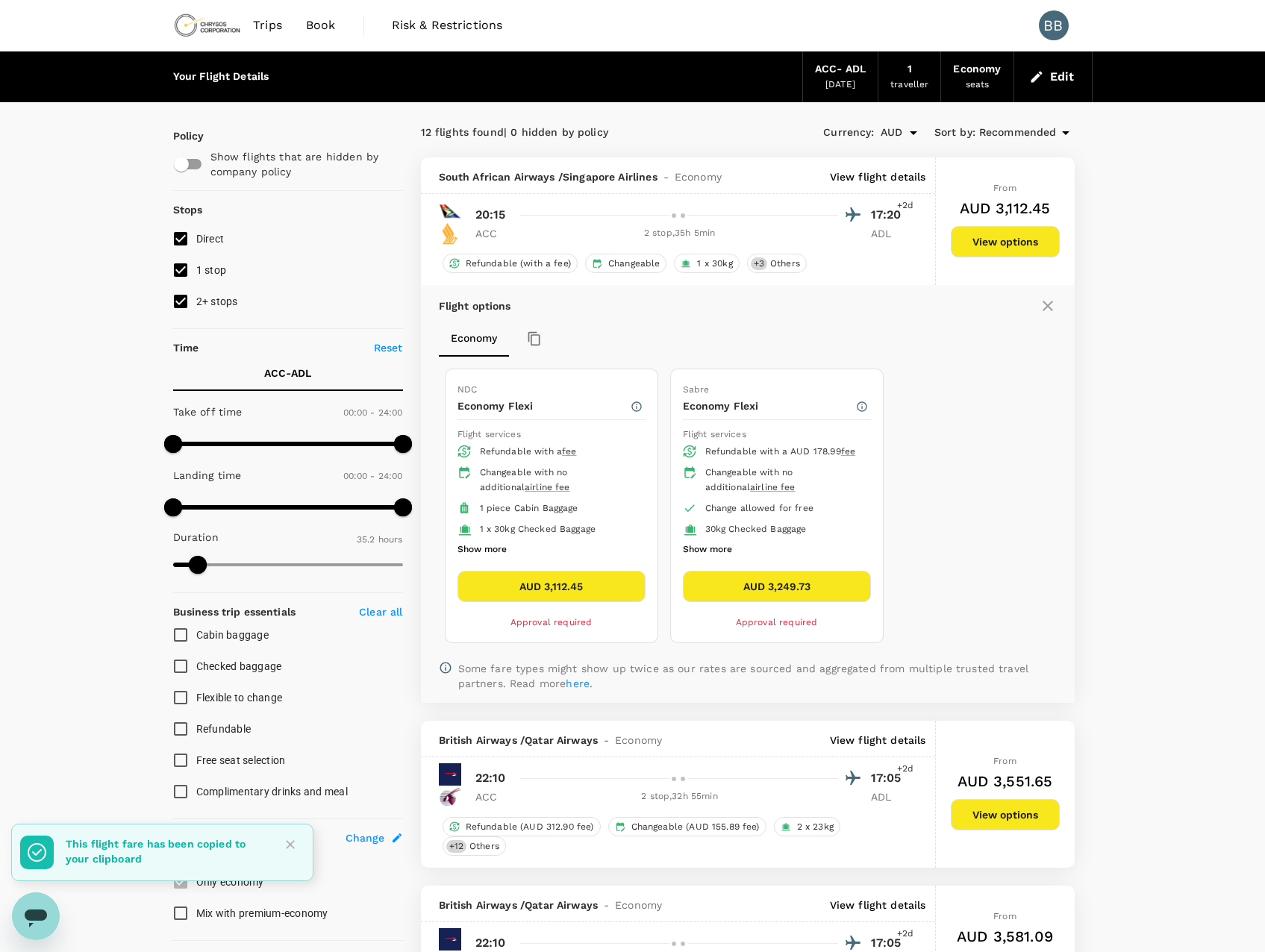
click at [907, 203] on span "+2d" at bounding box center [905, 206] width 17 height 15
click at [882, 174] on p "View flight details" at bounding box center [878, 177] width 96 height 15
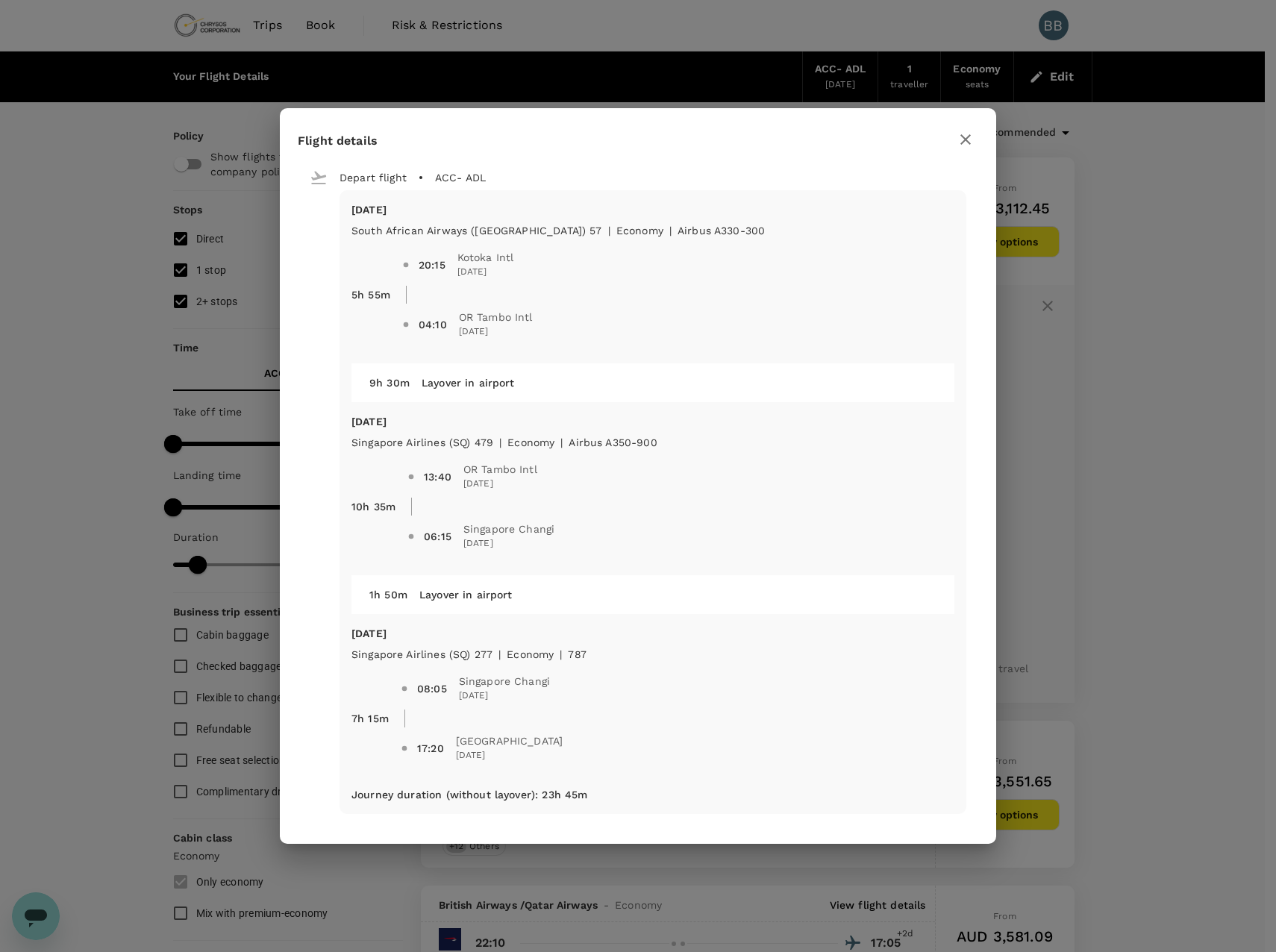
click at [966, 139] on icon "button" at bounding box center [966, 139] width 11 height 11
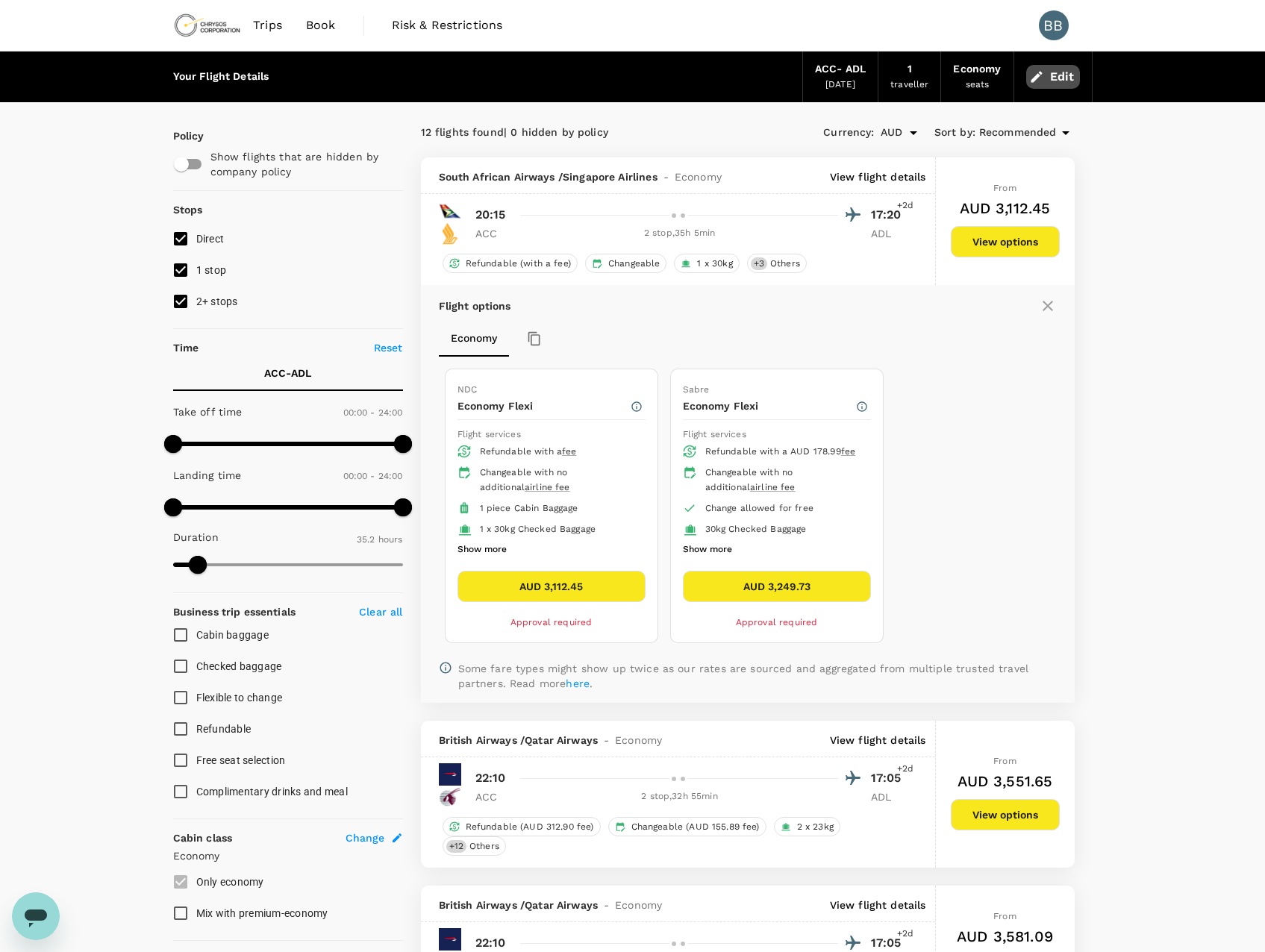
click at [1044, 84] on button "Edit" at bounding box center [1052, 77] width 53 height 24
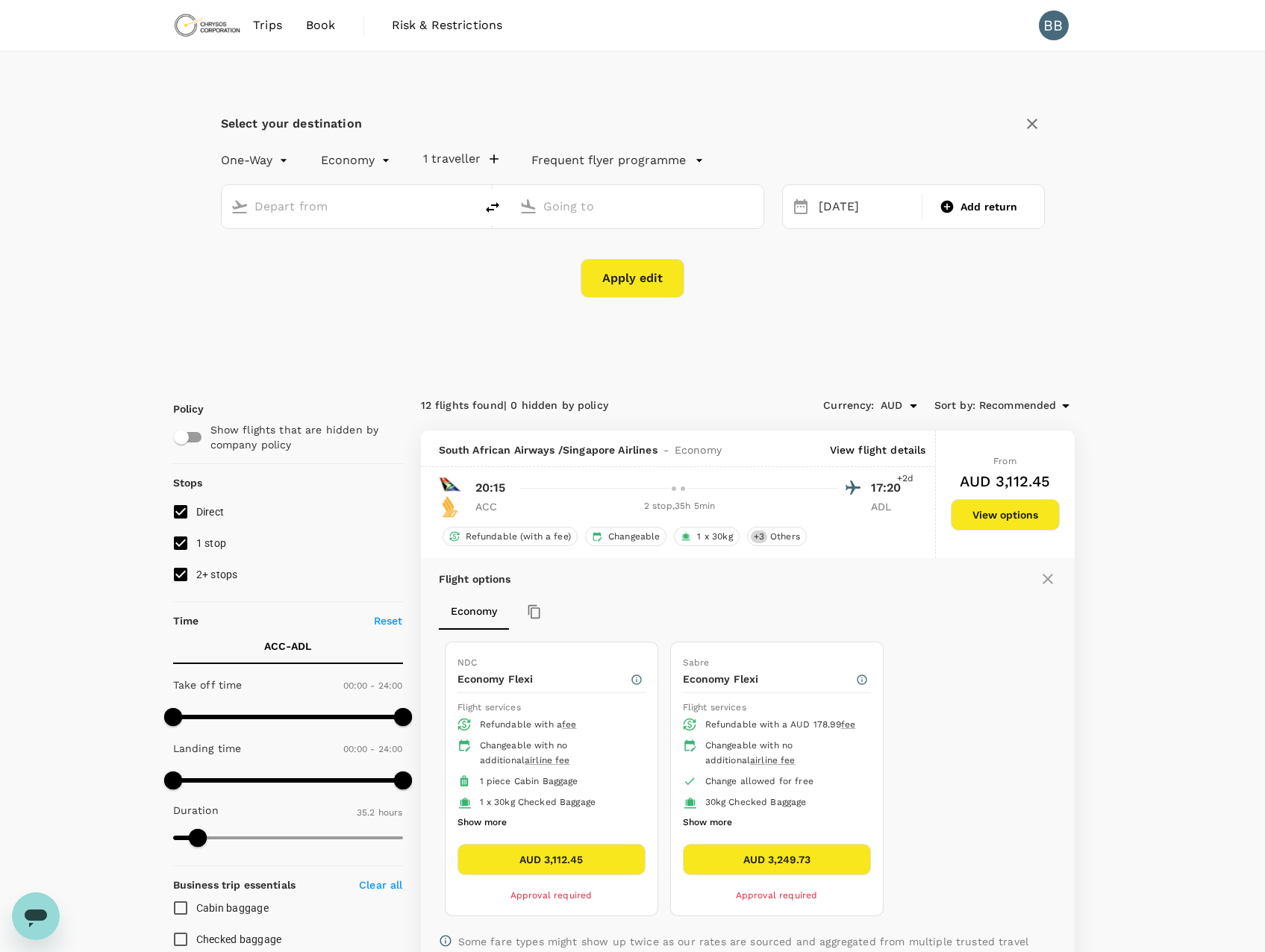
type input "Kotoka Intl (ACC)"
type input "Adelaide (ADL)"
click at [836, 211] on div "20 Dec" at bounding box center [866, 207] width 107 height 29
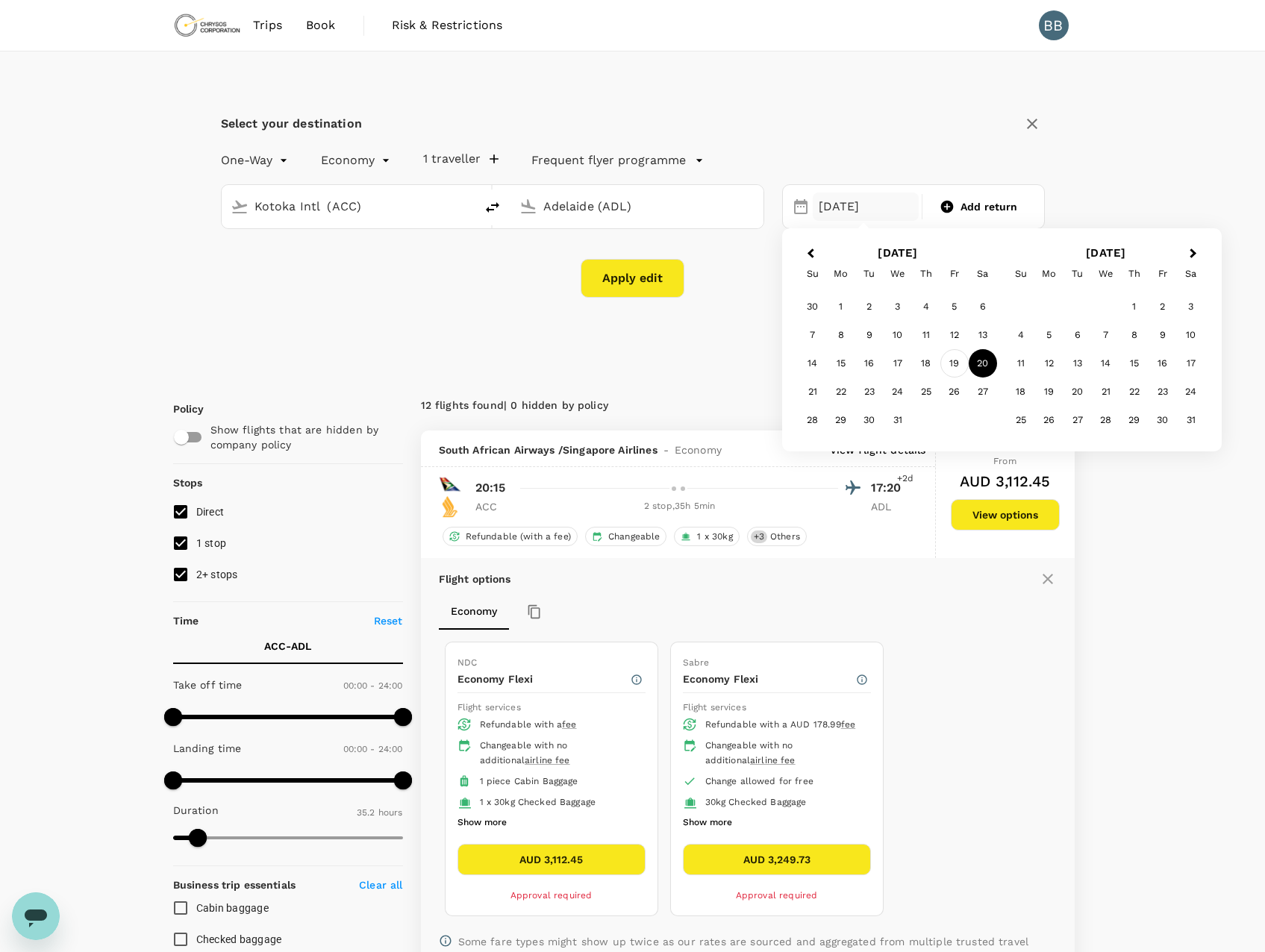
click at [958, 363] on div "19" at bounding box center [955, 364] width 29 height 29
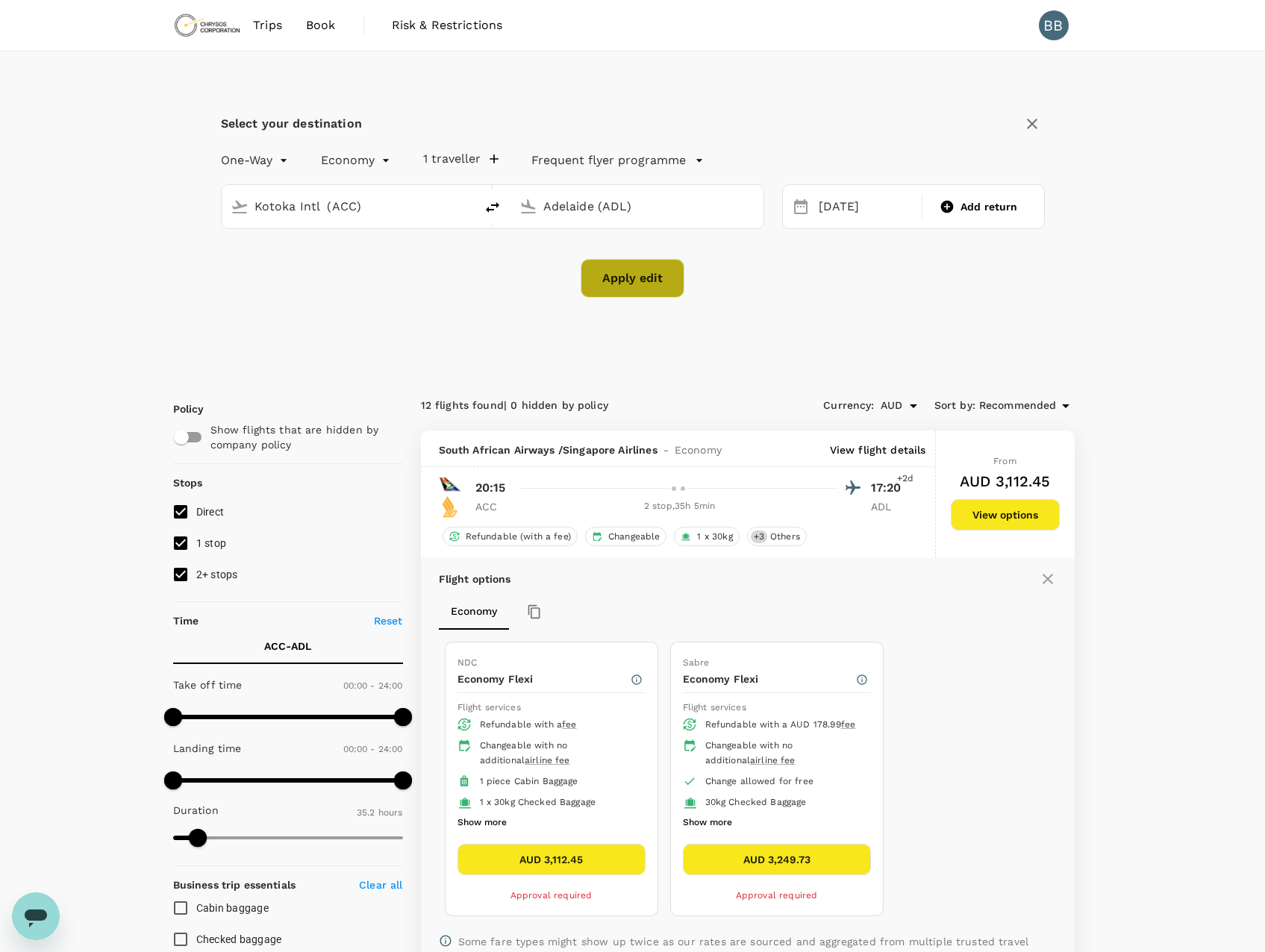
click at [657, 279] on button "Apply edit" at bounding box center [632, 279] width 104 height 39
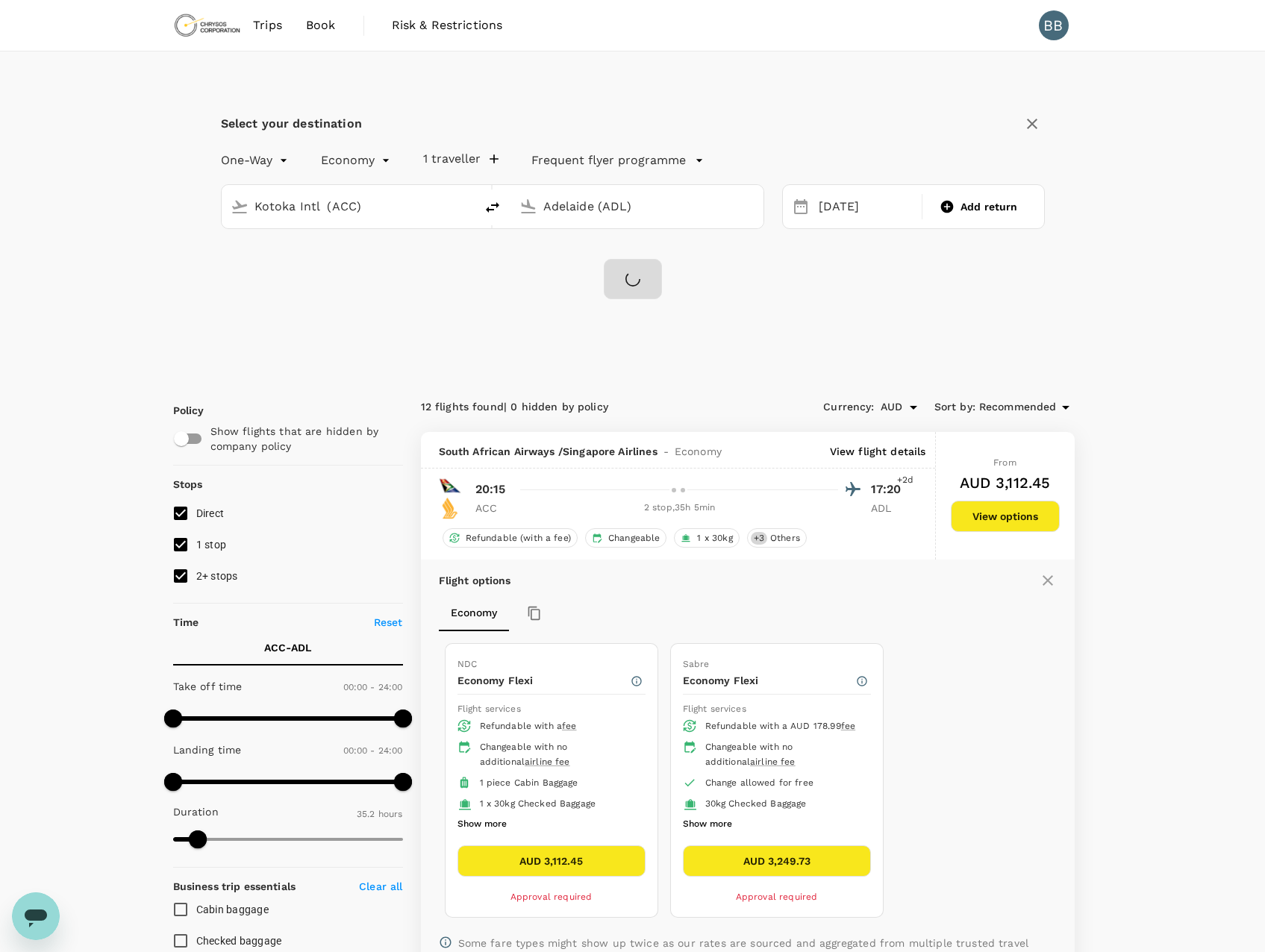
checkbox input "false"
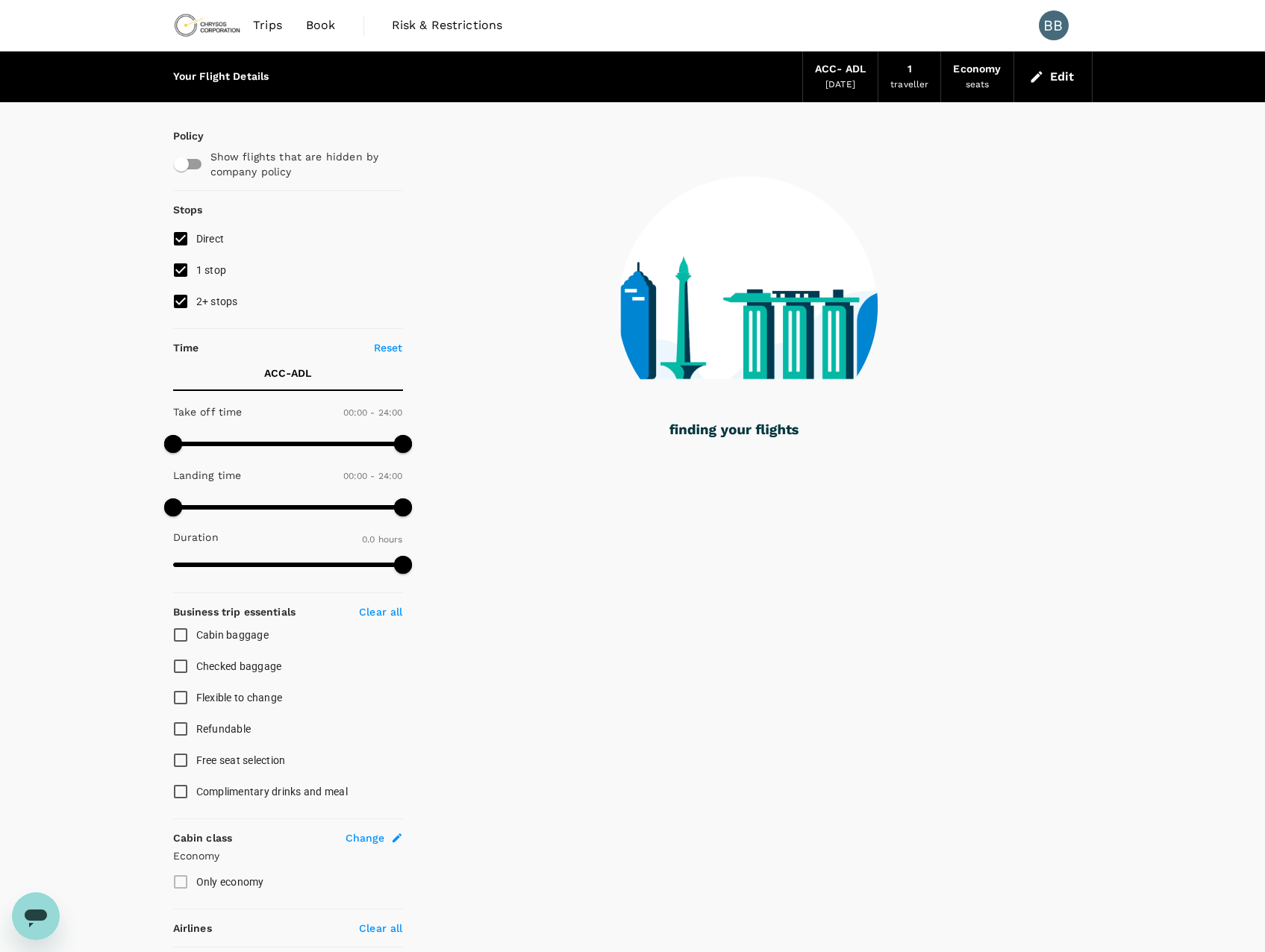
type input "2690"
checkbox input "true"
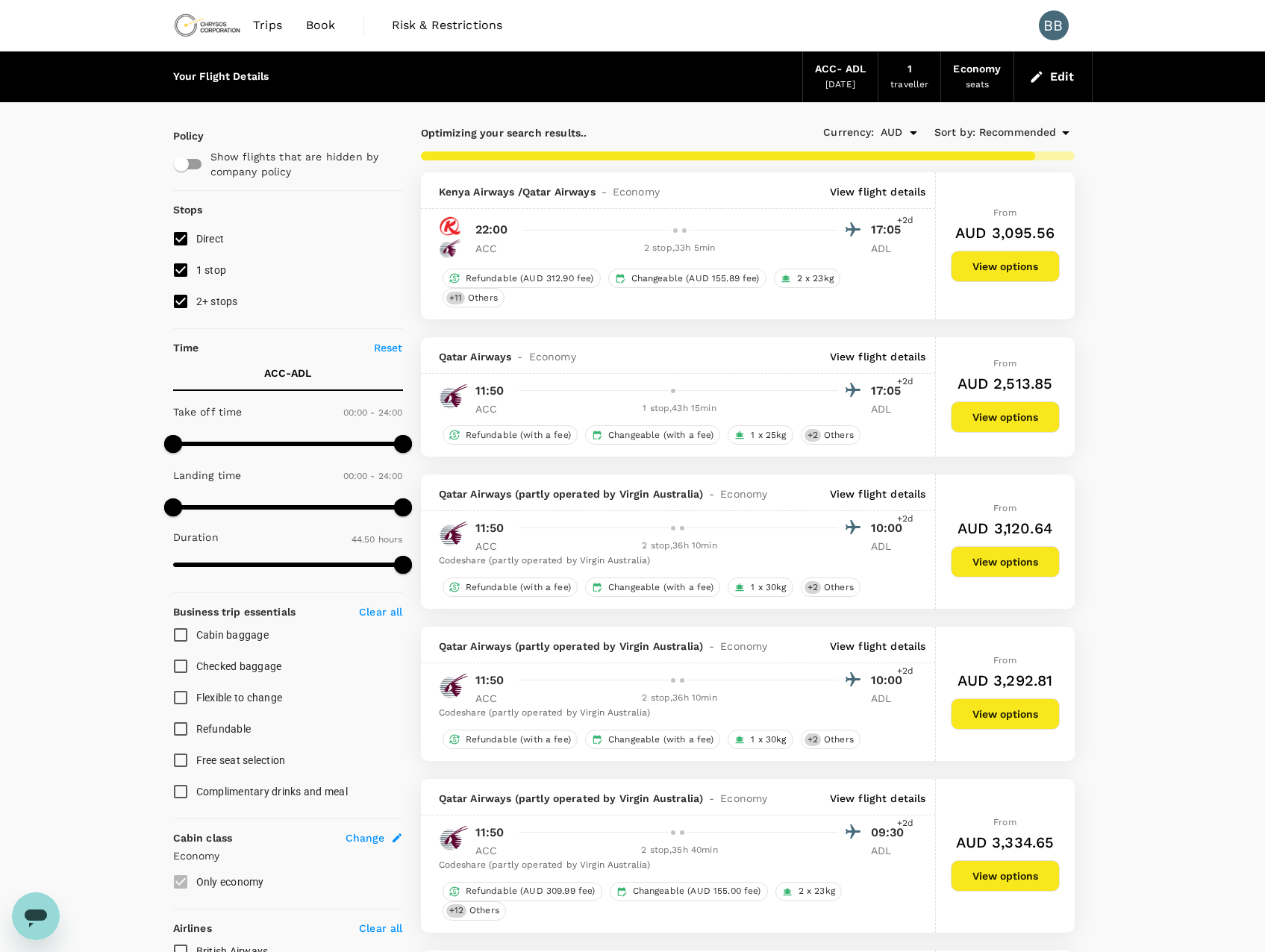
type input "3915"
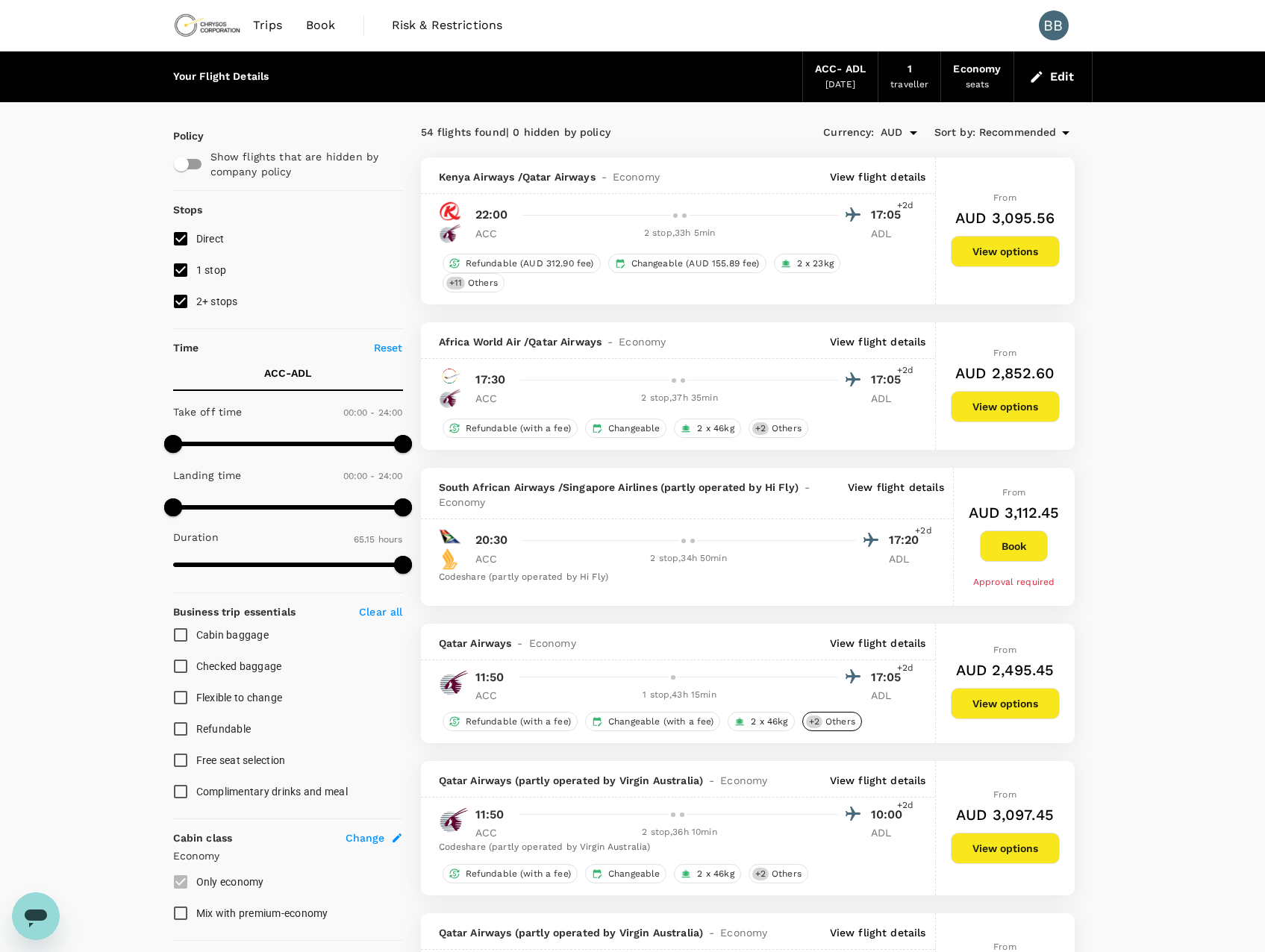
click at [838, 722] on span "Others" at bounding box center [840, 722] width 41 height 13
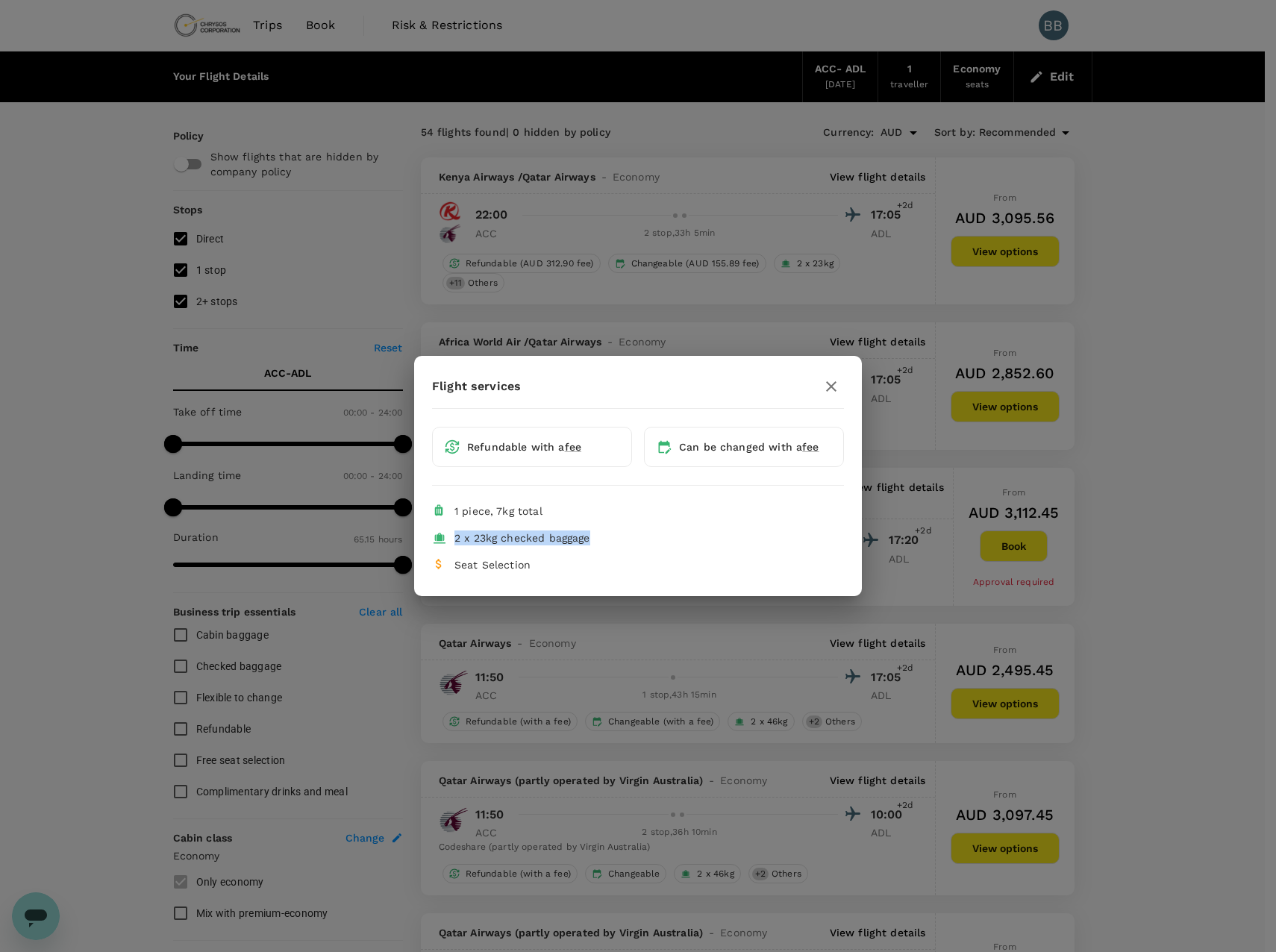
drag, startPoint x: 454, startPoint y: 539, endPoint x: 594, endPoint y: 548, distance: 140.3
click at [594, 548] on li "2 x 23kg checked baggage" at bounding box center [638, 539] width 412 height 27
drag, startPoint x: 594, startPoint y: 548, endPoint x: 624, endPoint y: 557, distance: 31.3
click at [624, 557] on li "Seat Selection" at bounding box center [638, 565] width 412 height 27
click at [832, 383] on icon "button" at bounding box center [832, 386] width 18 height 18
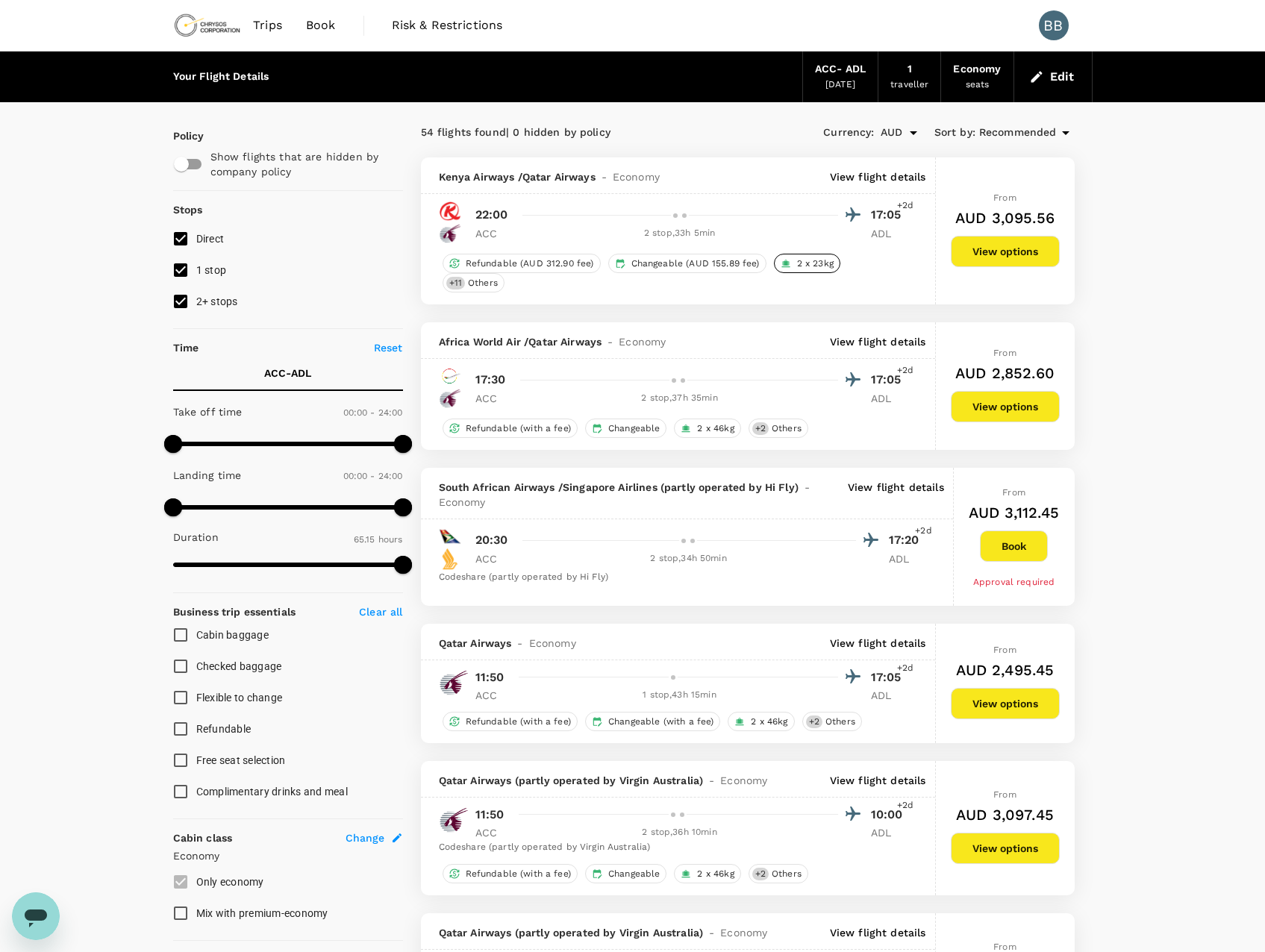
click at [799, 269] on span "2 x 23kg" at bounding box center [815, 264] width 48 height 13
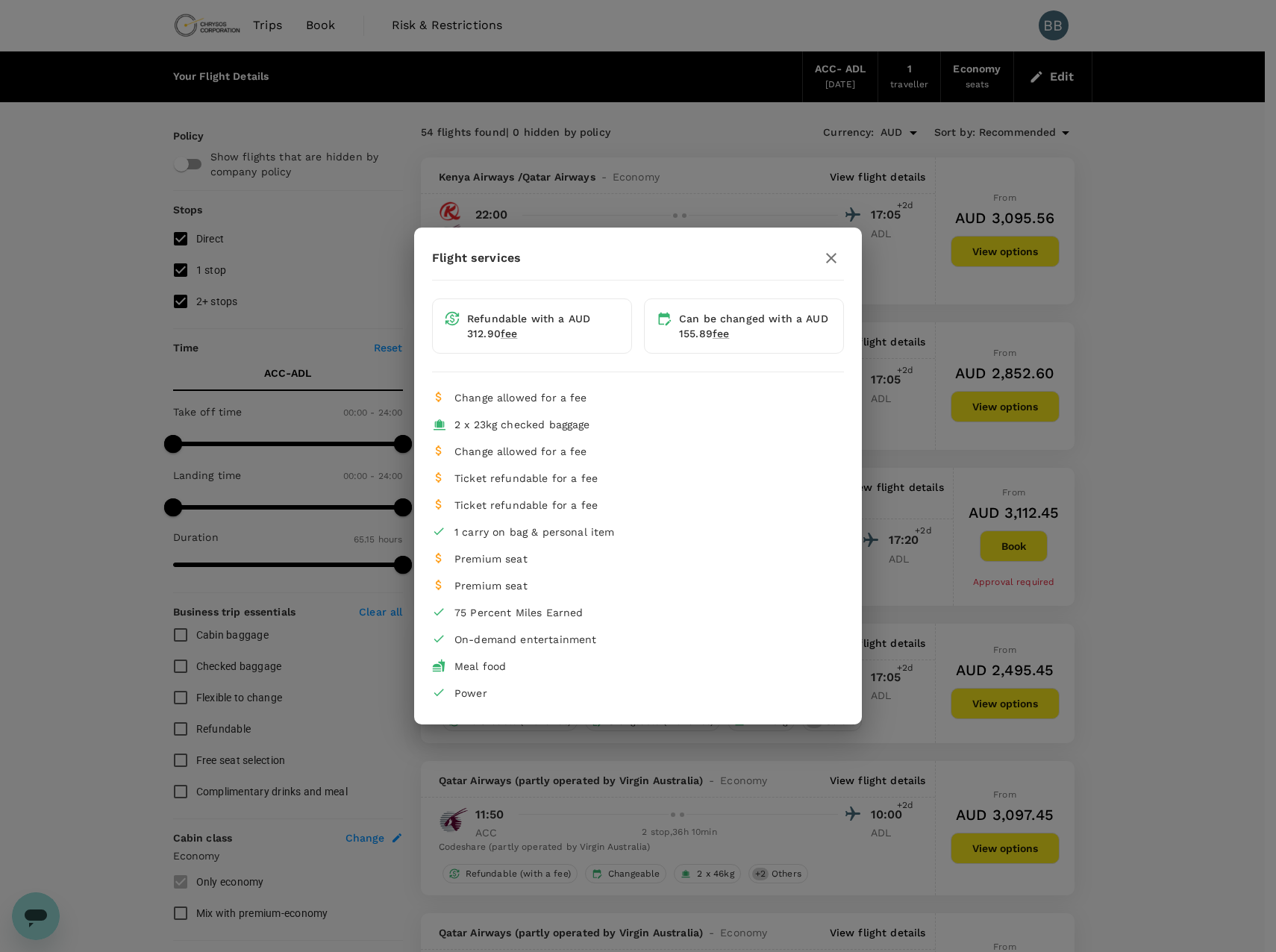
click at [832, 256] on icon "button" at bounding box center [832, 258] width 18 height 18
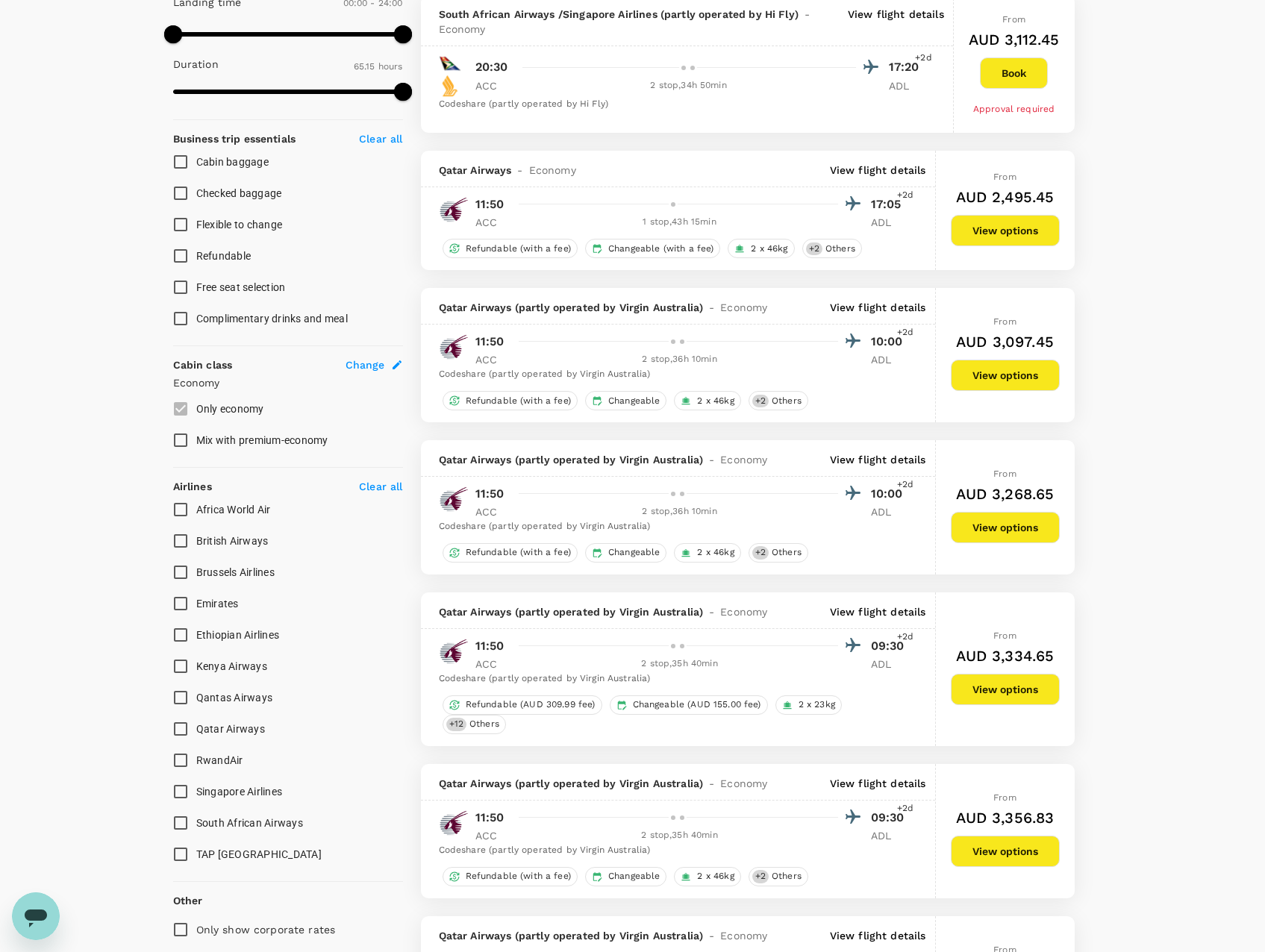
scroll to position [75, 0]
